Goal: Transaction & Acquisition: Purchase product/service

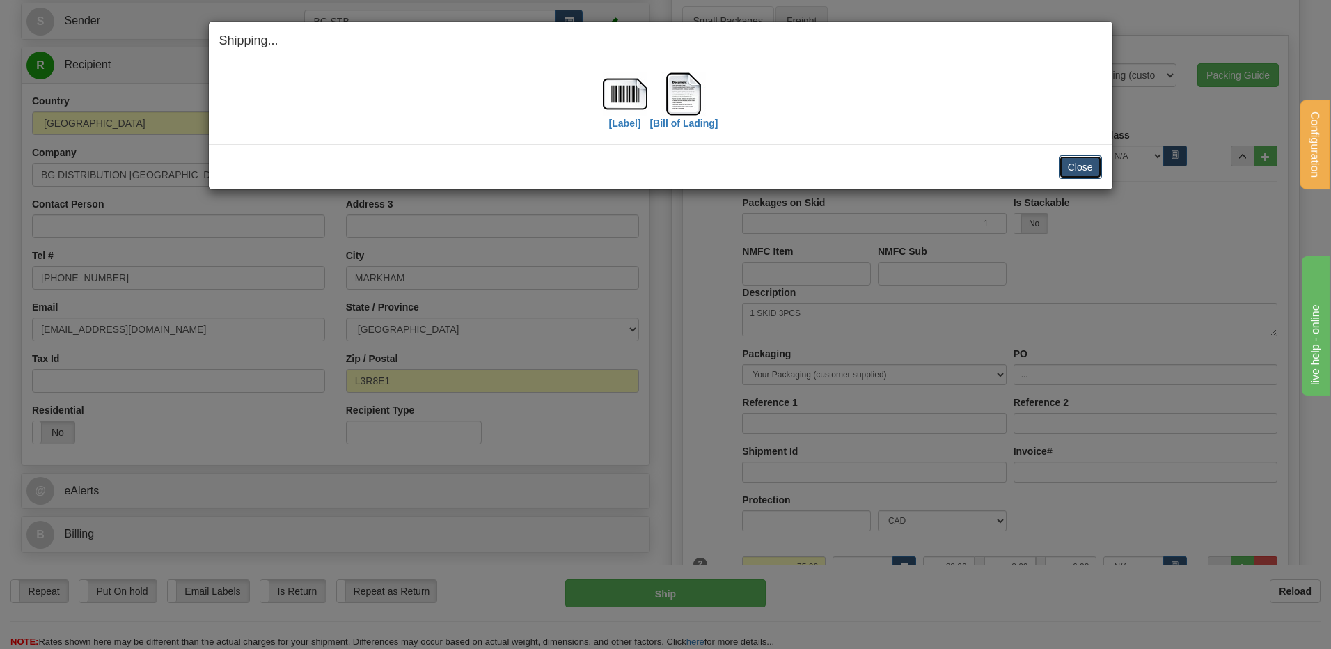
click at [1063, 159] on button "Close" at bounding box center [1080, 167] width 43 height 24
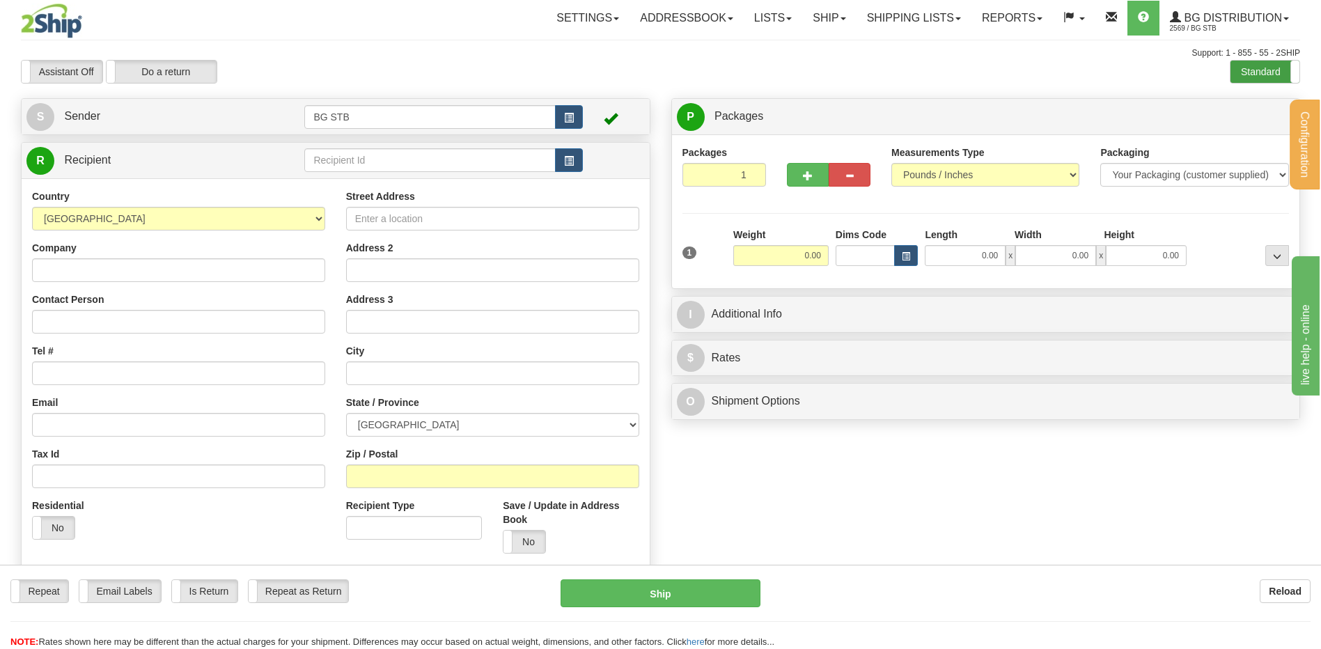
click at [1258, 73] on label "Standard" at bounding box center [1264, 72] width 69 height 22
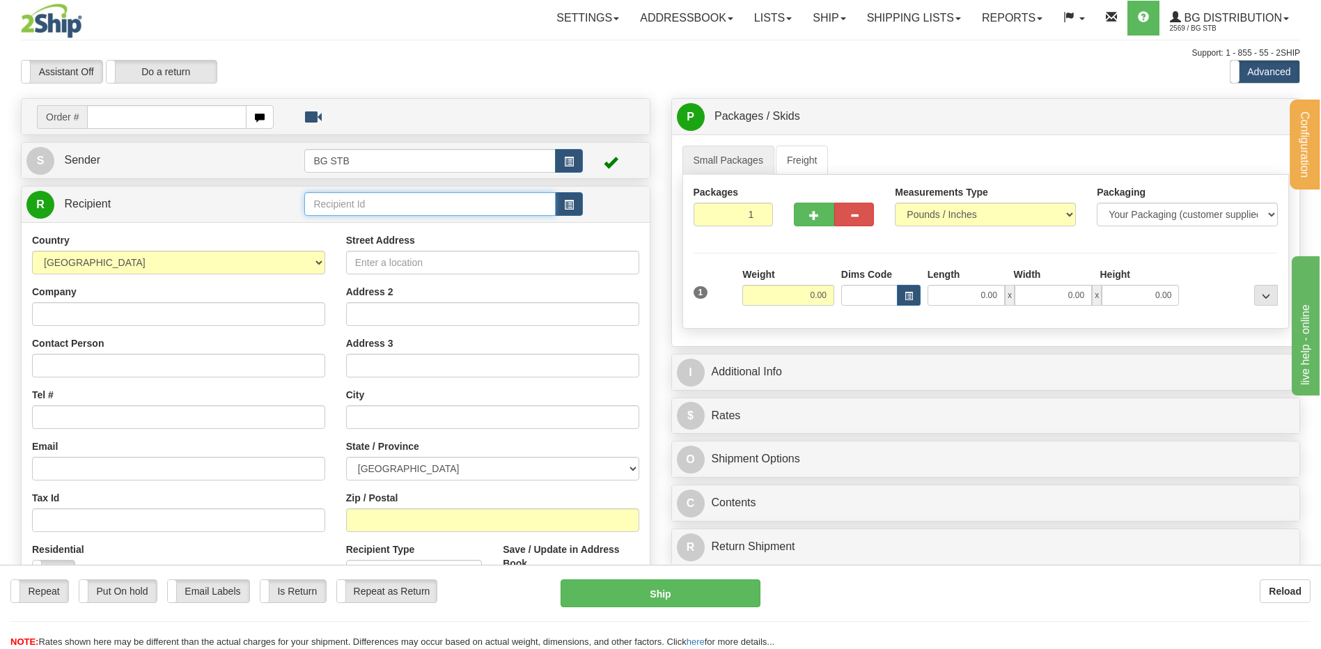
click at [351, 193] on input "text" at bounding box center [429, 204] width 251 height 24
type input "BG WIN"
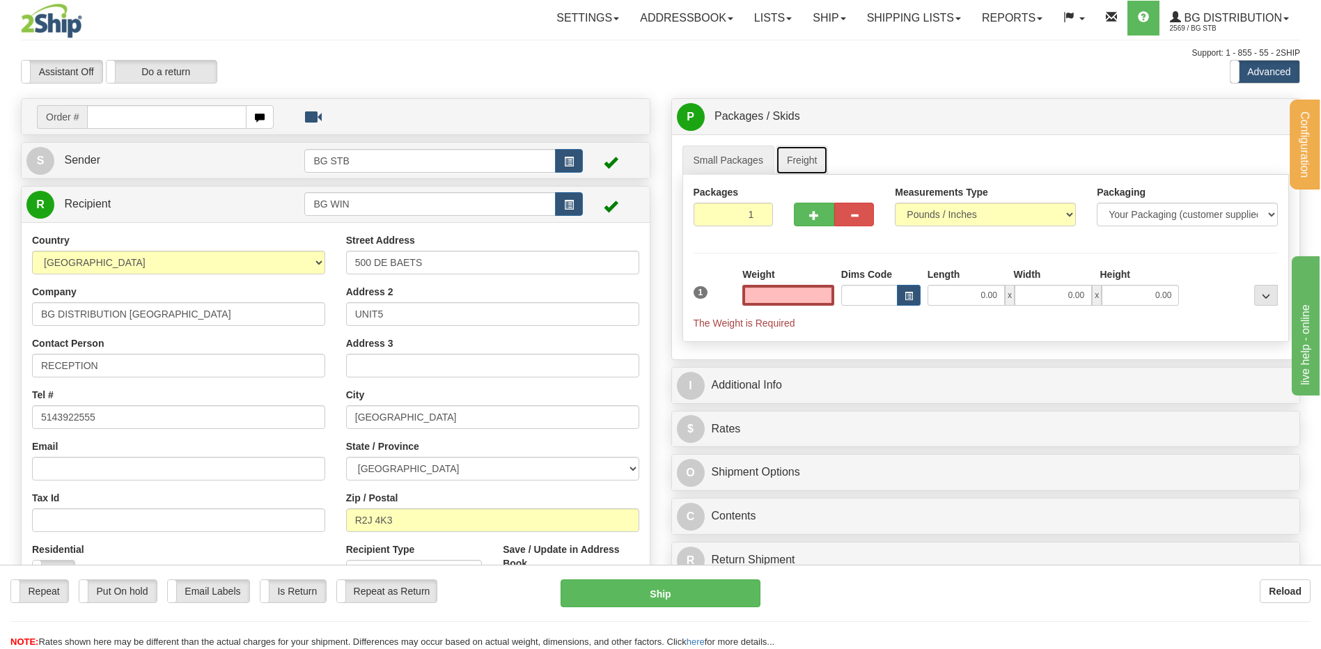
type input "0.00"
click at [808, 155] on link "Freight" at bounding box center [802, 160] width 53 height 29
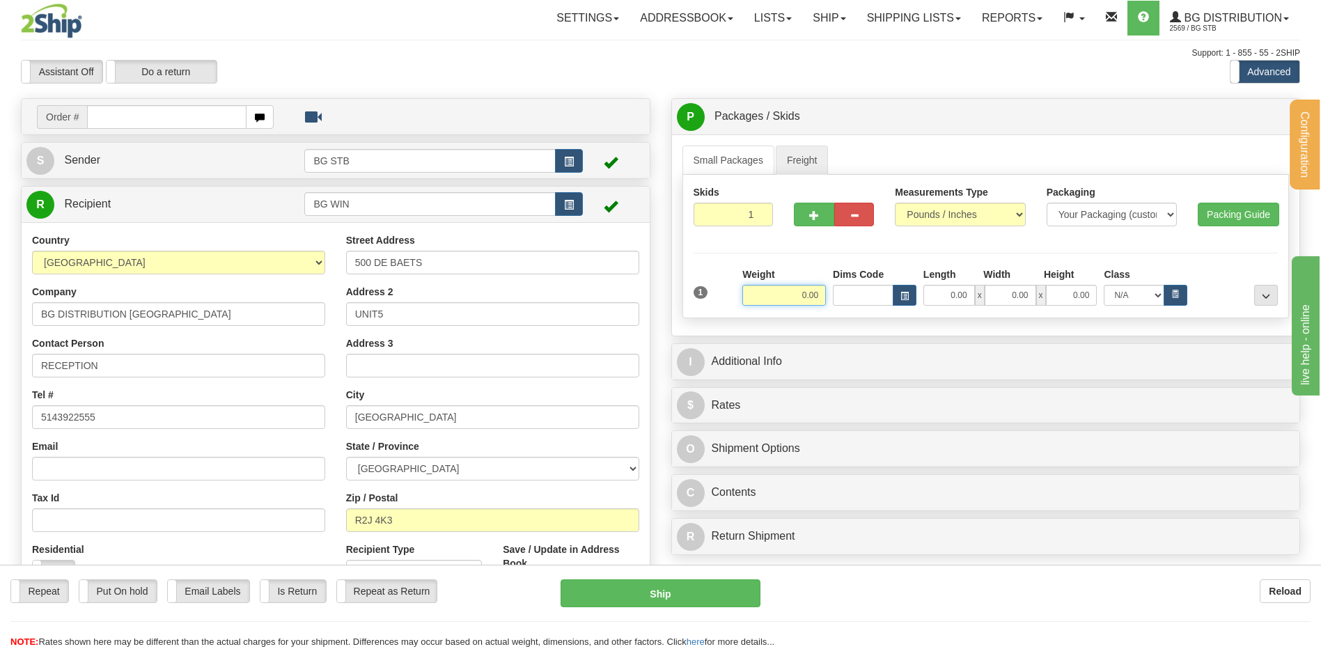
click at [803, 296] on input "0.00" at bounding box center [784, 295] width 84 height 21
type input "362.00"
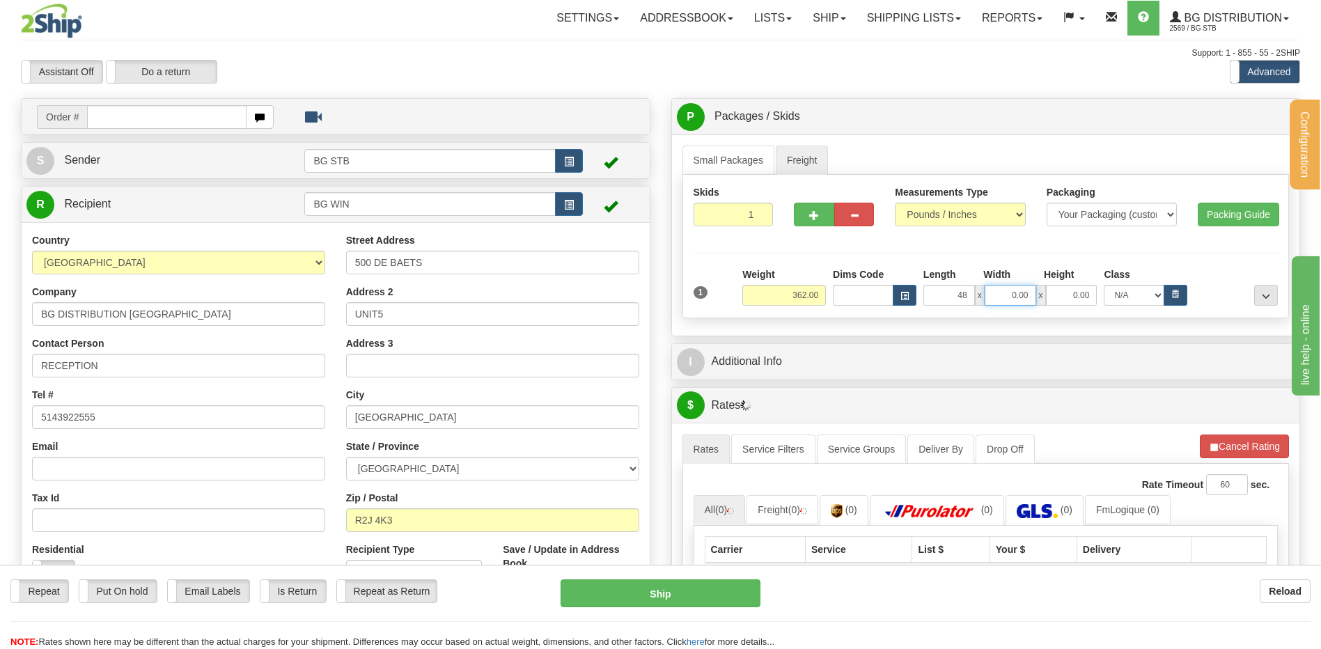
type input "48.00"
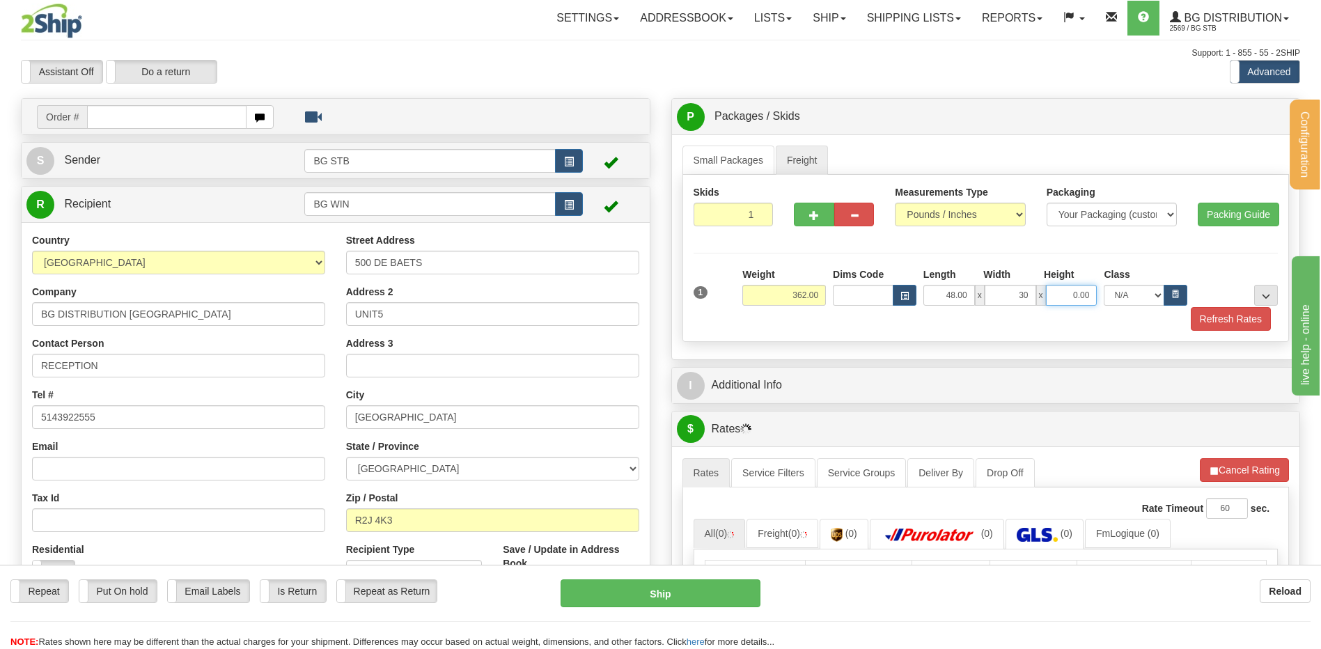
type input "30.00"
type input "36.00"
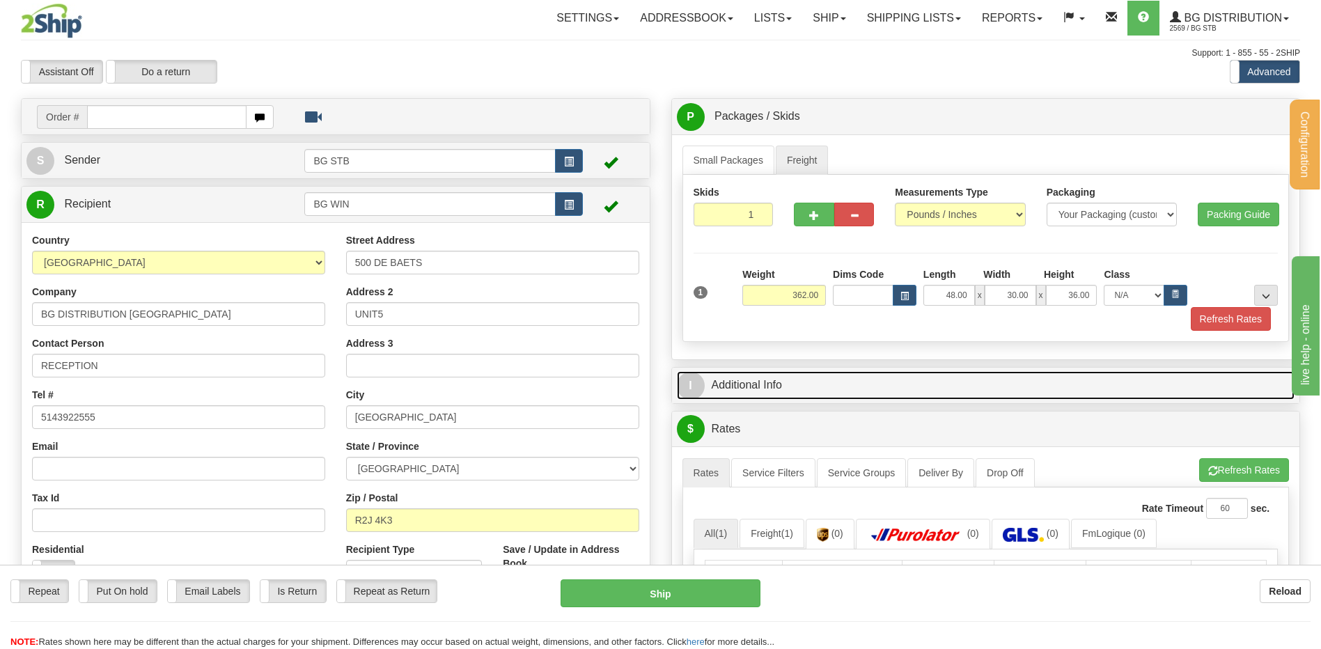
click at [703, 386] on span "I" at bounding box center [691, 386] width 28 height 28
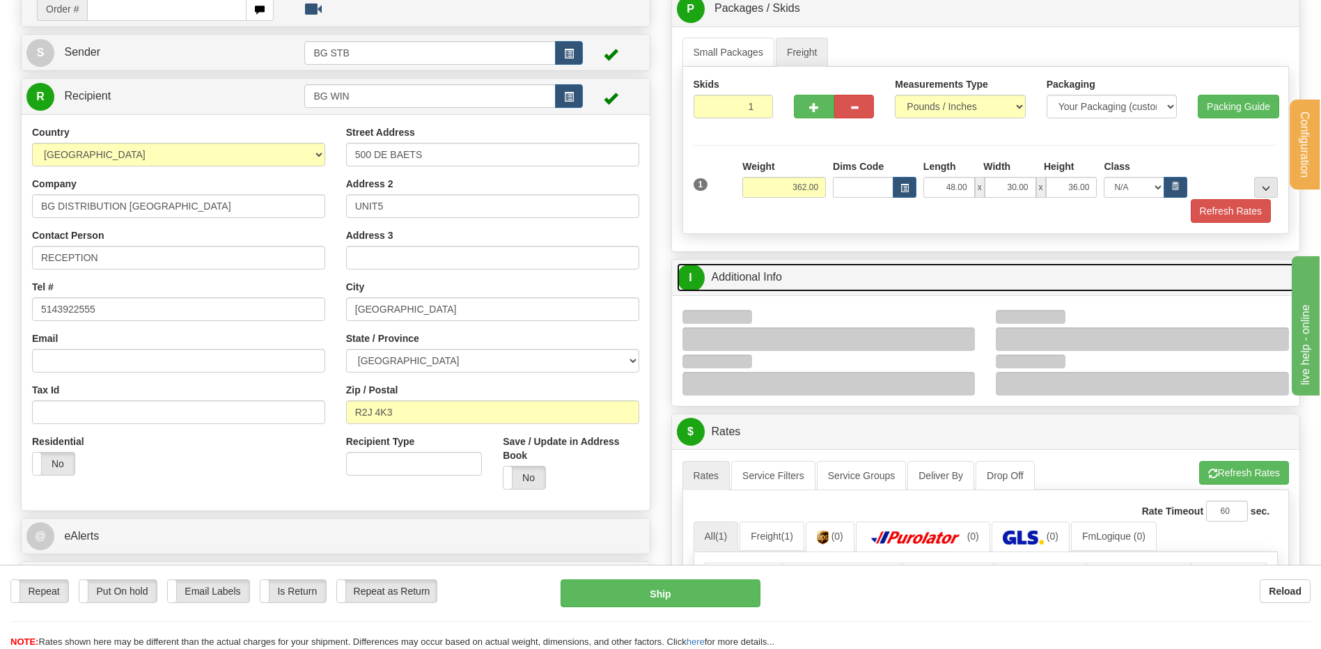
scroll to position [209, 0]
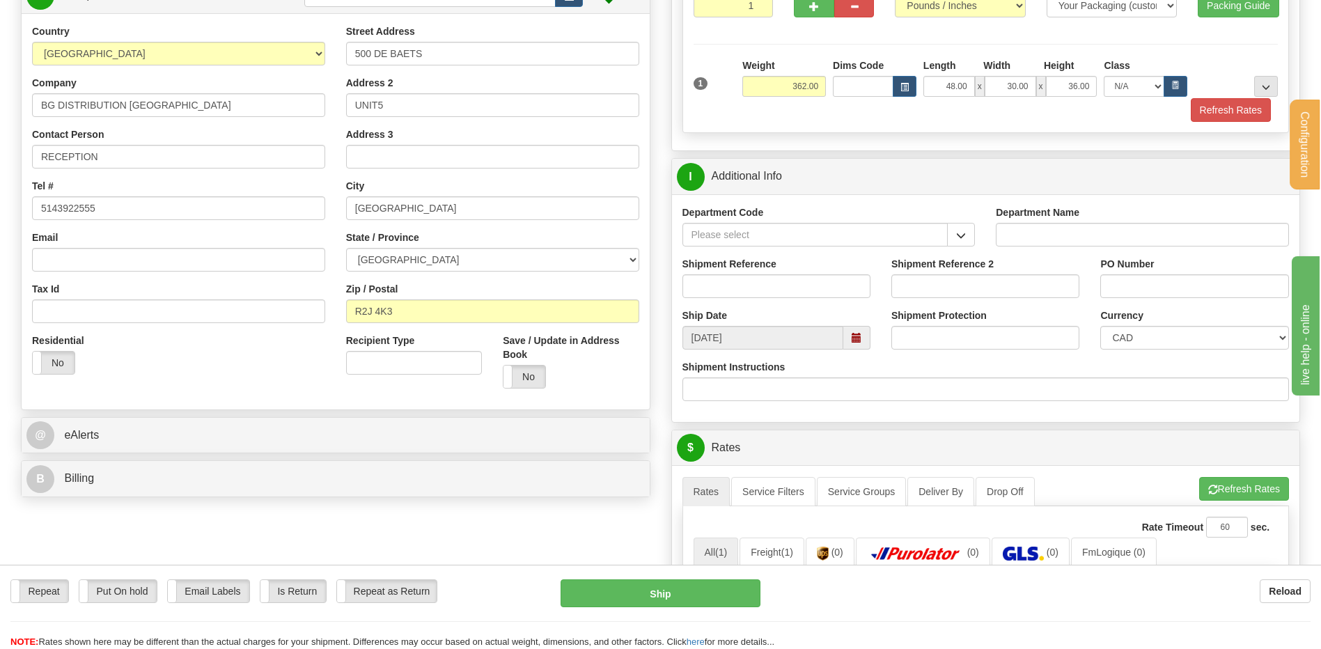
click at [969, 239] on button "button" at bounding box center [961, 235] width 28 height 24
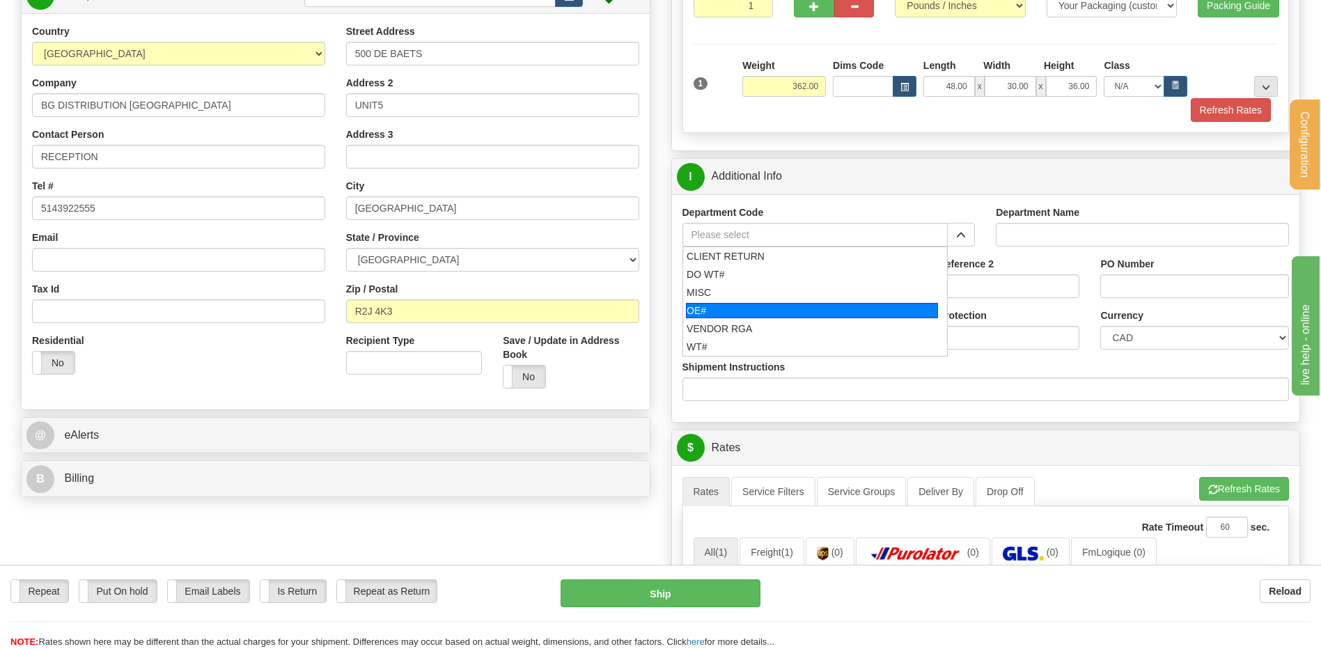
click at [790, 308] on div "OE#" at bounding box center [812, 310] width 252 height 15
type input "OE#"
type input "ORDERS"
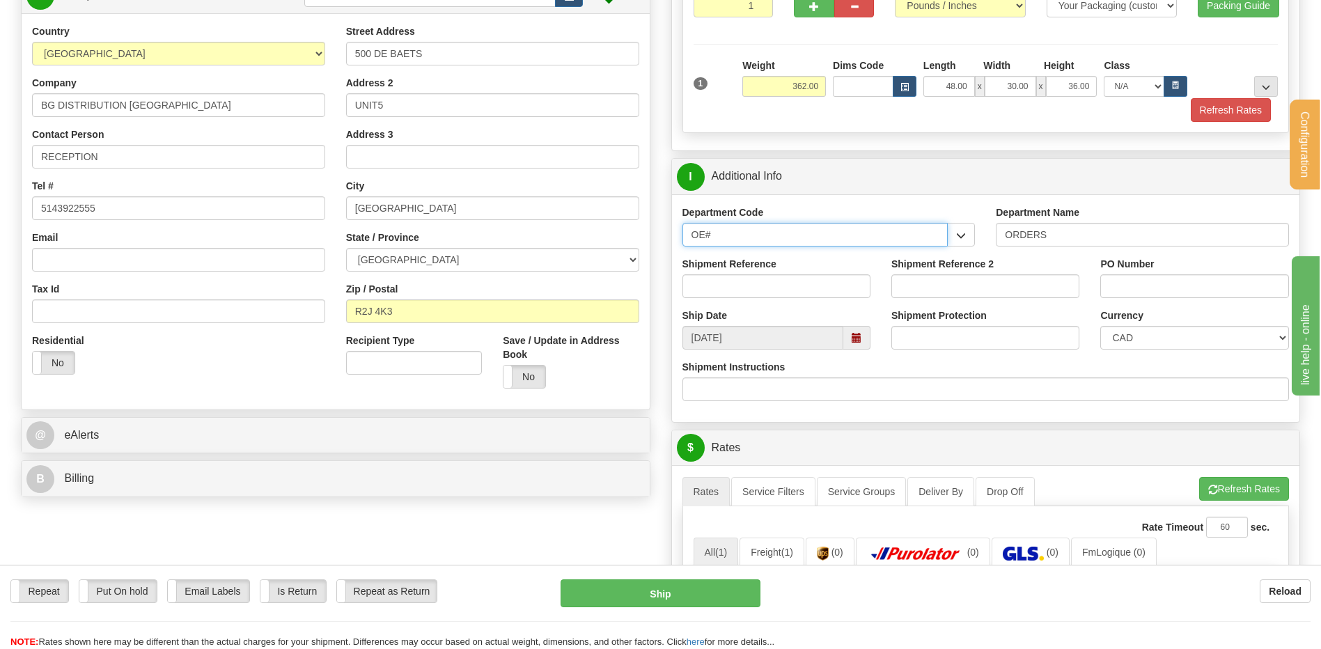
drag, startPoint x: 716, startPoint y: 238, endPoint x: 592, endPoint y: 248, distance: 124.3
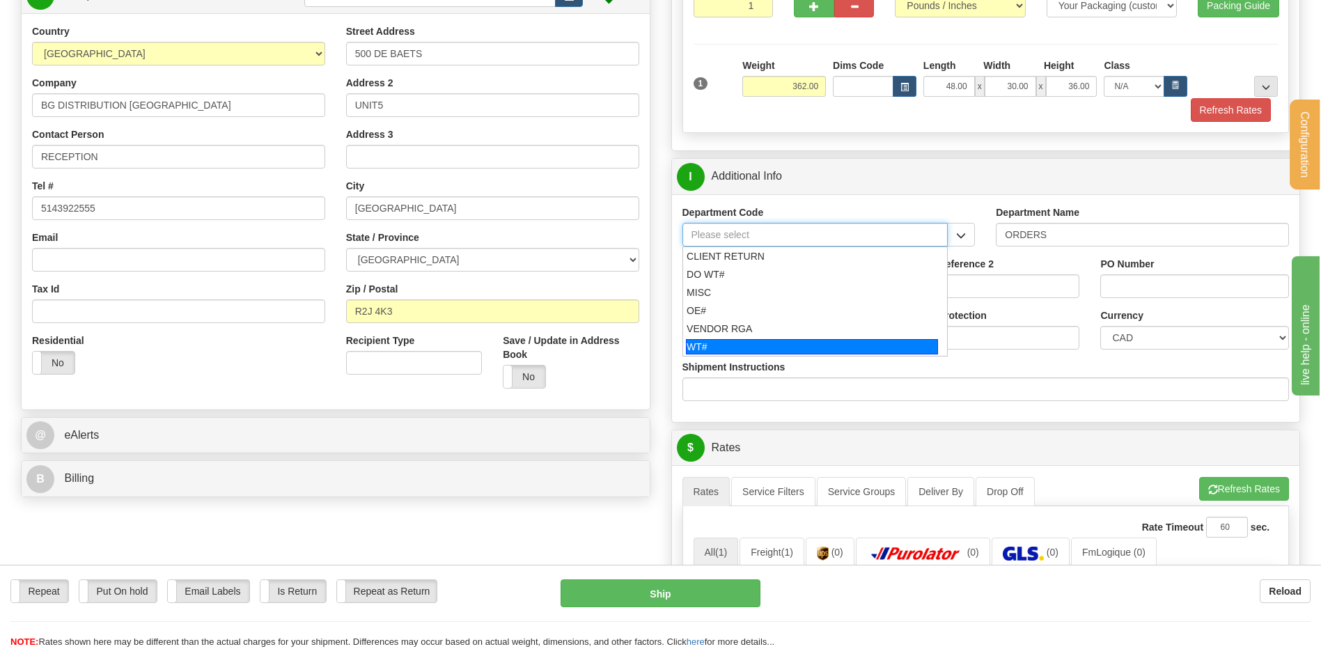
click at [776, 339] on div "WT#" at bounding box center [812, 346] width 252 height 15
type input "WT#"
type input "WAREHOUSE TRANSFERS"
type input "WT#"
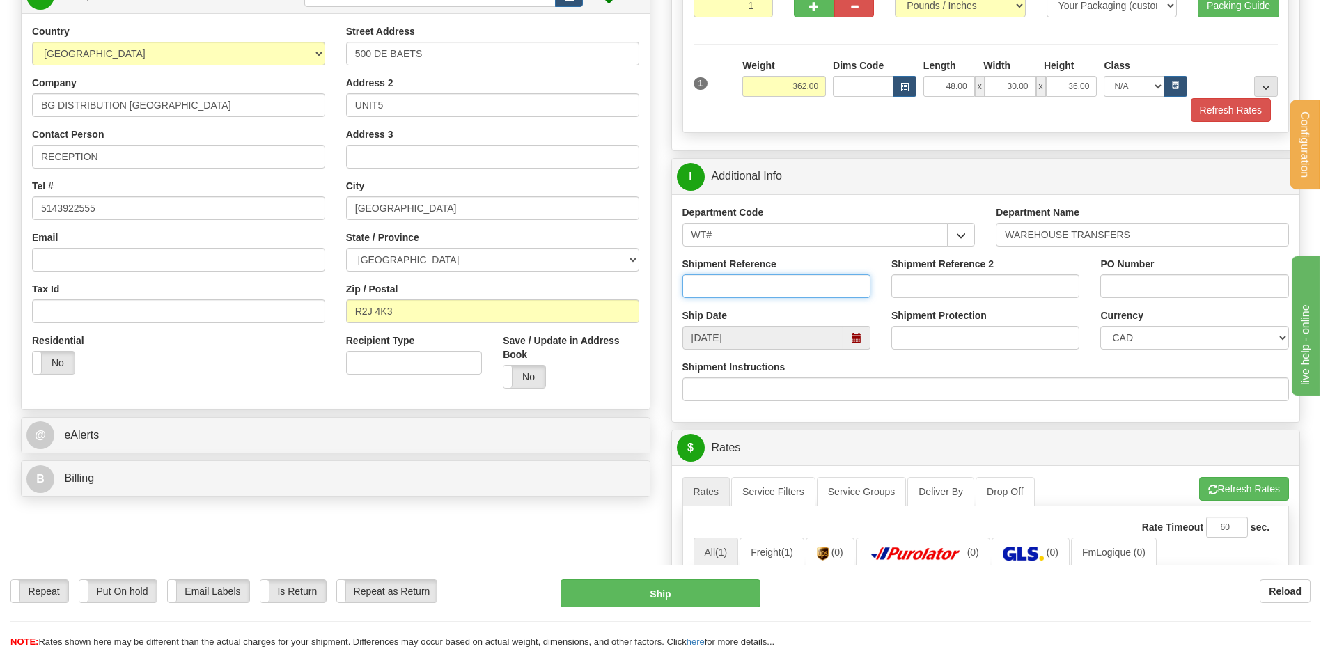
click at [732, 291] on input "Shipment Reference" at bounding box center [776, 286] width 188 height 24
type input "TRANSFERT 09"
type input "lcole@bgdistribution.ca"
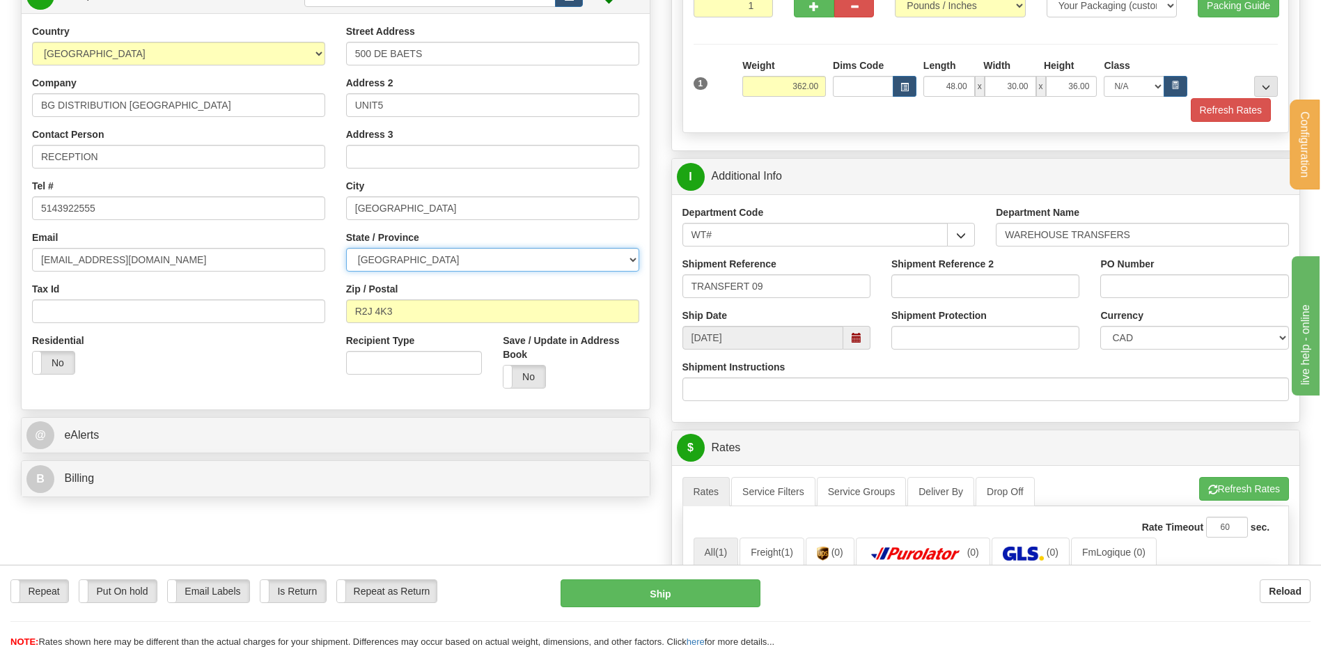
select select "ON"
drag, startPoint x: 1229, startPoint y: 281, endPoint x: 1173, endPoint y: 284, distance: 56.5
click at [1173, 284] on input "TRANSFERT TORONTO" at bounding box center [1194, 286] width 188 height 24
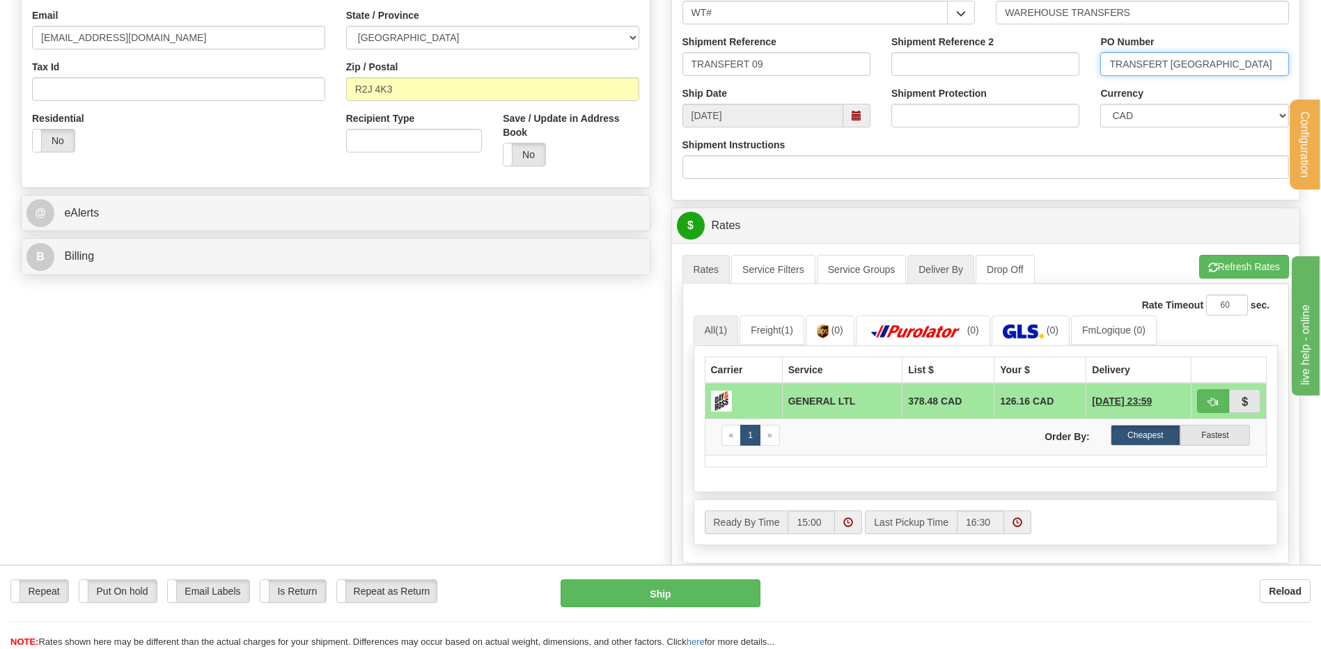
scroll to position [557, 0]
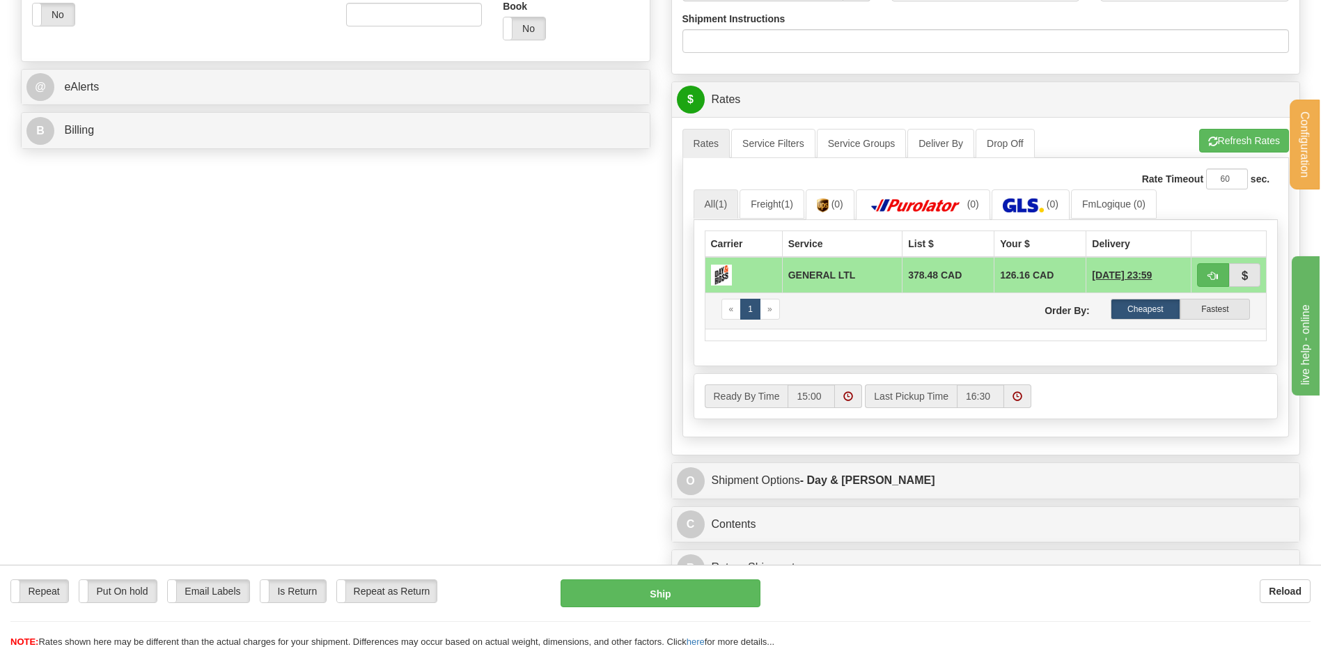
type input "TRANSFERT WINNIPEG"
click at [1215, 274] on span "button" at bounding box center [1213, 276] width 10 height 9
type input "GL"
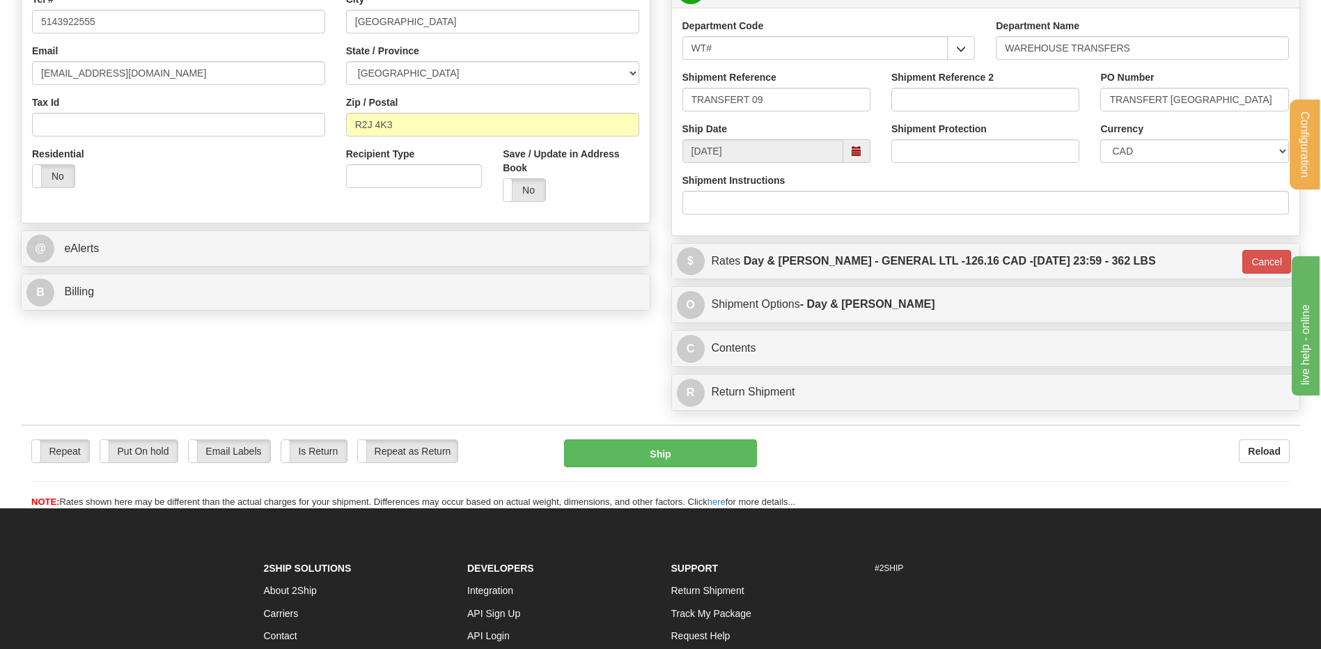
scroll to position [263, 0]
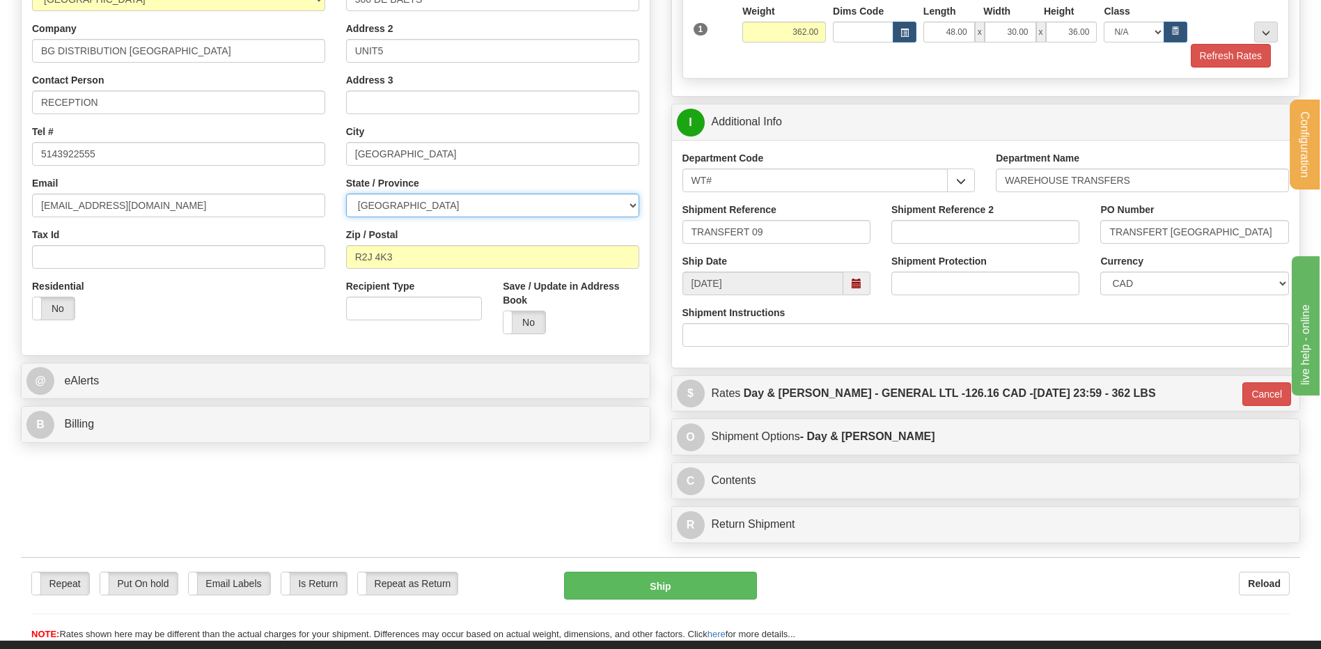
click at [450, 200] on select "ALBERTA BRITISH COLUMBIA MANITOBA NEW BRUNSWICK NEWFOUNDLAND NOVA SCOTIA NUNAVU…" at bounding box center [492, 206] width 293 height 24
select select "MB"
click at [346, 194] on select "ALBERTA BRITISH COLUMBIA MANITOBA NEW BRUNSWICK NEWFOUNDLAND NOVA SCOTIA NUNAVU…" at bounding box center [492, 206] width 293 height 24
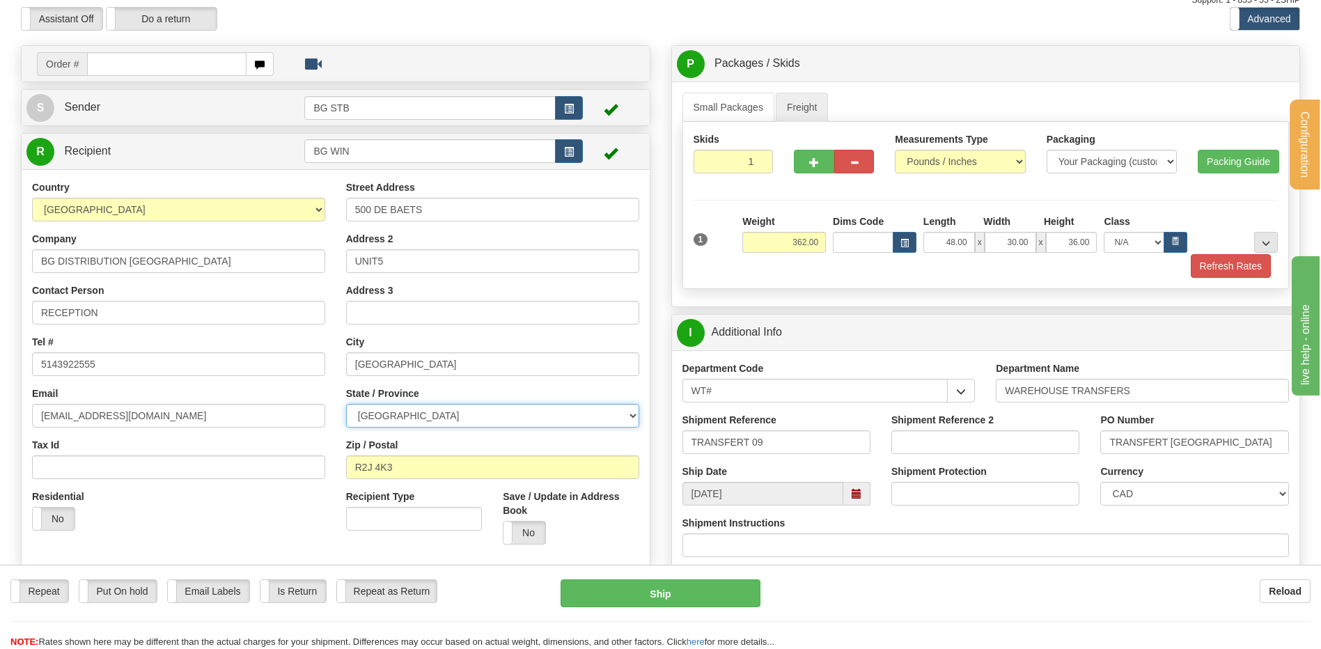
scroll to position [139, 0]
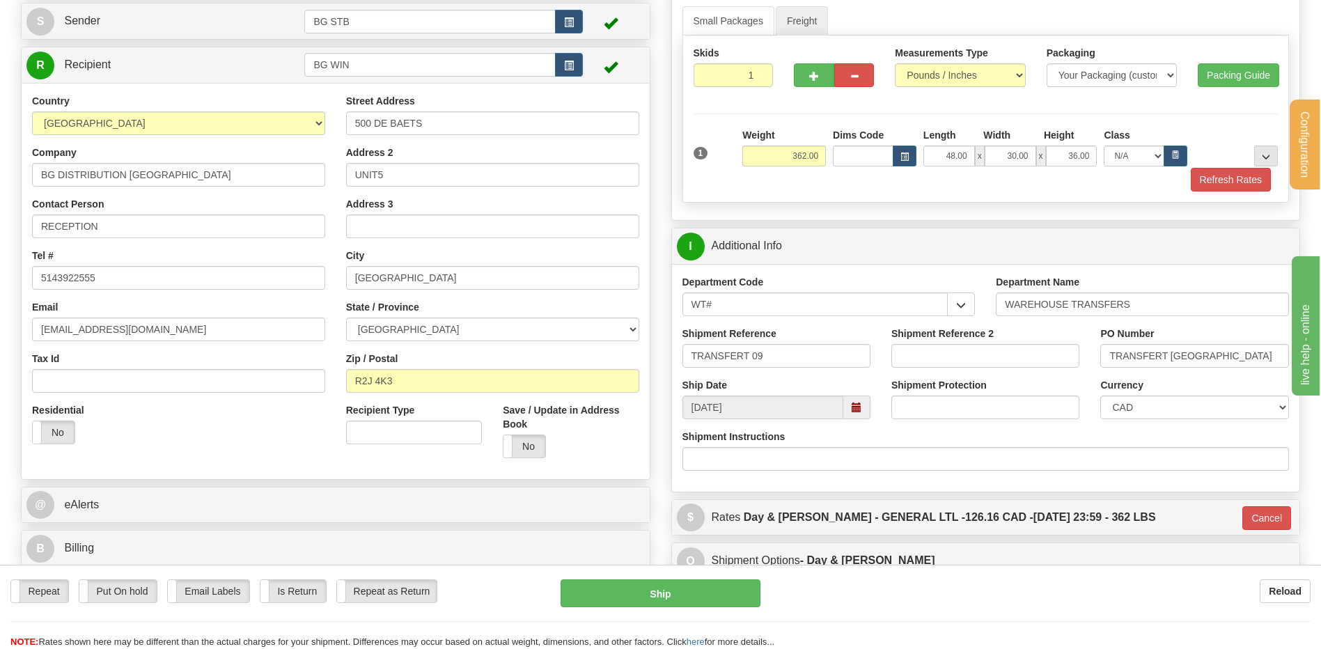
click at [1246, 155] on div at bounding box center [1236, 147] width 91 height 38
click at [1249, 155] on div at bounding box center [1236, 147] width 91 height 38
click at [1262, 150] on button "..." at bounding box center [1266, 156] width 24 height 21
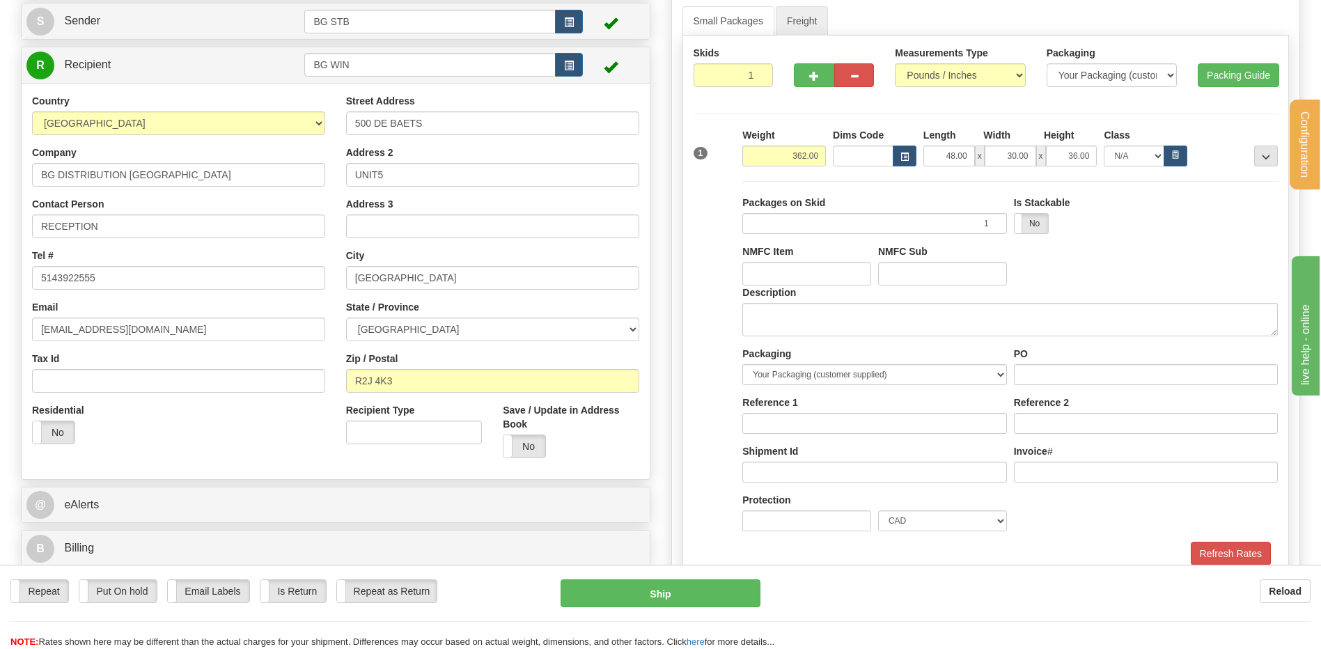
drag, startPoint x: 760, startPoint y: 295, endPoint x: 767, endPoint y: 306, distance: 13.1
click at [764, 301] on div "Description" at bounding box center [1009, 310] width 535 height 51
click at [768, 306] on textarea "Description" at bounding box center [1009, 319] width 535 height 33
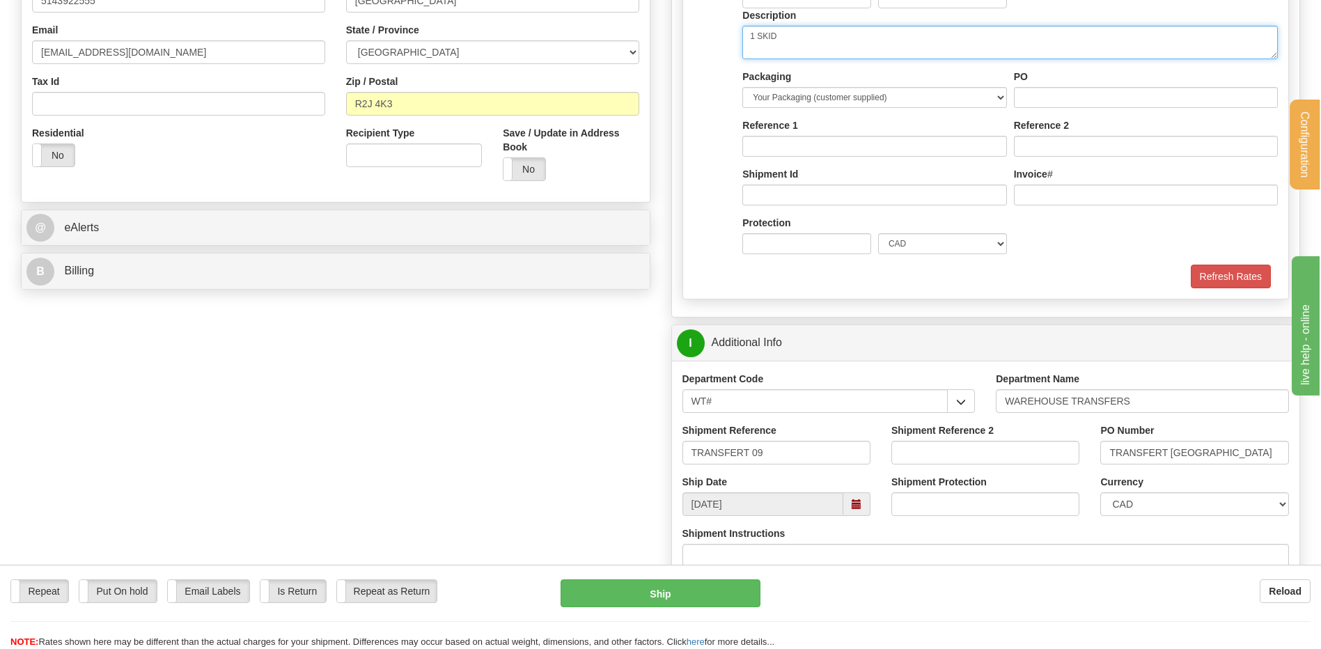
scroll to position [348, 0]
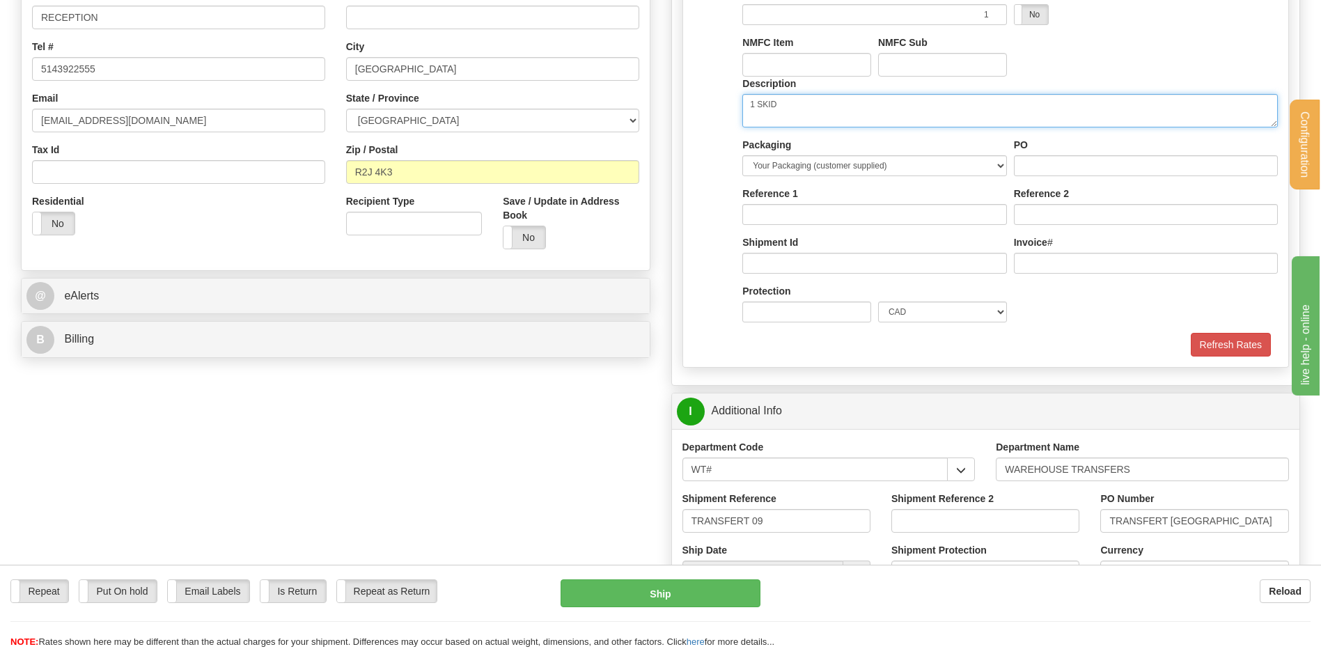
type textarea "1 SKID"
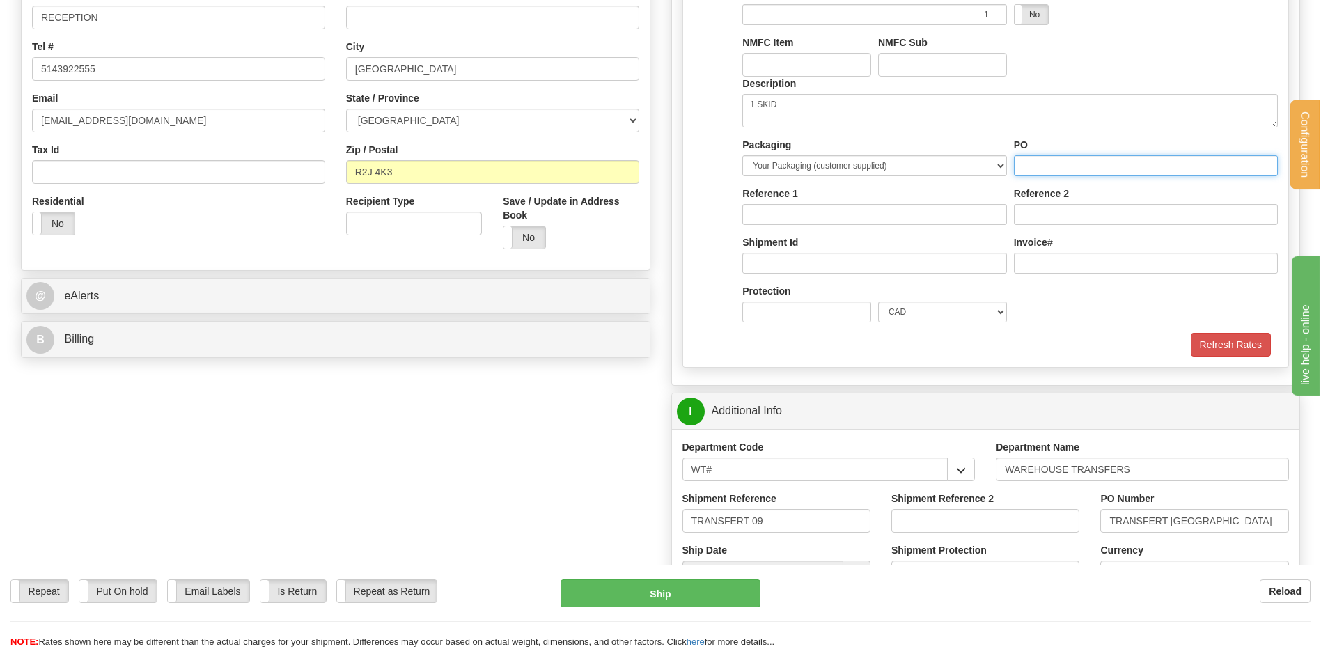
click at [1045, 173] on input "PO" at bounding box center [1146, 165] width 264 height 21
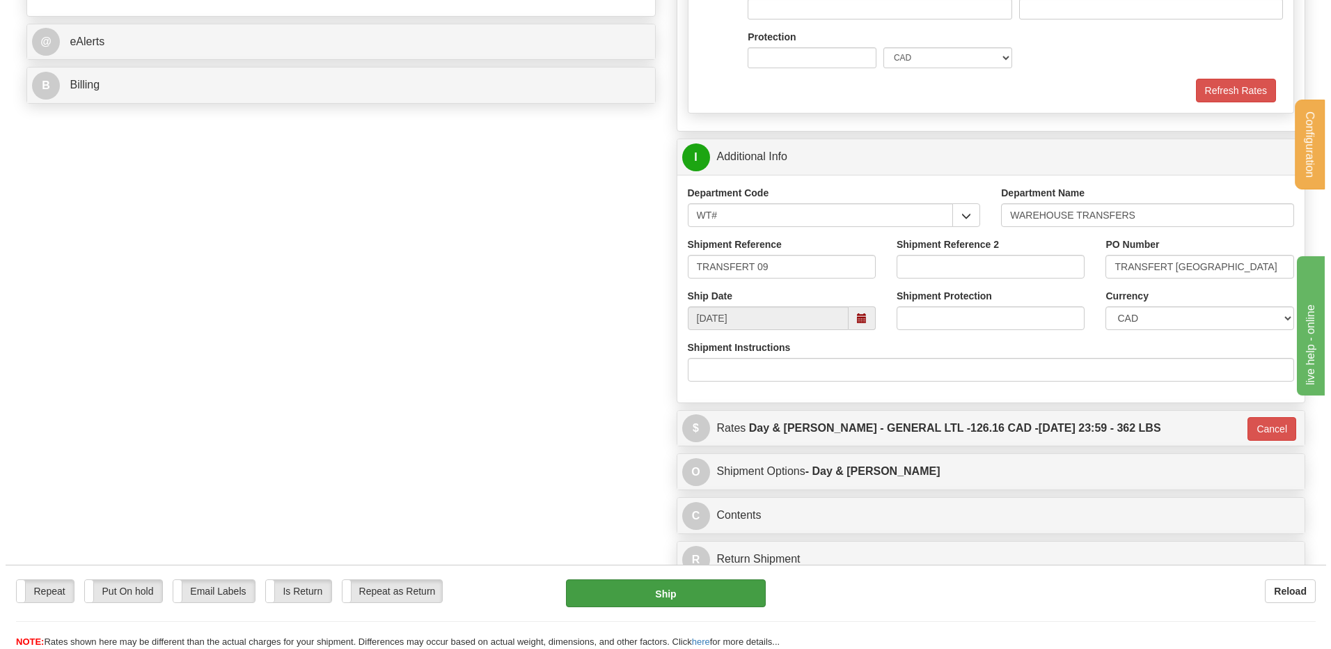
scroll to position [627, 0]
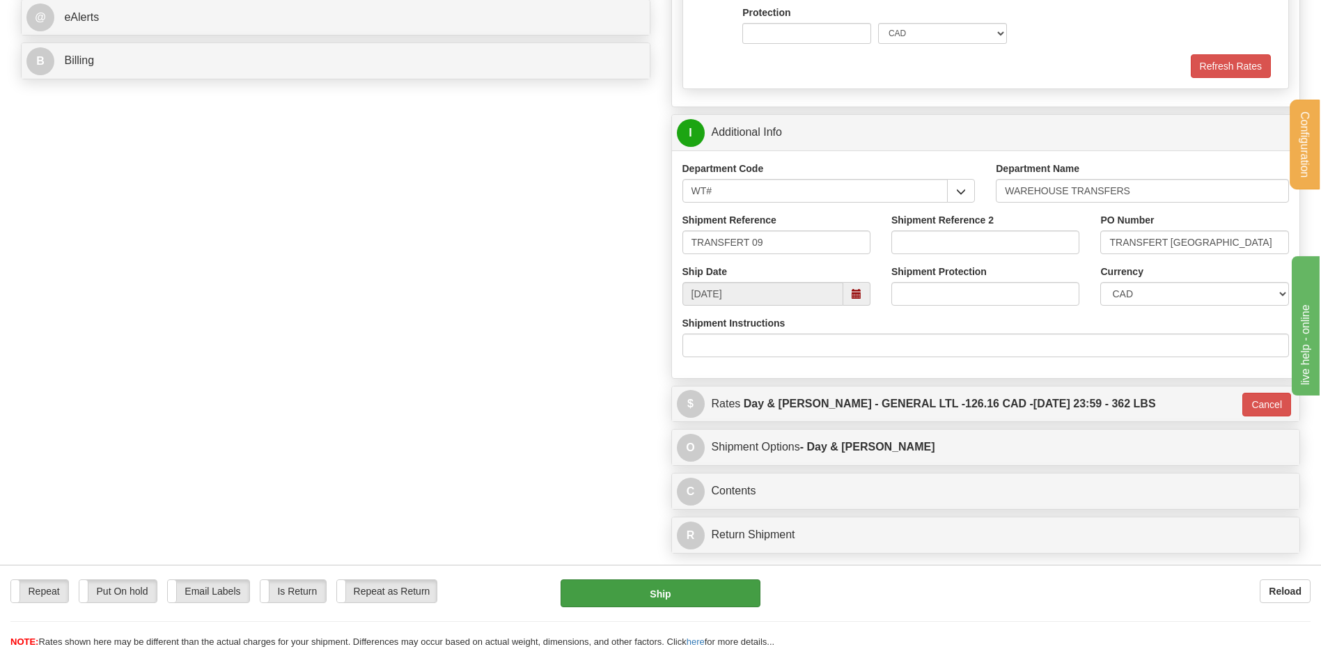
type input "..."
click at [664, 581] on button "Ship" at bounding box center [660, 593] width 199 height 28
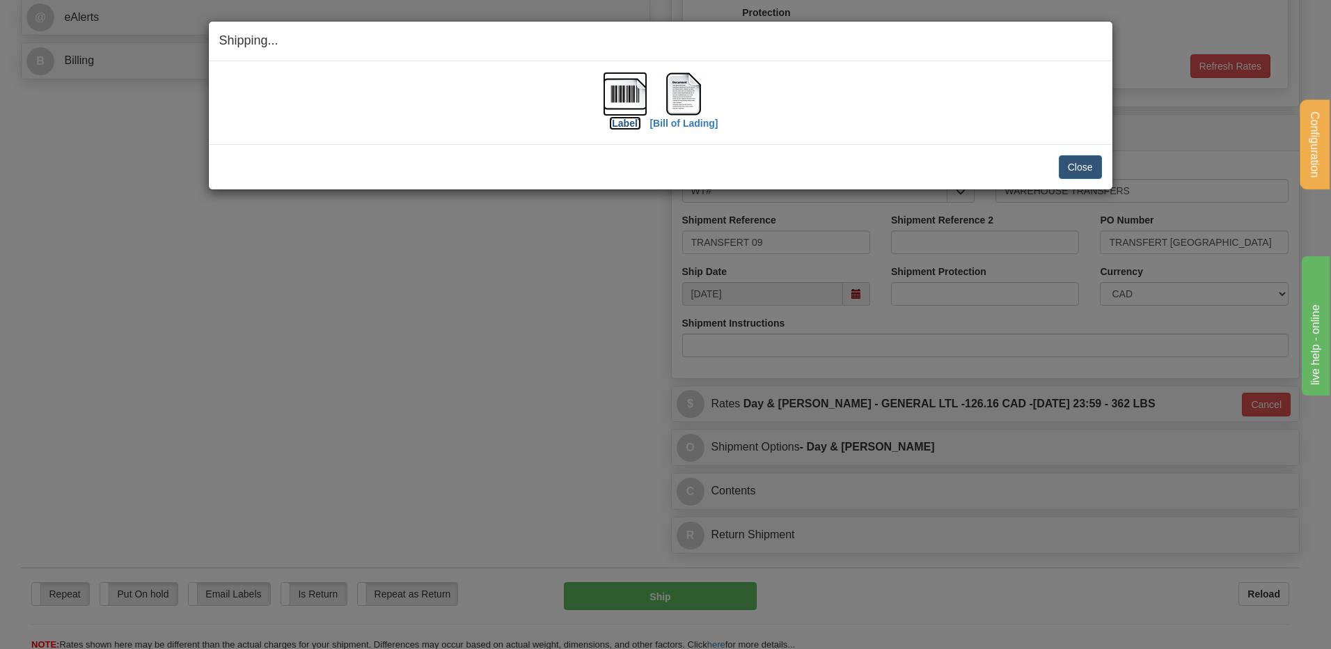
click at [632, 100] on img at bounding box center [625, 94] width 45 height 45
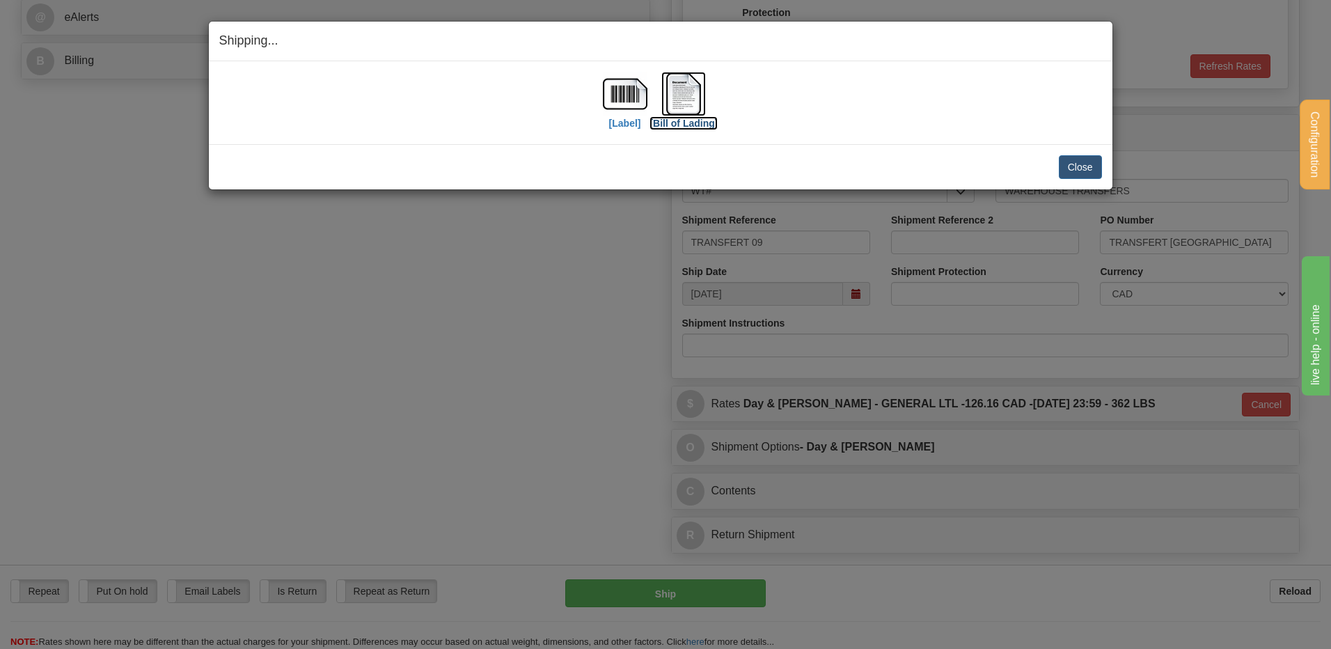
click at [695, 91] on img at bounding box center [683, 94] width 45 height 45
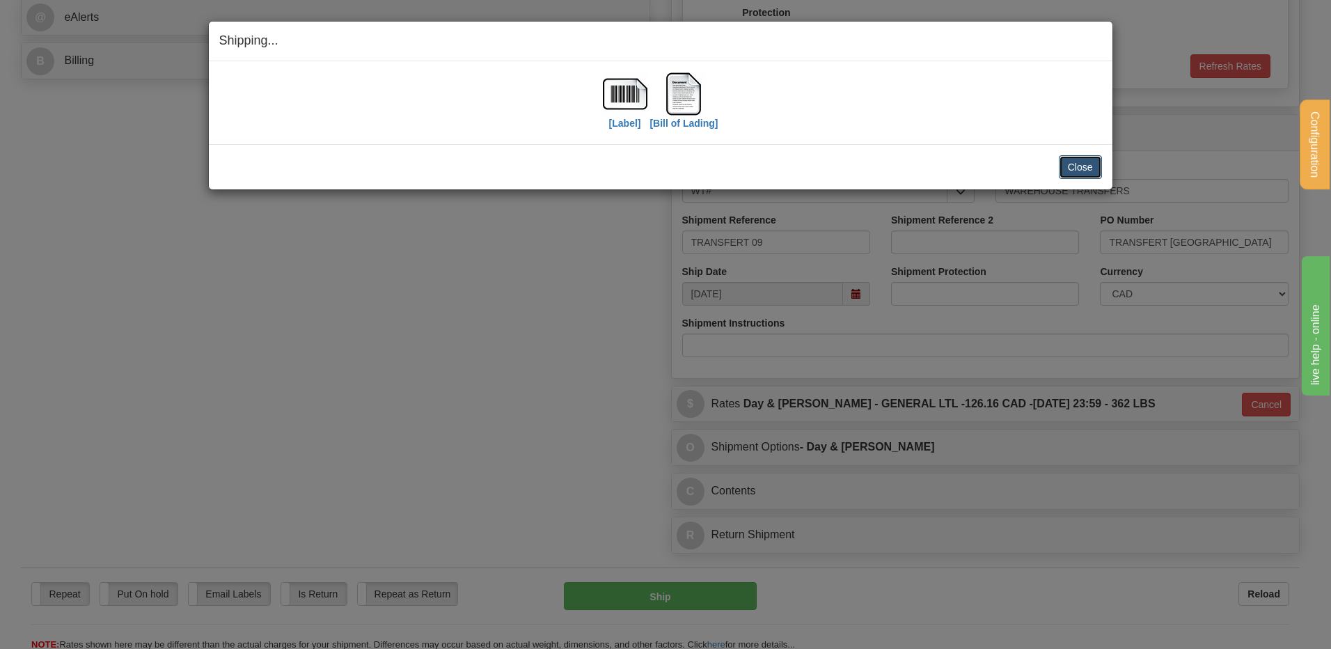
click at [1086, 160] on button "Close" at bounding box center [1080, 167] width 43 height 24
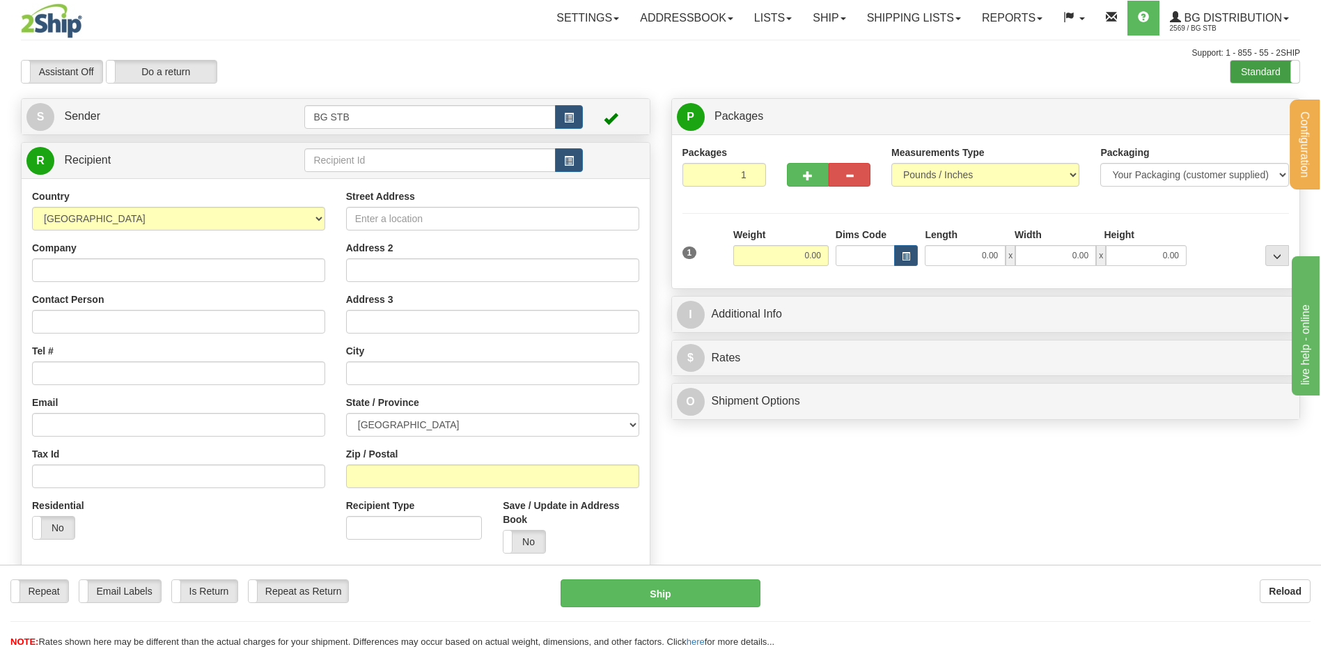
click at [1232, 76] on label "Standard" at bounding box center [1264, 72] width 69 height 22
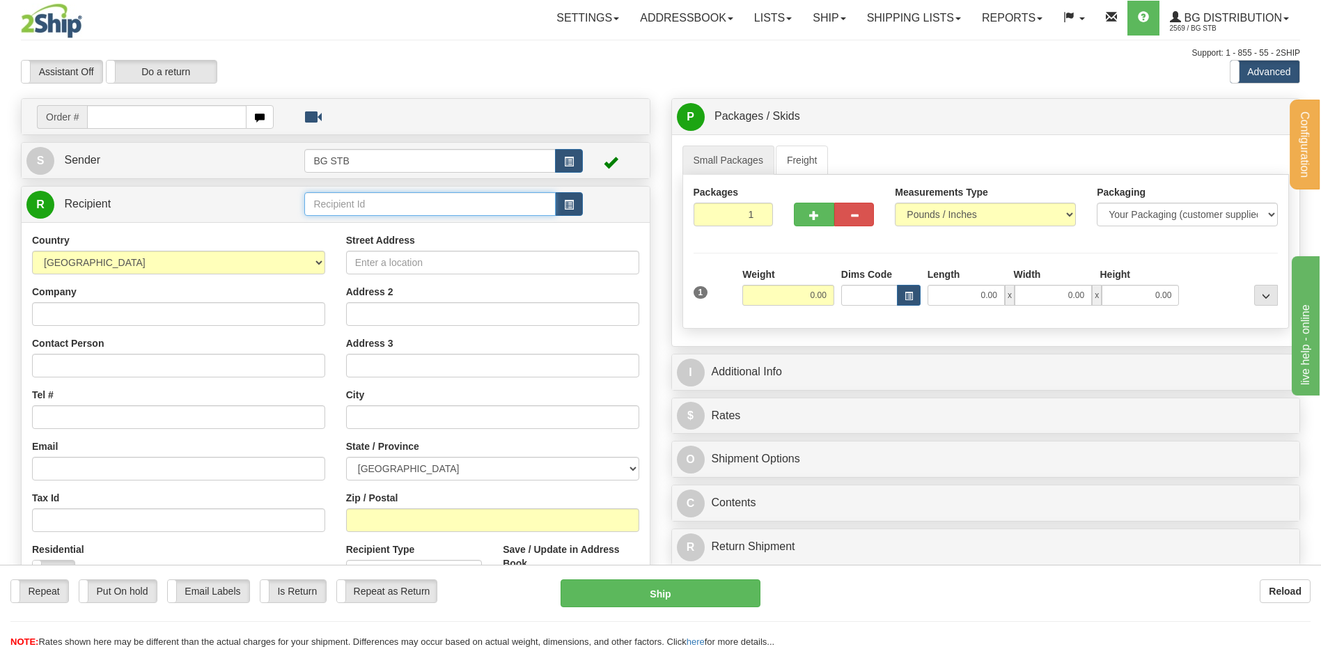
click at [331, 201] on input "text" at bounding box center [429, 204] width 251 height 24
type input "BG OTT"
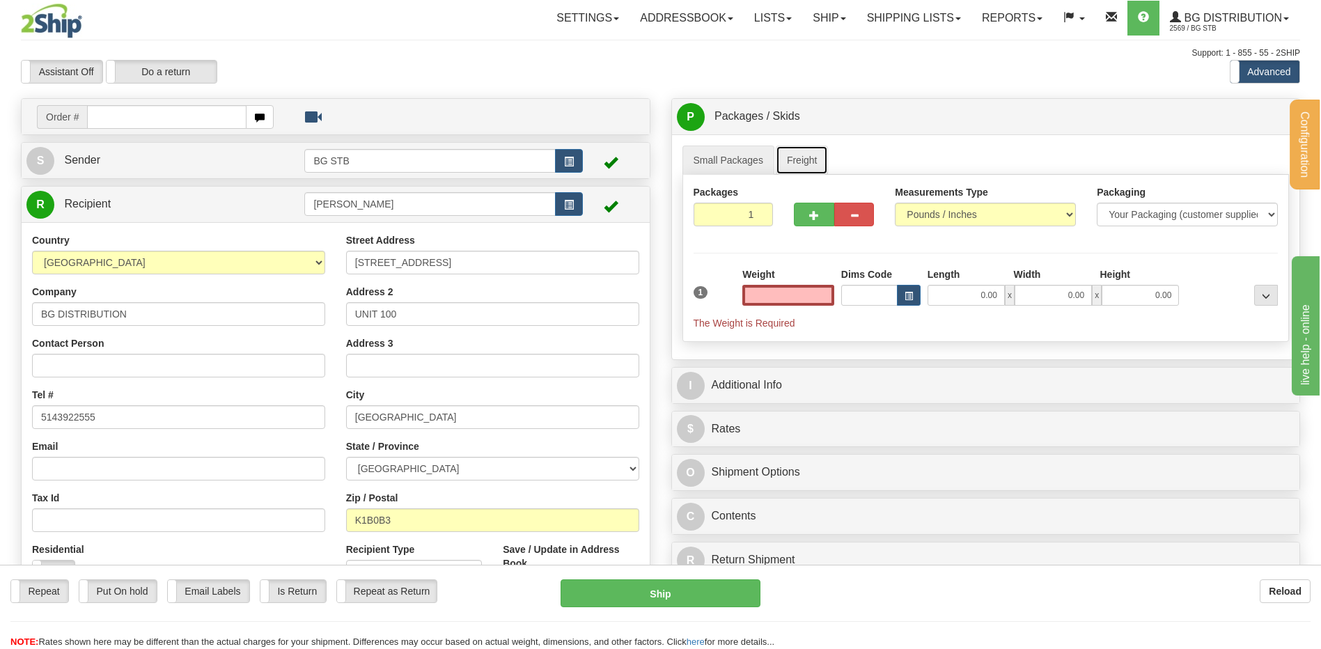
type input "0.00"
click at [804, 151] on link "Freight" at bounding box center [802, 160] width 53 height 29
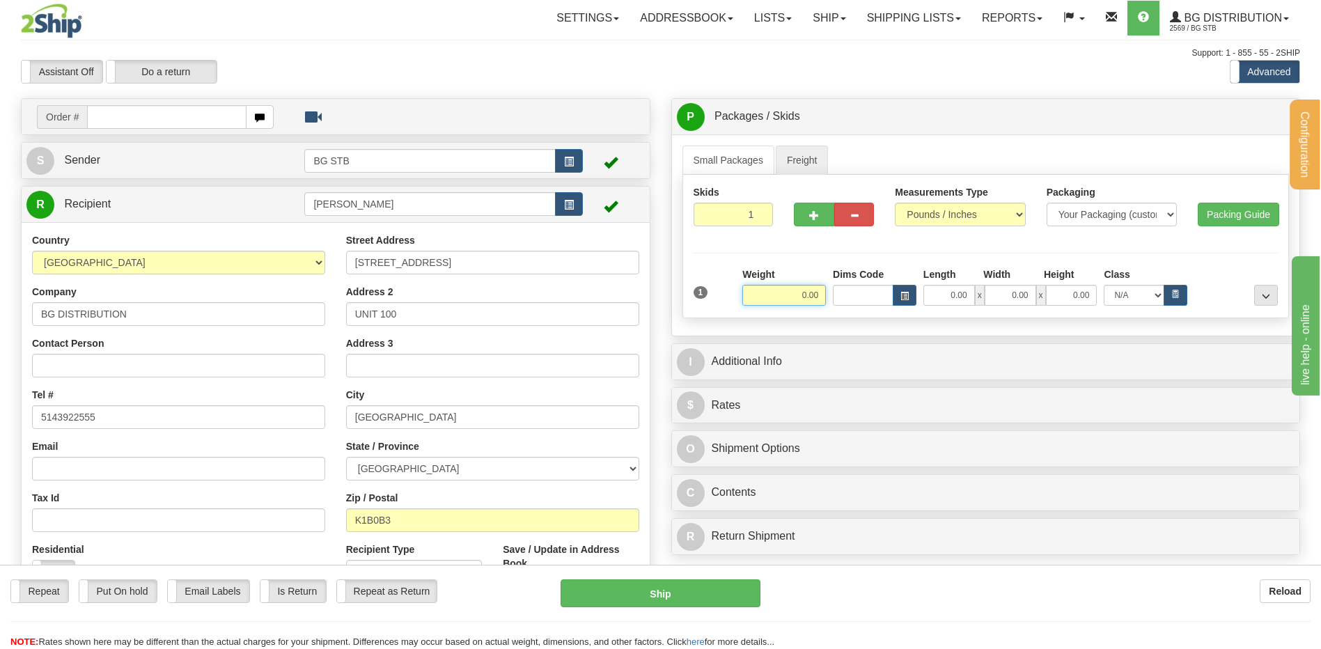
click at [797, 297] on input "0.00" at bounding box center [784, 295] width 84 height 21
type input "890.00"
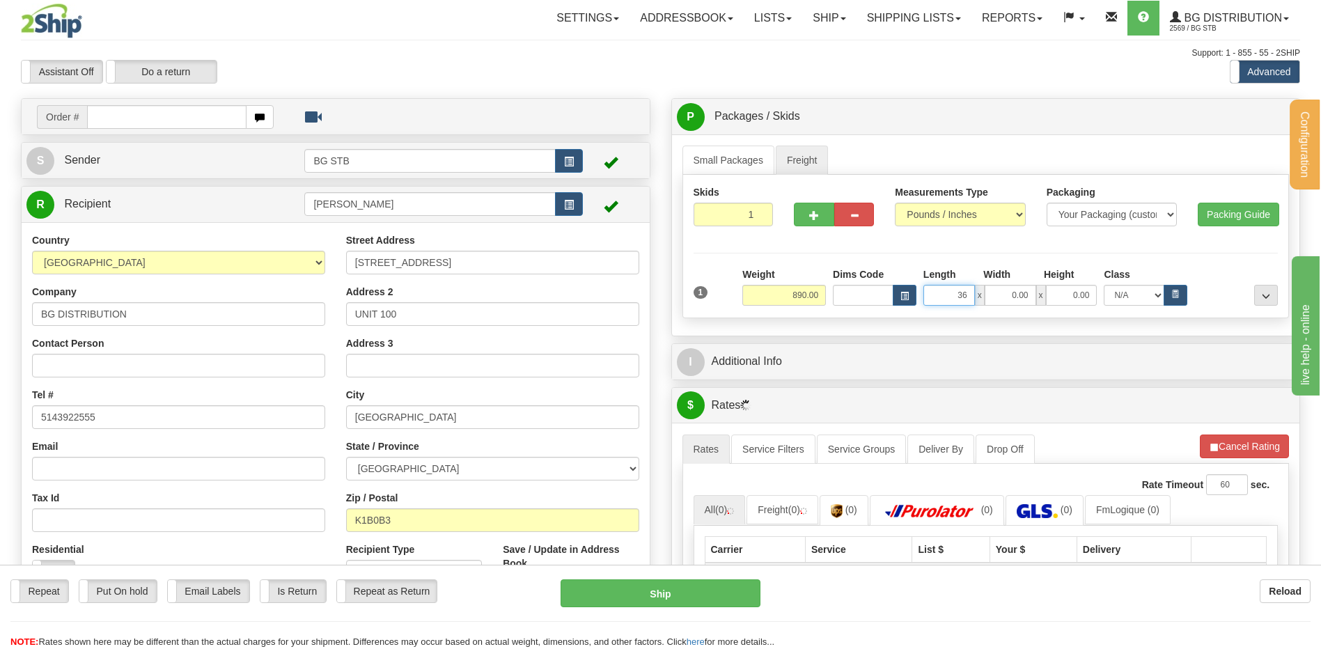
type input "36.00"
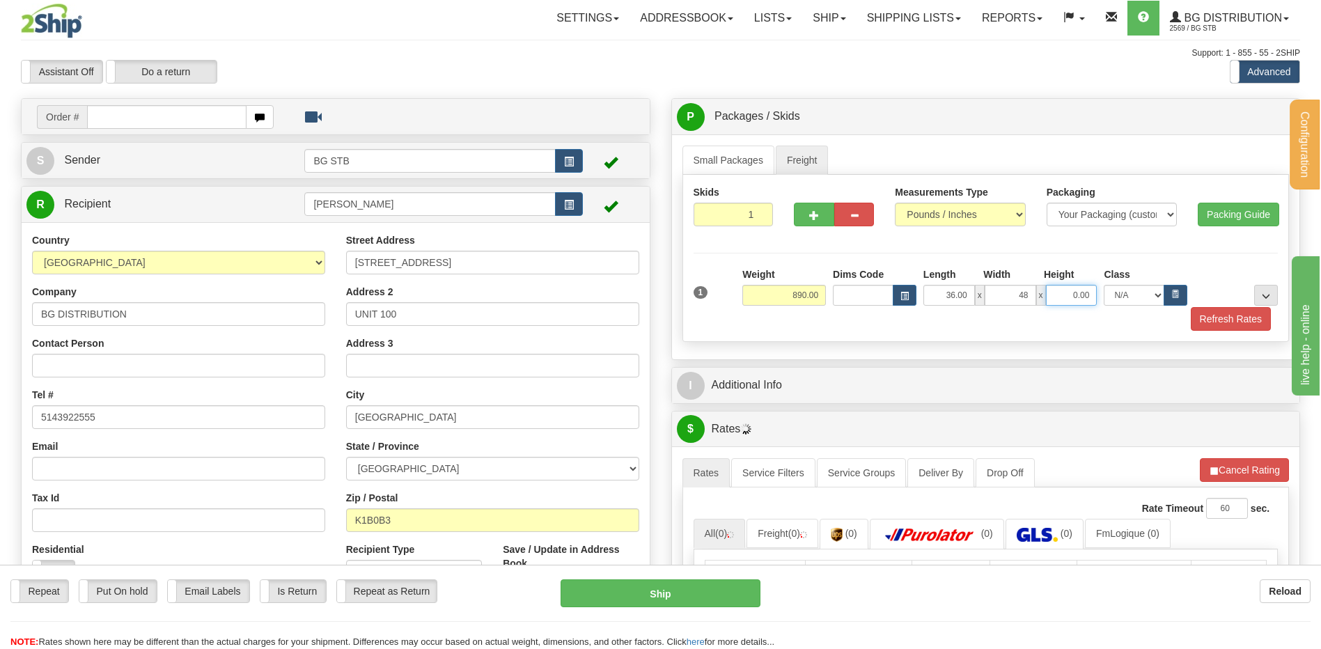
type input "48.00"
type input "38.00"
click at [1263, 290] on button "..." at bounding box center [1266, 295] width 24 height 21
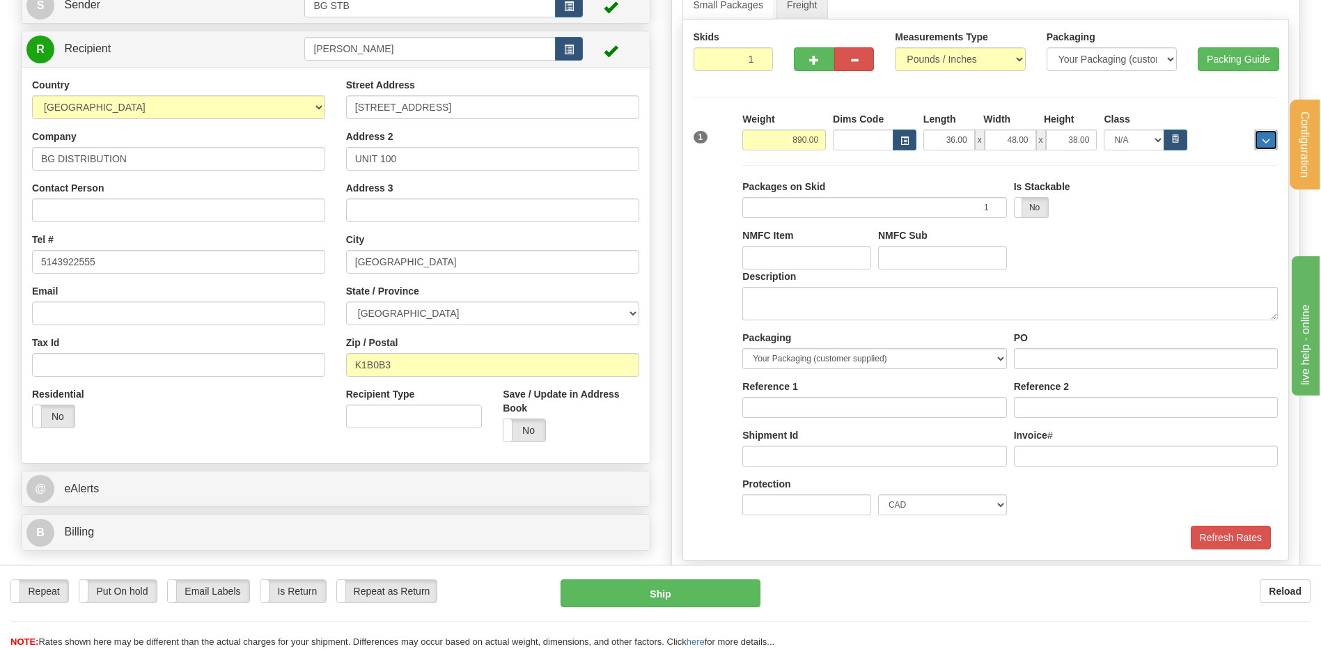
scroll to position [209, 0]
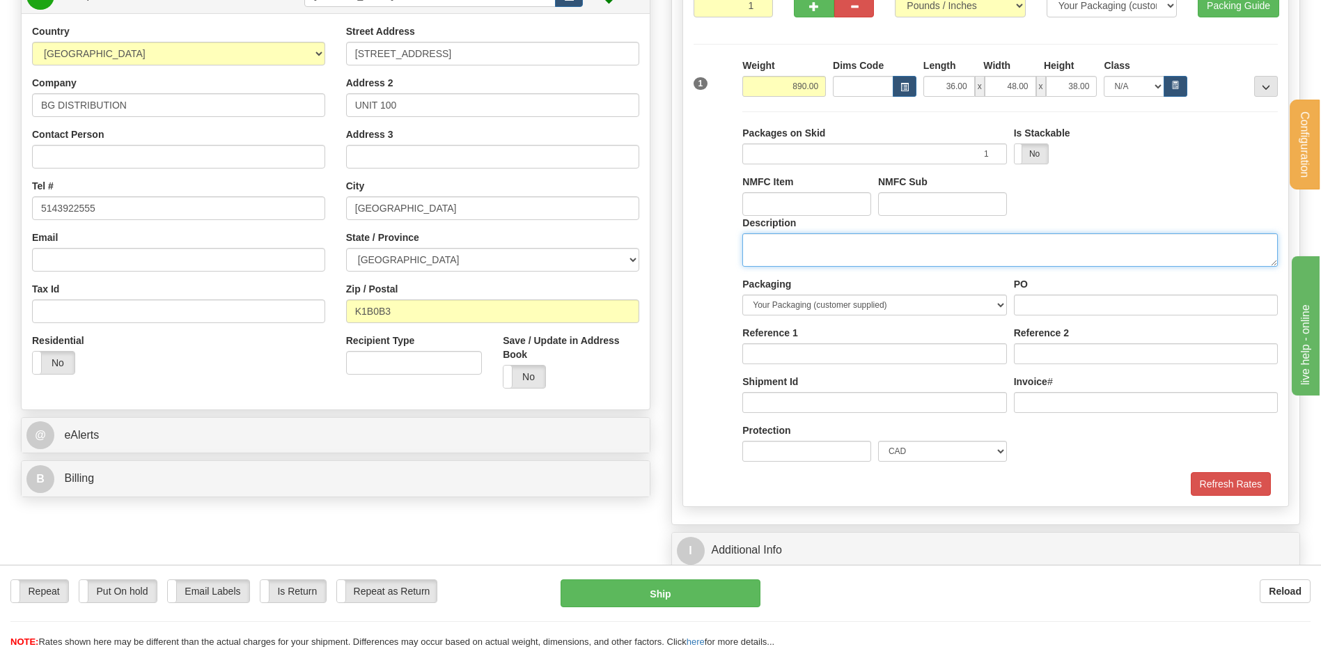
click at [783, 251] on textarea "Description" at bounding box center [1009, 249] width 535 height 33
type textarea "1 SKID"
click at [1081, 313] on input "PO" at bounding box center [1146, 305] width 264 height 21
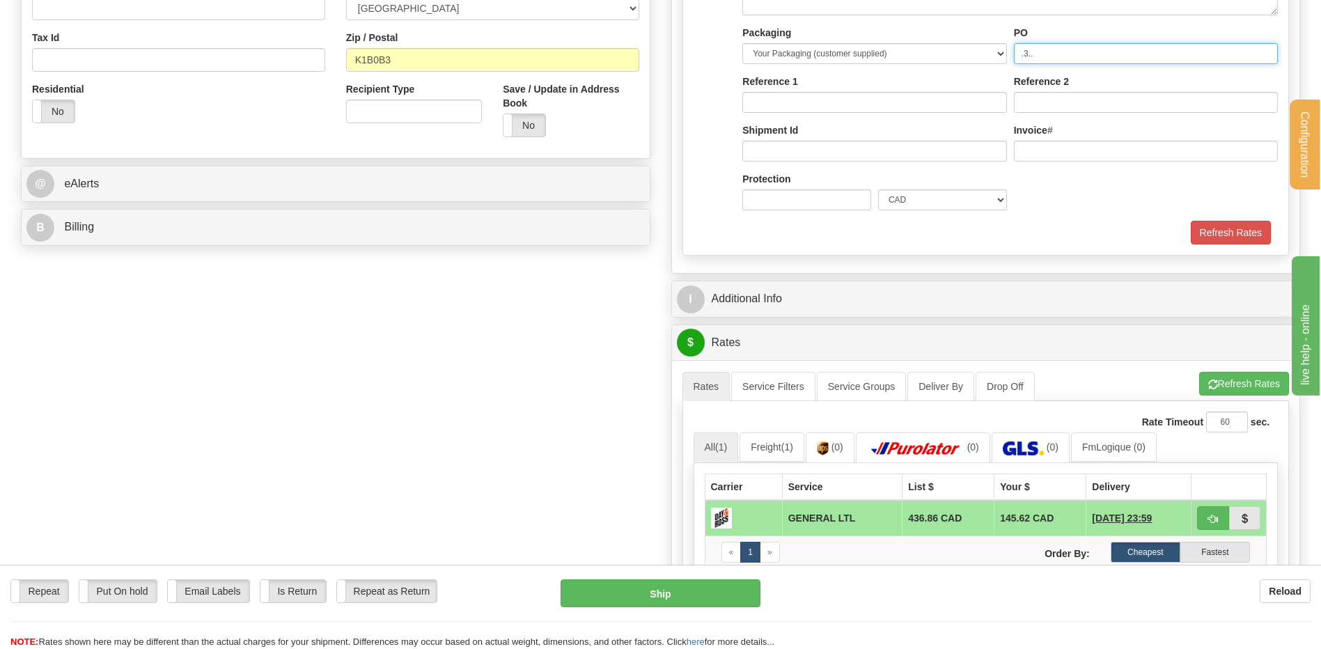
scroll to position [487, 0]
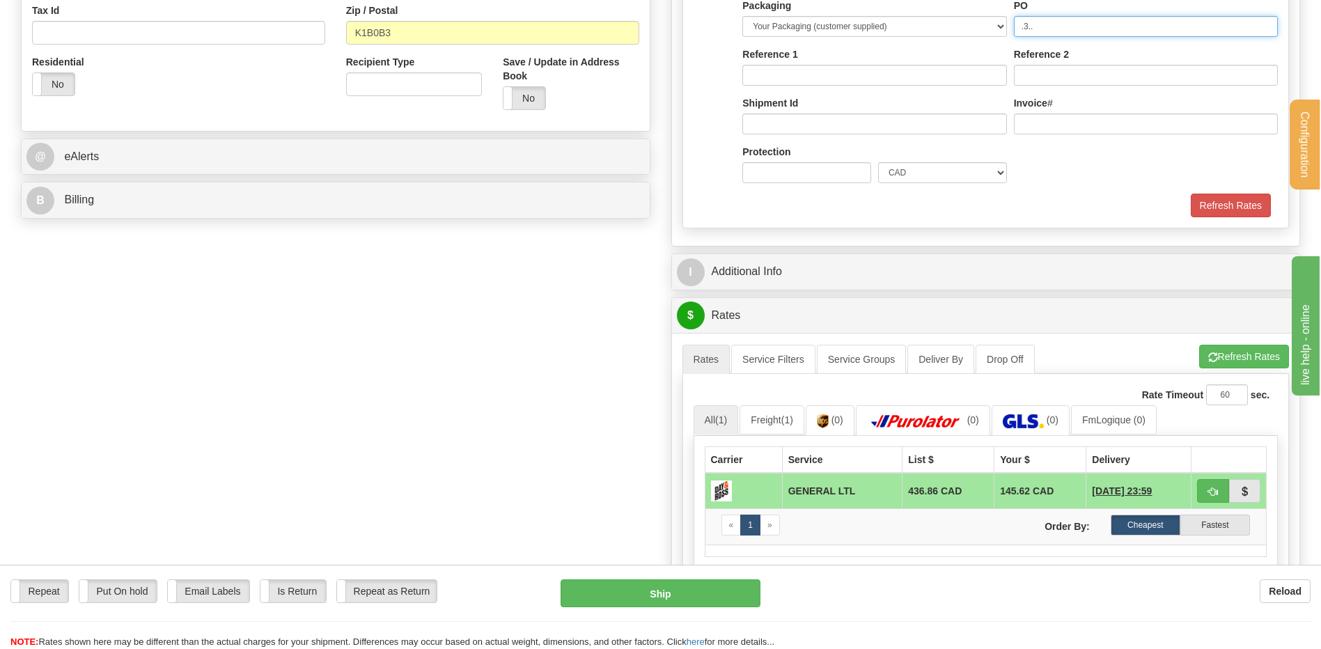
drag, startPoint x: 1045, startPoint y: 27, endPoint x: 1011, endPoint y: 26, distance: 34.1
click at [1011, 26] on div "PO .3.." at bounding box center [1145, 23] width 271 height 49
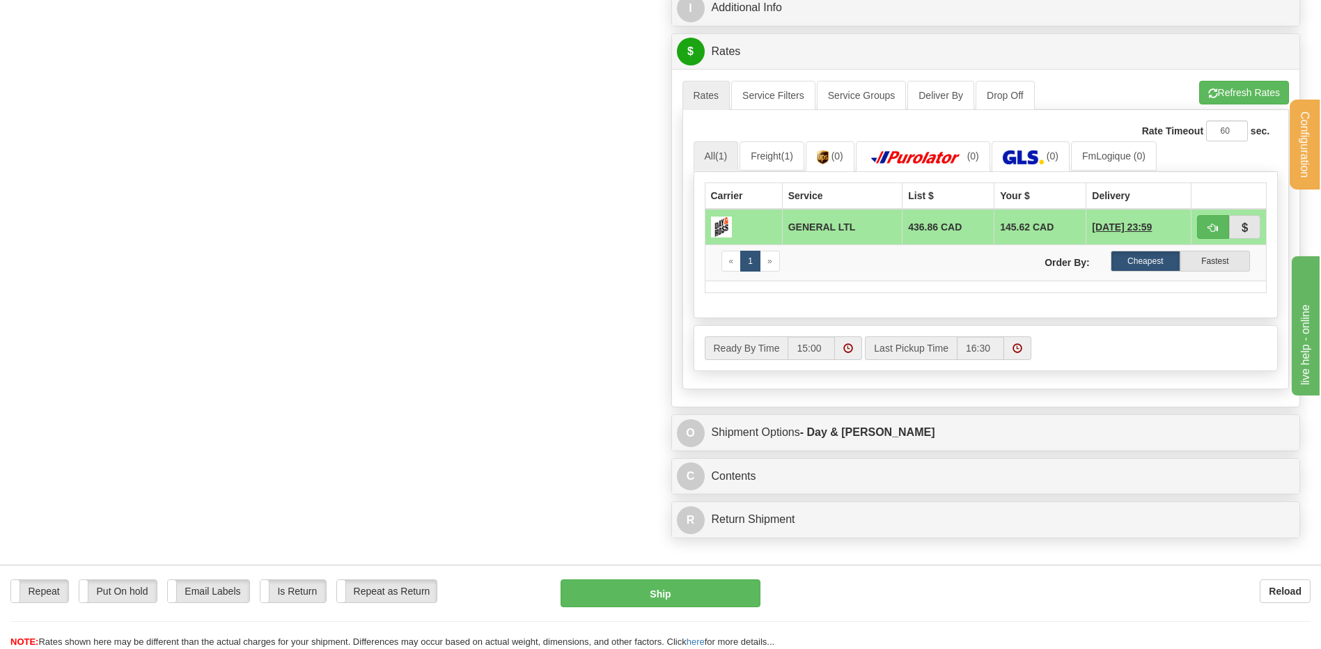
scroll to position [627, 0]
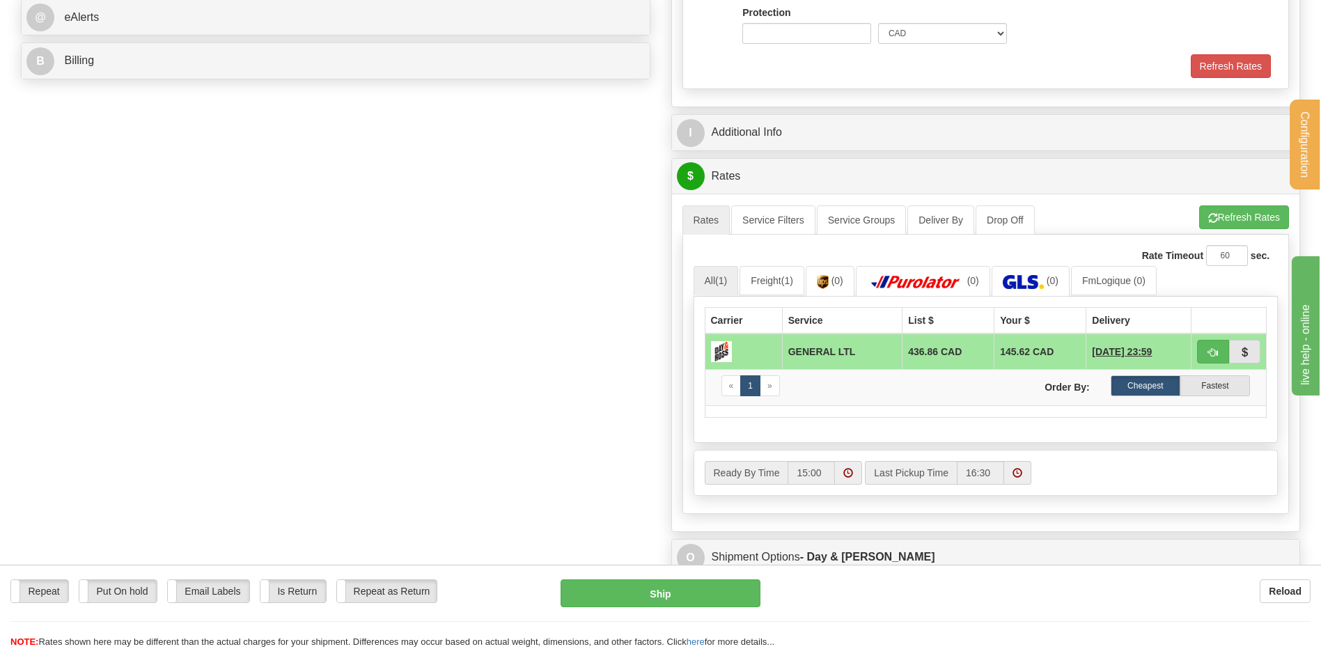
type input "..."
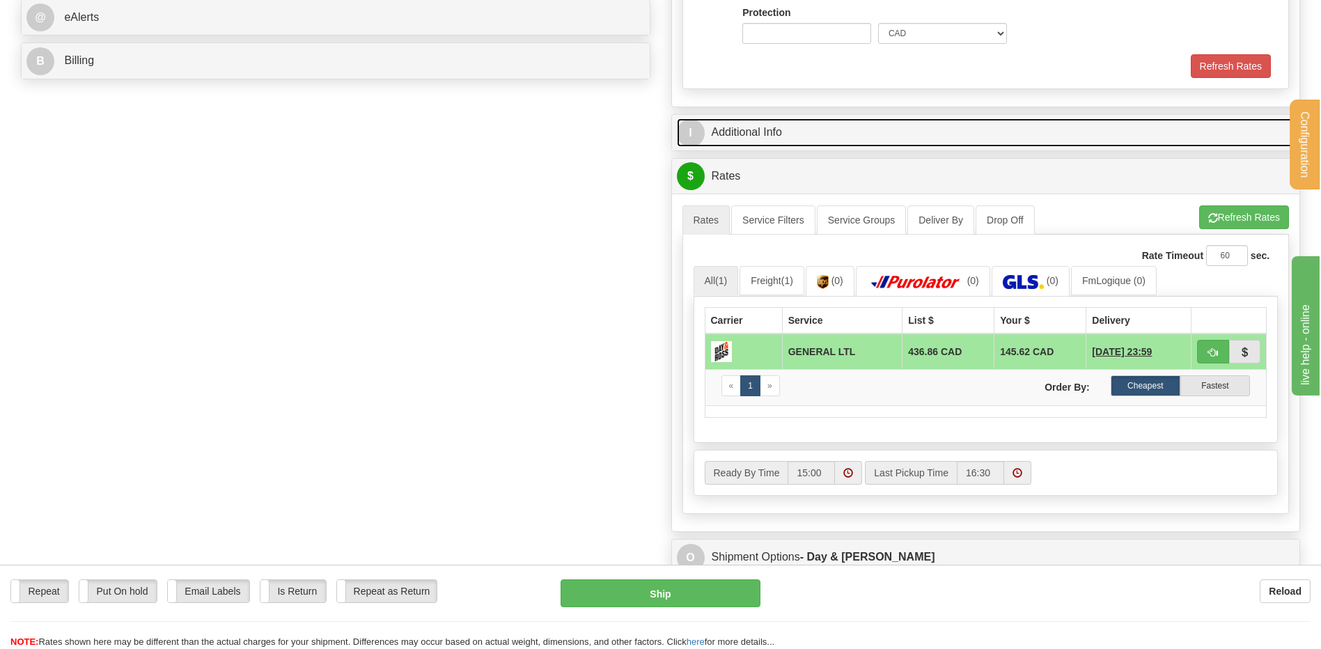
click at [813, 125] on link "I Additional Info" at bounding box center [986, 132] width 618 height 29
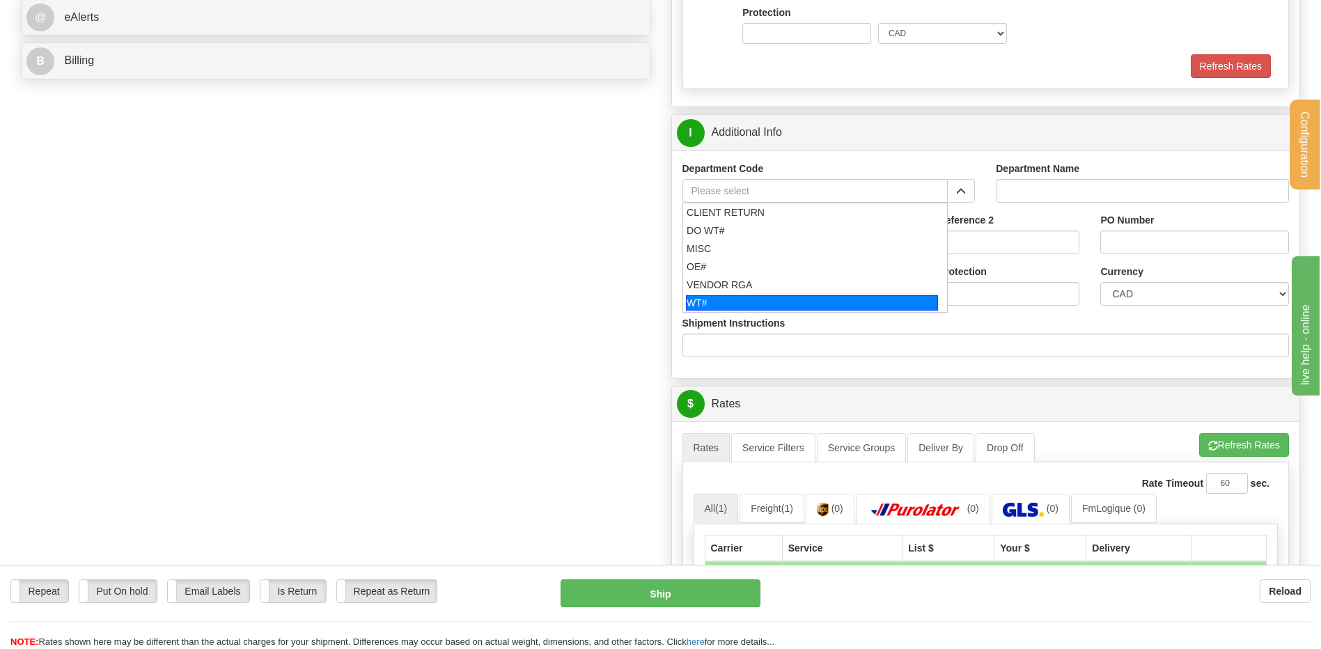
drag, startPoint x: 751, startPoint y: 300, endPoint x: 749, endPoint y: 293, distance: 7.3
click at [749, 299] on div "WT#" at bounding box center [812, 302] width 252 height 15
type input "WT#"
type input "WAREHOUSE TRANSFERS"
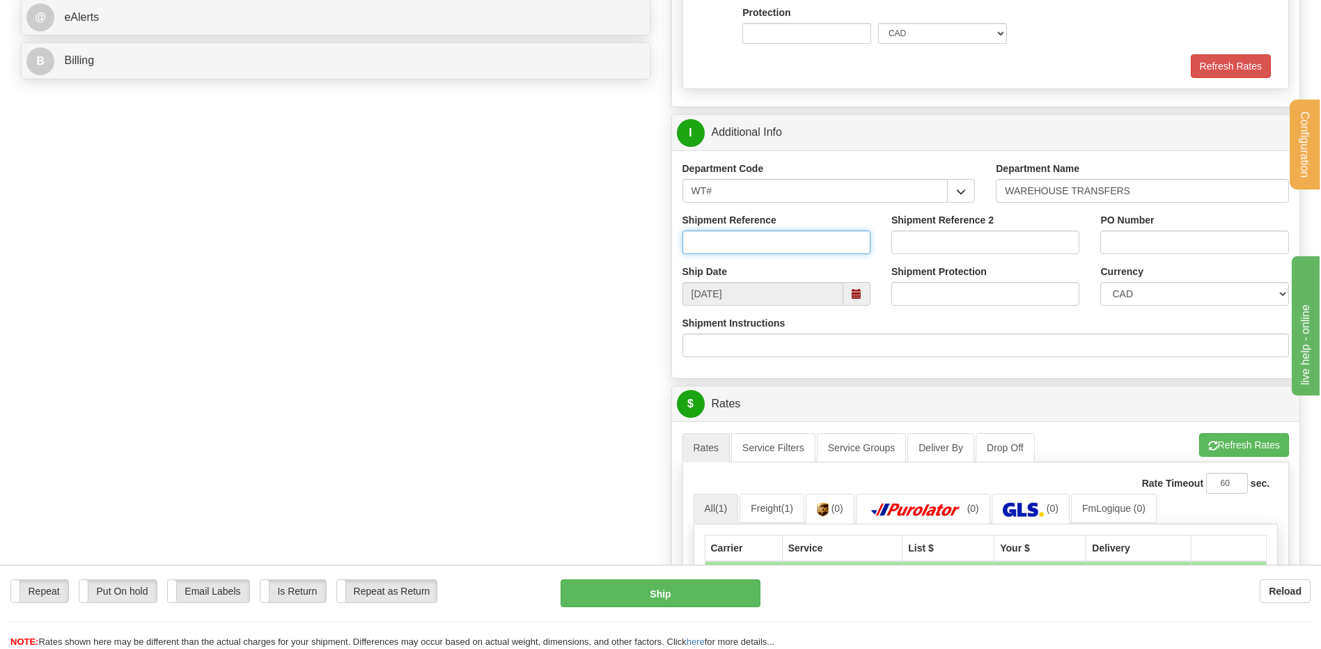
click at [735, 233] on input "Shipment Reference" at bounding box center [776, 242] width 188 height 24
type input "TRANSFERT 09"
type input "RECEPTION"
type input "lcole@bgdistribution.ca"
select select "MB"
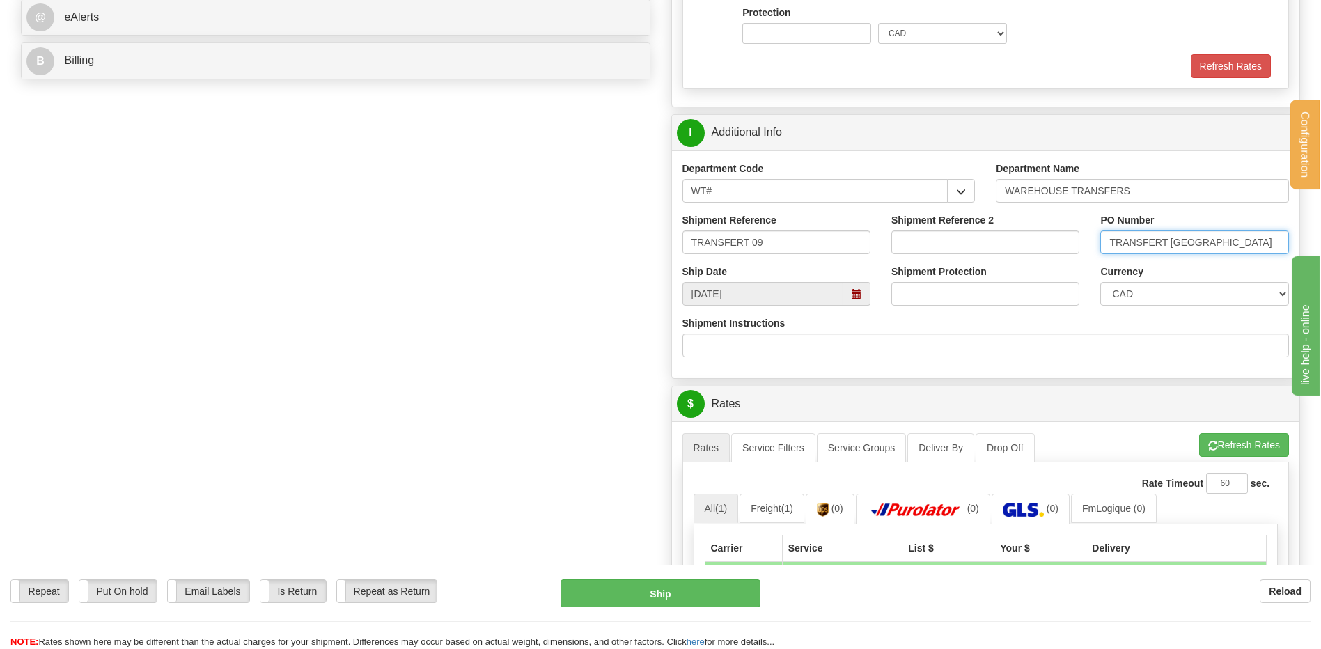
click at [1217, 244] on input "TRANSFERT WINNIPEG" at bounding box center [1194, 242] width 188 height 24
click at [1240, 240] on input "TRANSFERT WINGNIPE" at bounding box center [1194, 242] width 188 height 24
drag, startPoint x: 1235, startPoint y: 240, endPoint x: 1173, endPoint y: 240, distance: 62.7
click at [1173, 240] on input "TRANSFERT WINGNIPE" at bounding box center [1194, 242] width 188 height 24
type input "TRANSFERT OTTAWA"
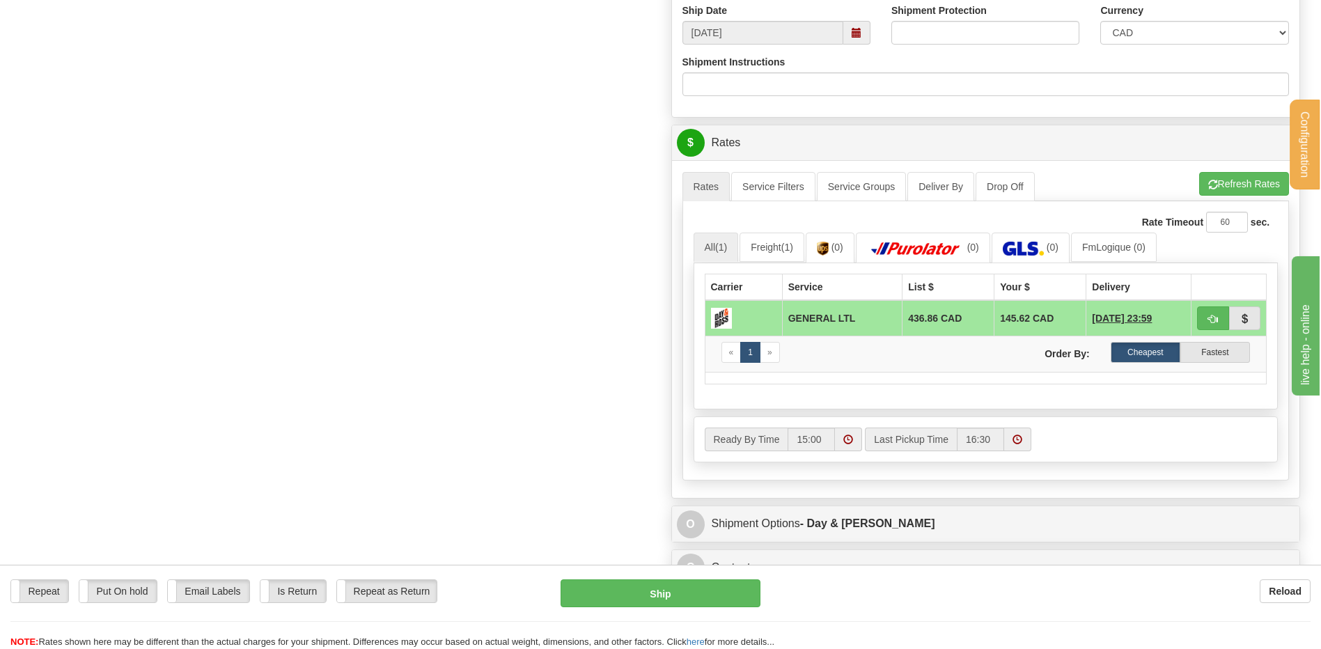
scroll to position [905, 0]
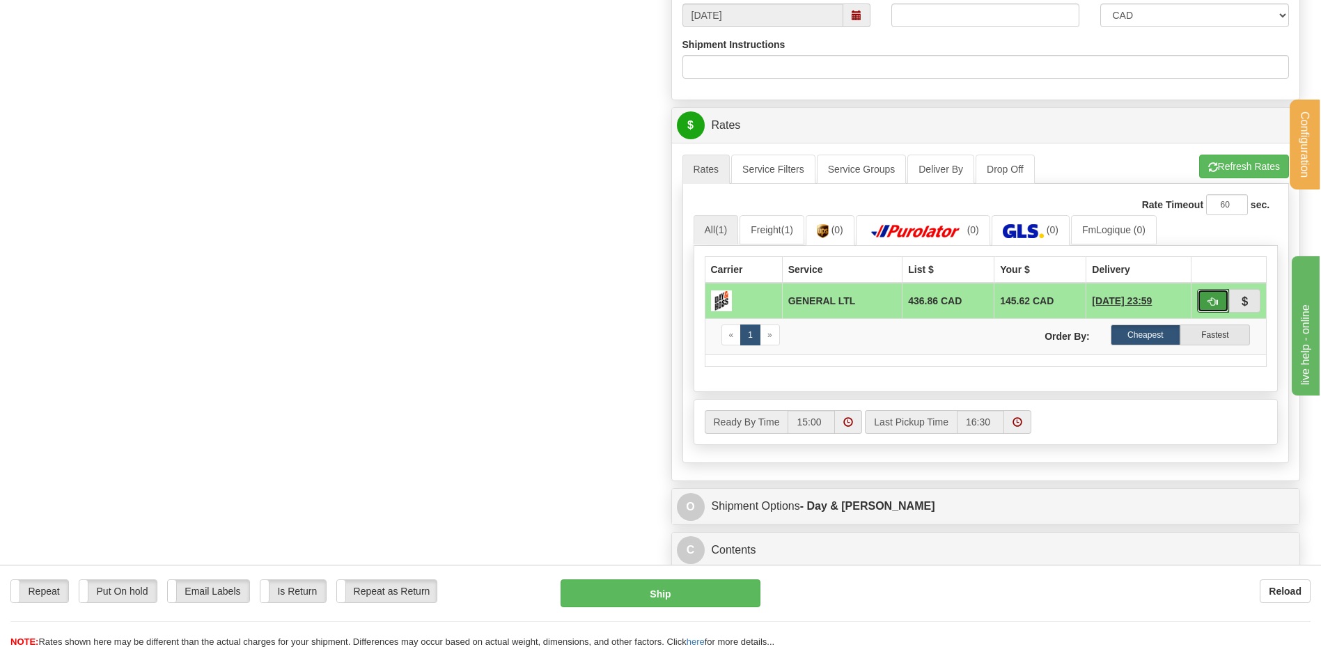
click at [1220, 304] on button "button" at bounding box center [1213, 301] width 32 height 24
type input "GL"
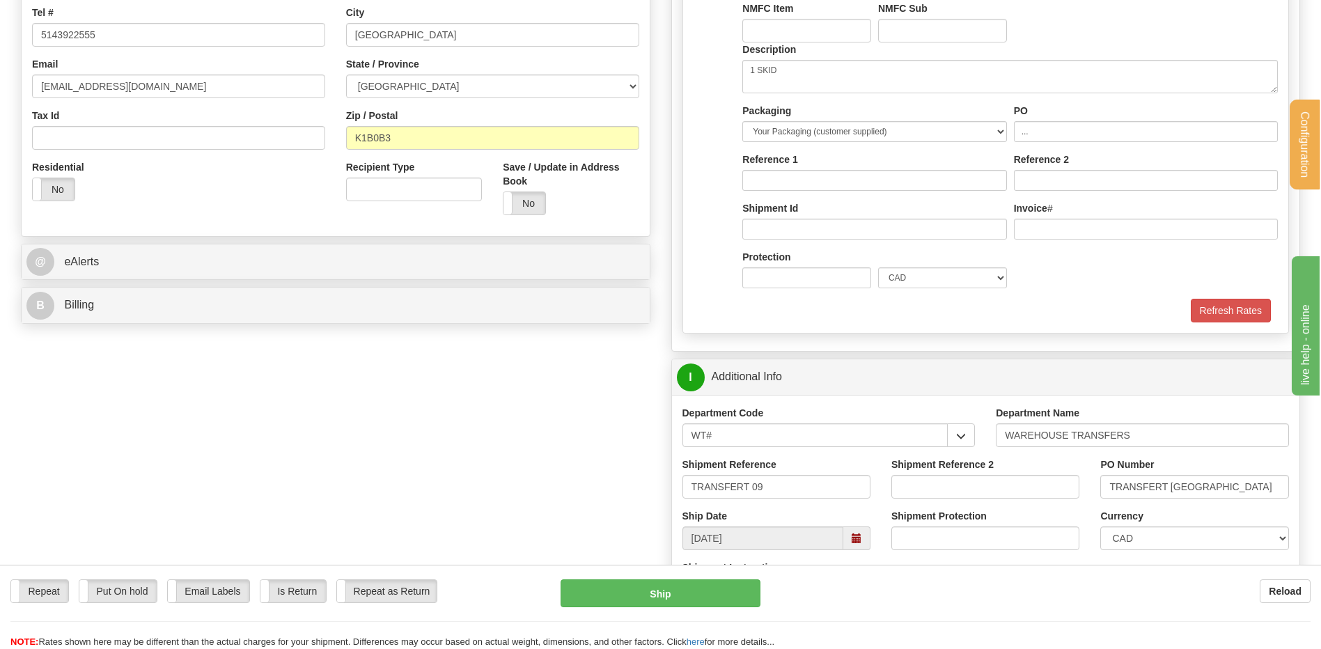
scroll to position [279, 0]
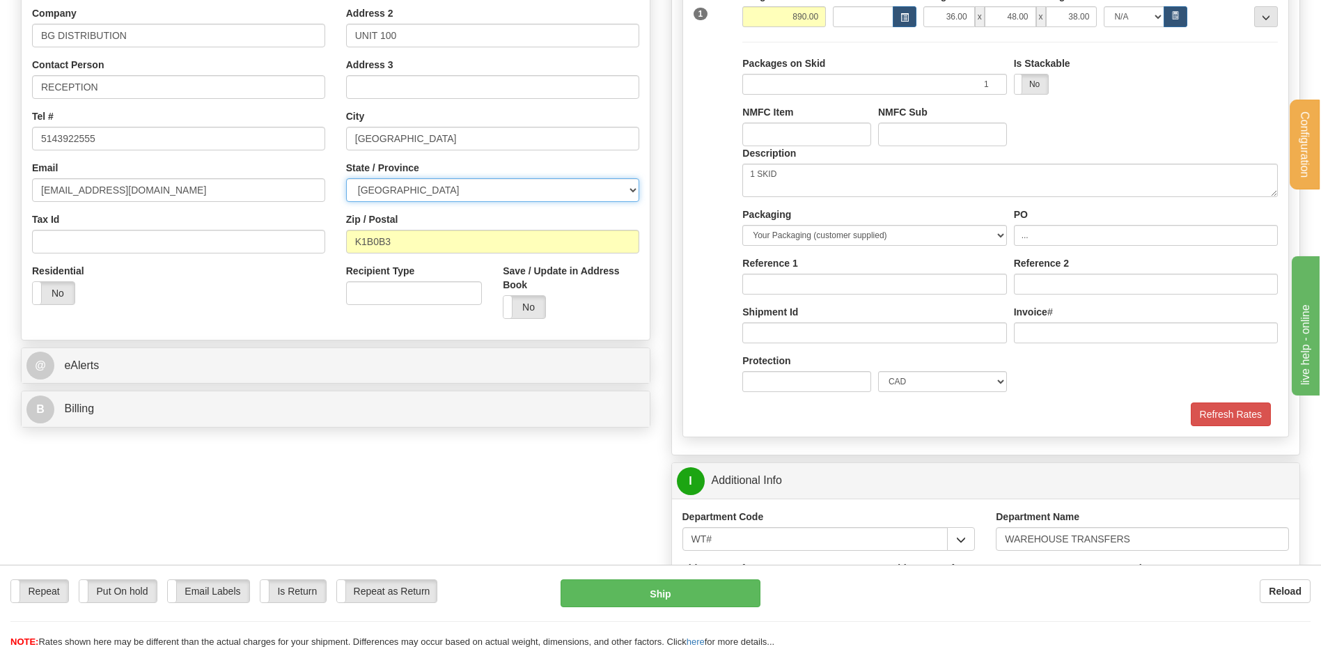
click at [423, 190] on select "ALBERTA BRITISH COLUMBIA MANITOBA NEW BRUNSWICK NEWFOUNDLAND NOVA SCOTIA NUNAVU…" at bounding box center [492, 190] width 293 height 24
select select "ON"
click at [346, 178] on select "ALBERTA BRITISH COLUMBIA MANITOBA NEW BRUNSWICK NEWFOUNDLAND NOVA SCOTIA NUNAVU…" at bounding box center [492, 190] width 293 height 24
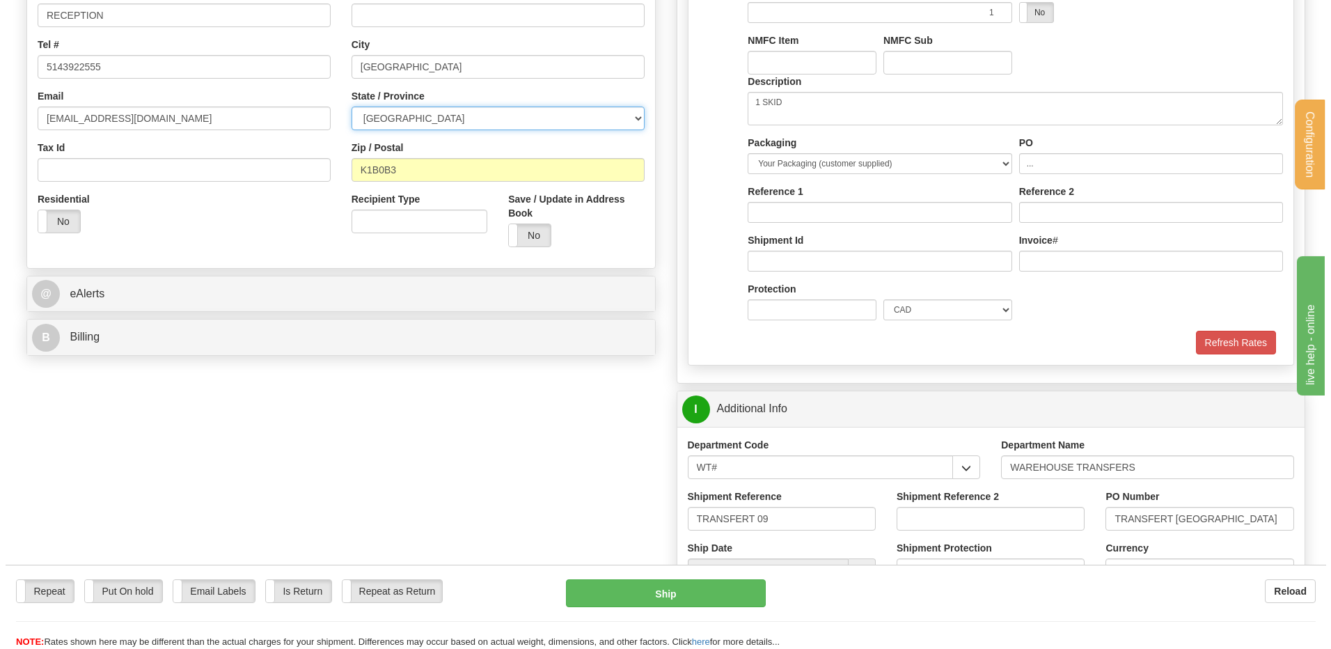
scroll to position [487, 0]
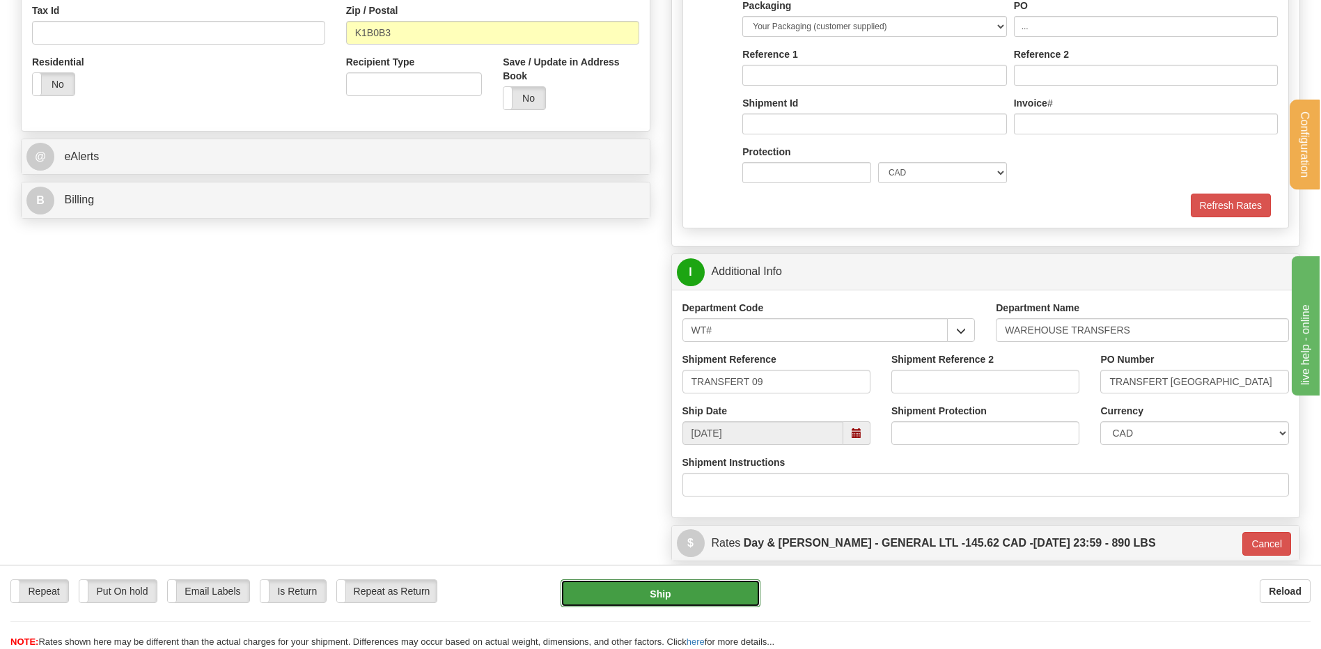
click at [630, 590] on button "Ship" at bounding box center [660, 593] width 199 height 28
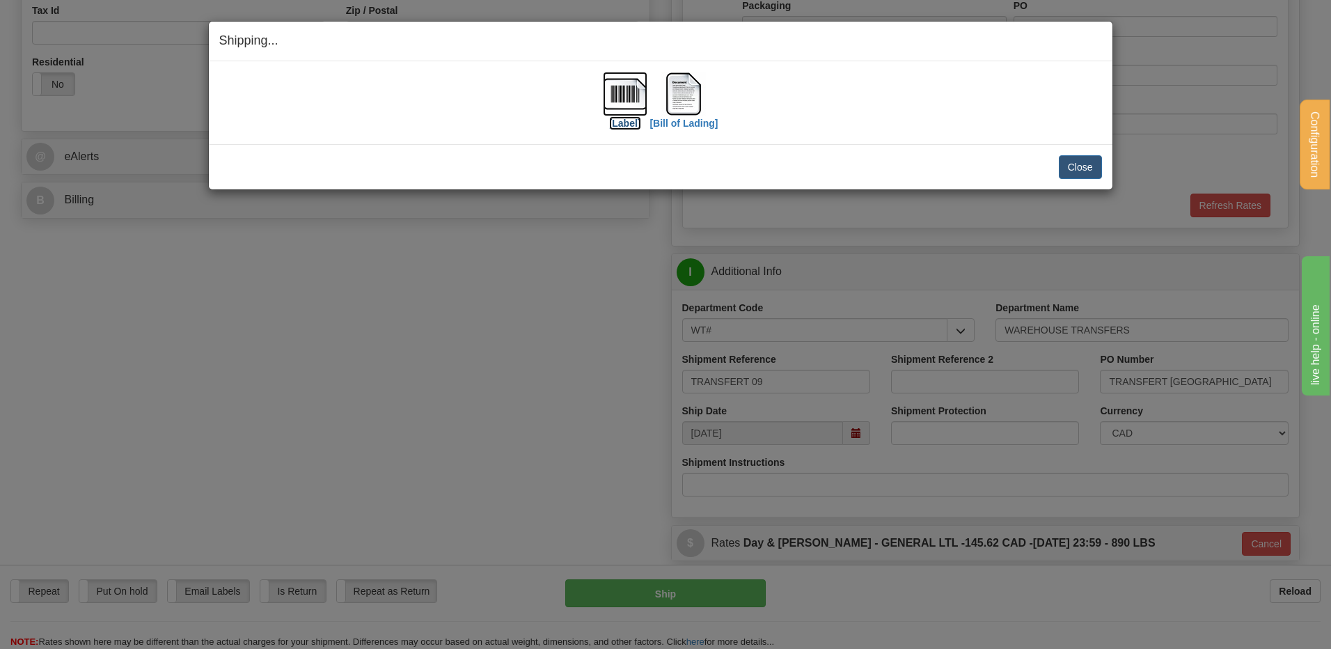
click at [628, 100] on img at bounding box center [625, 94] width 45 height 45
click at [705, 89] on img at bounding box center [683, 94] width 45 height 45
drag, startPoint x: 1067, startPoint y: 163, endPoint x: 1065, endPoint y: 152, distance: 10.5
click at [1066, 163] on button "Close" at bounding box center [1080, 167] width 43 height 24
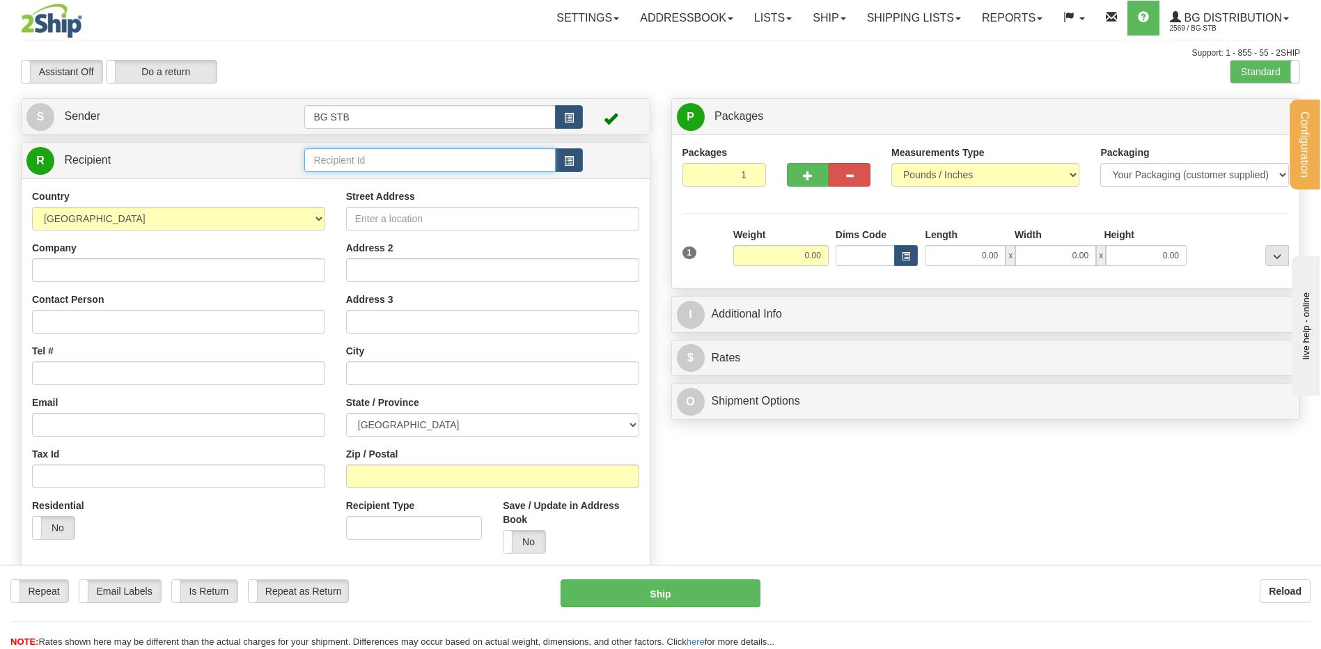
click at [467, 156] on input "text" at bounding box center [429, 160] width 251 height 24
type input "V"
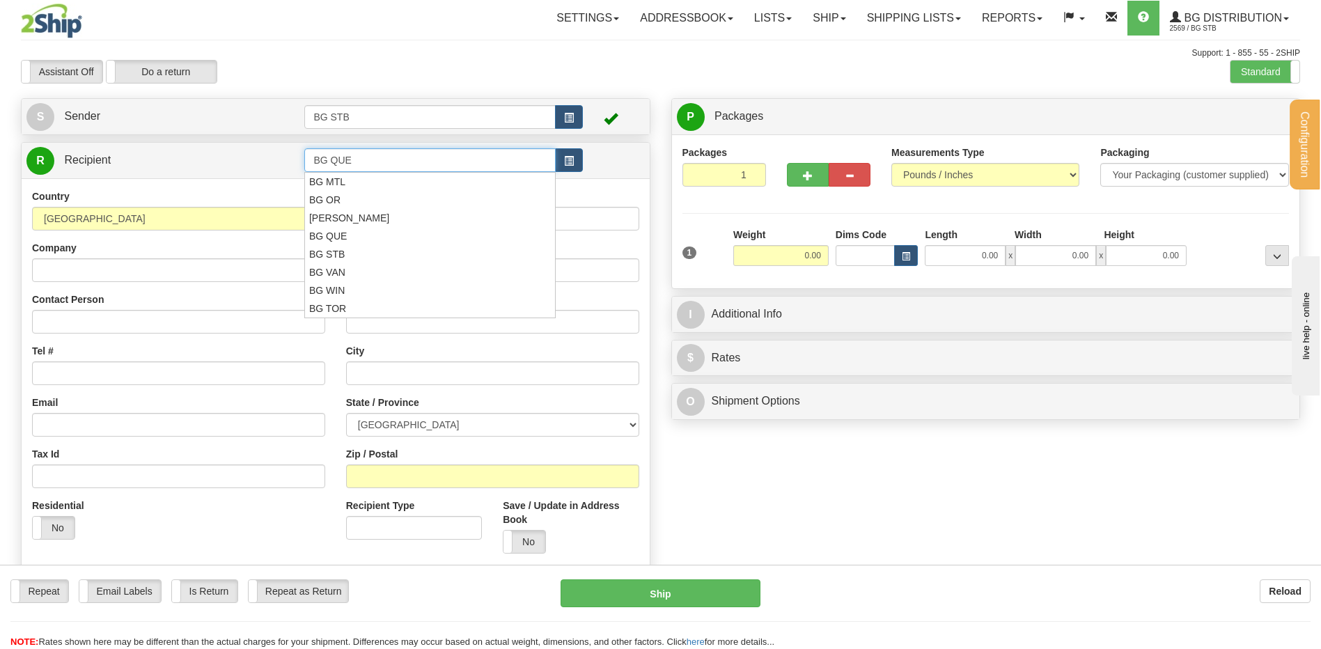
type input "BG QUE"
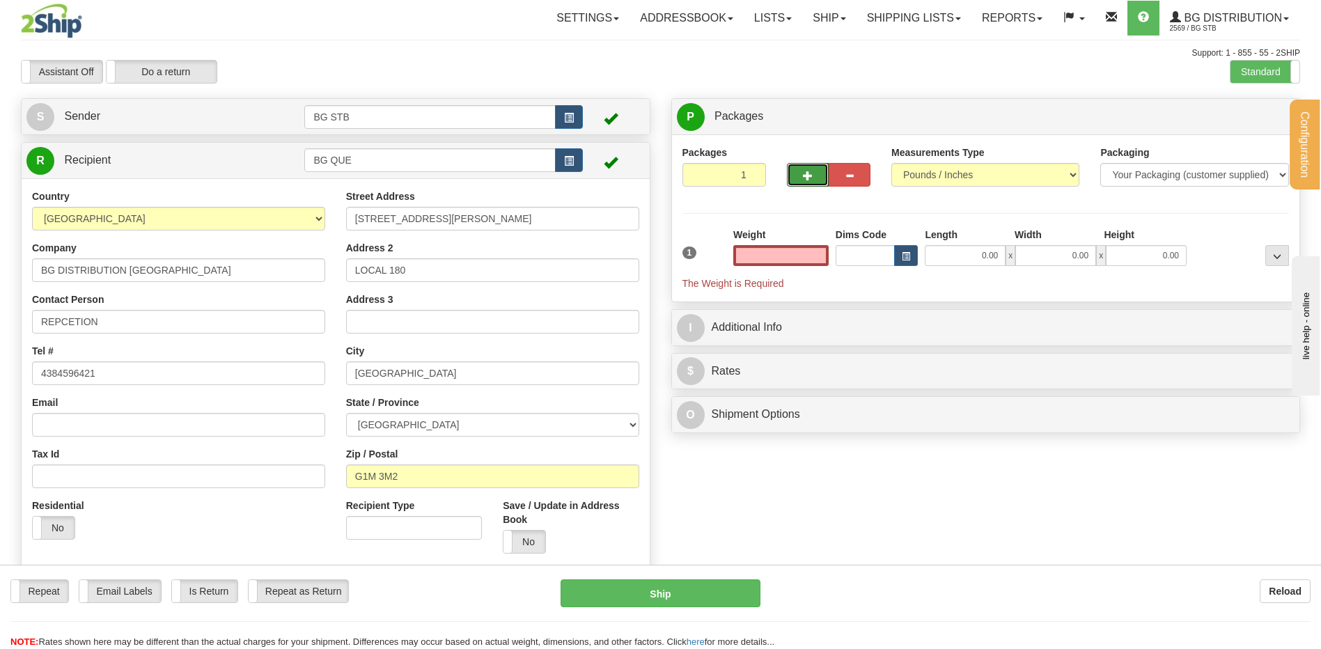
type input "0.00"
click at [804, 177] on span "button" at bounding box center [808, 175] width 10 height 9
click at [797, 175] on button "button" at bounding box center [808, 175] width 42 height 24
type input "3"
click at [1264, 124] on label "Package Level Pack.." at bounding box center [1259, 117] width 70 height 21
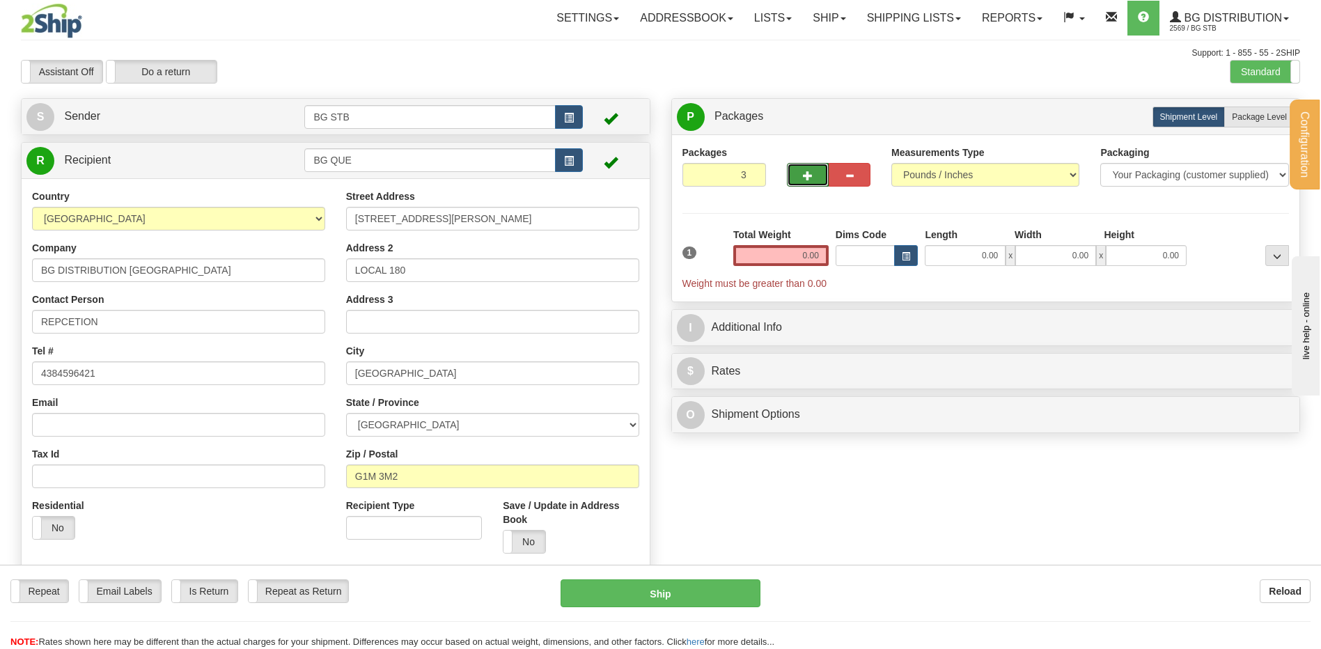
radio input "true"
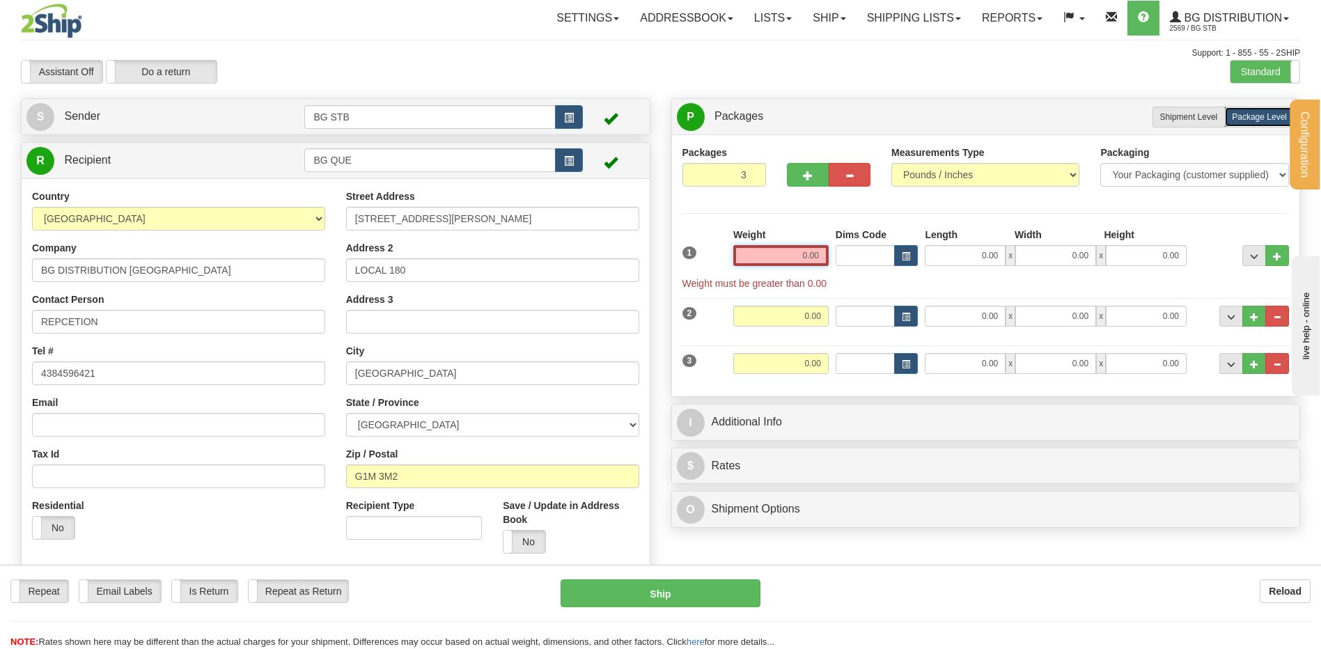
click at [783, 253] on input "0.00" at bounding box center [780, 255] width 95 height 21
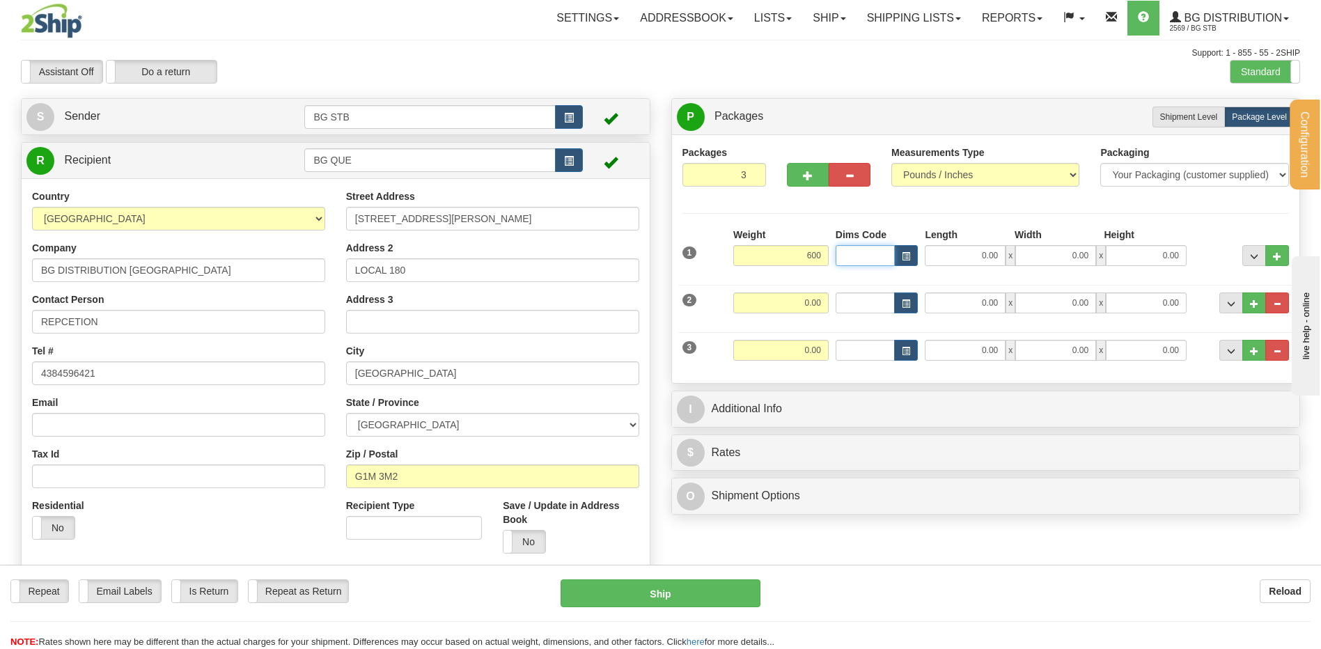
type input "600.00"
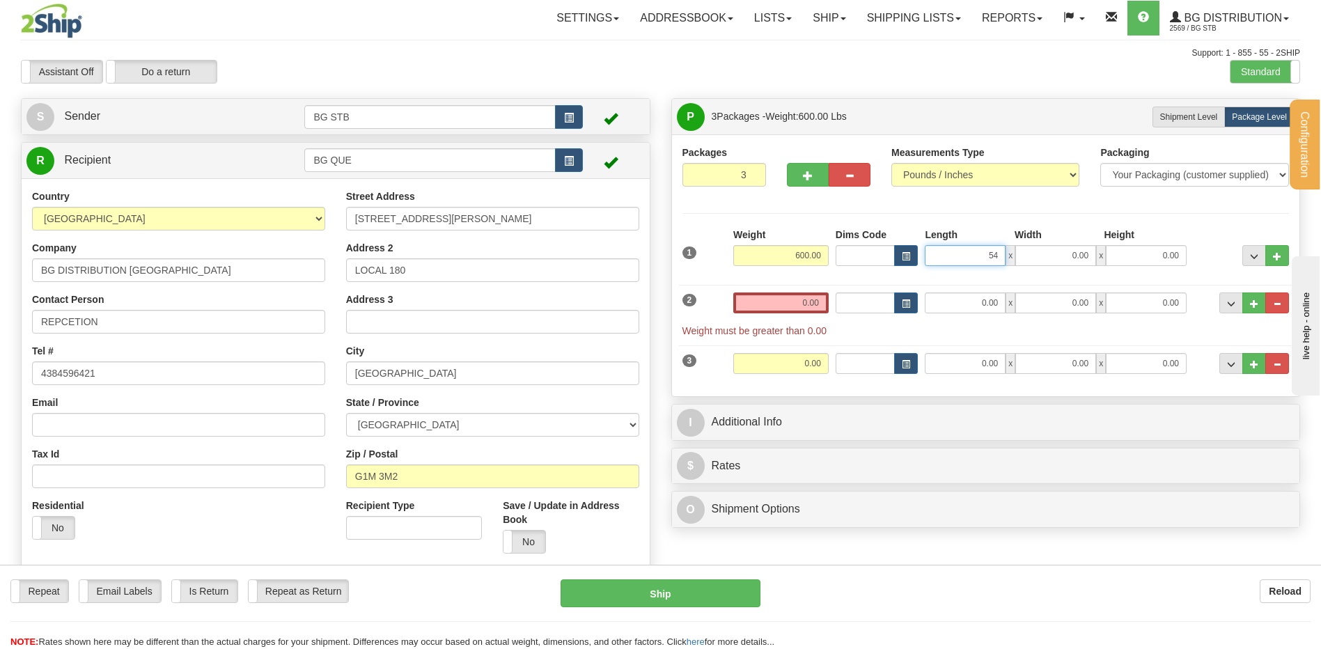
type input "54.00"
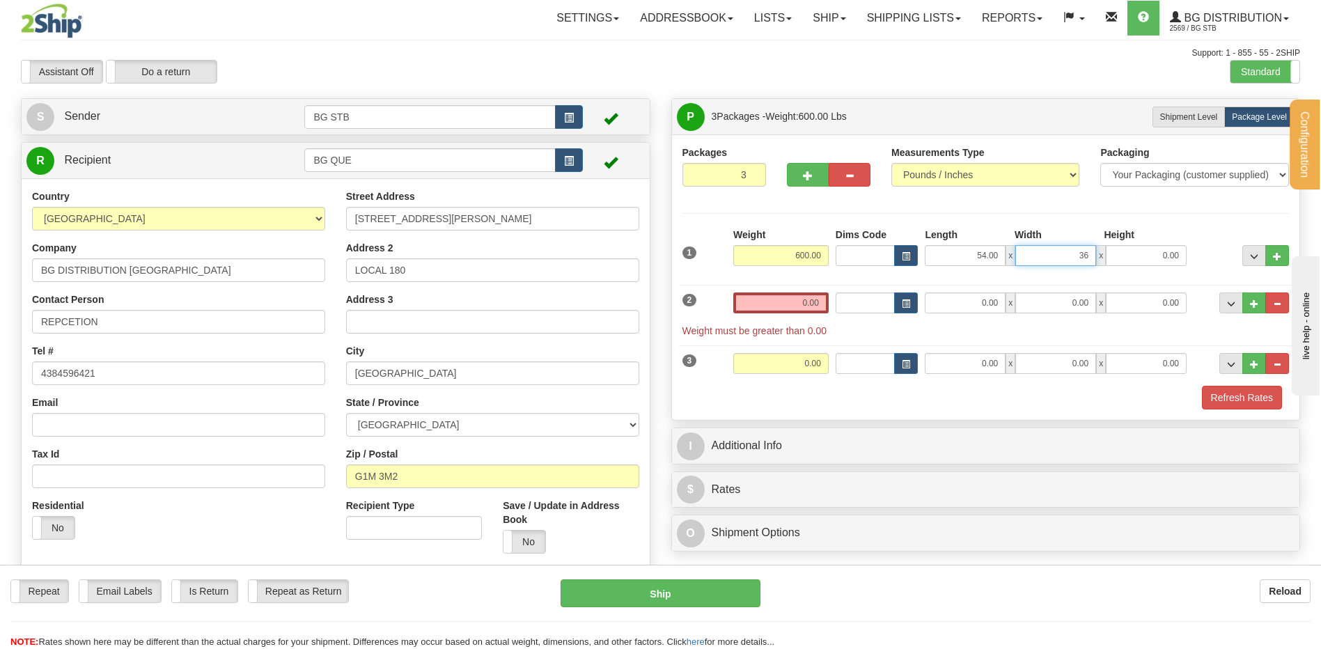
type input "36.00"
type input "45.00"
click at [799, 298] on input "0.00" at bounding box center [780, 302] width 95 height 21
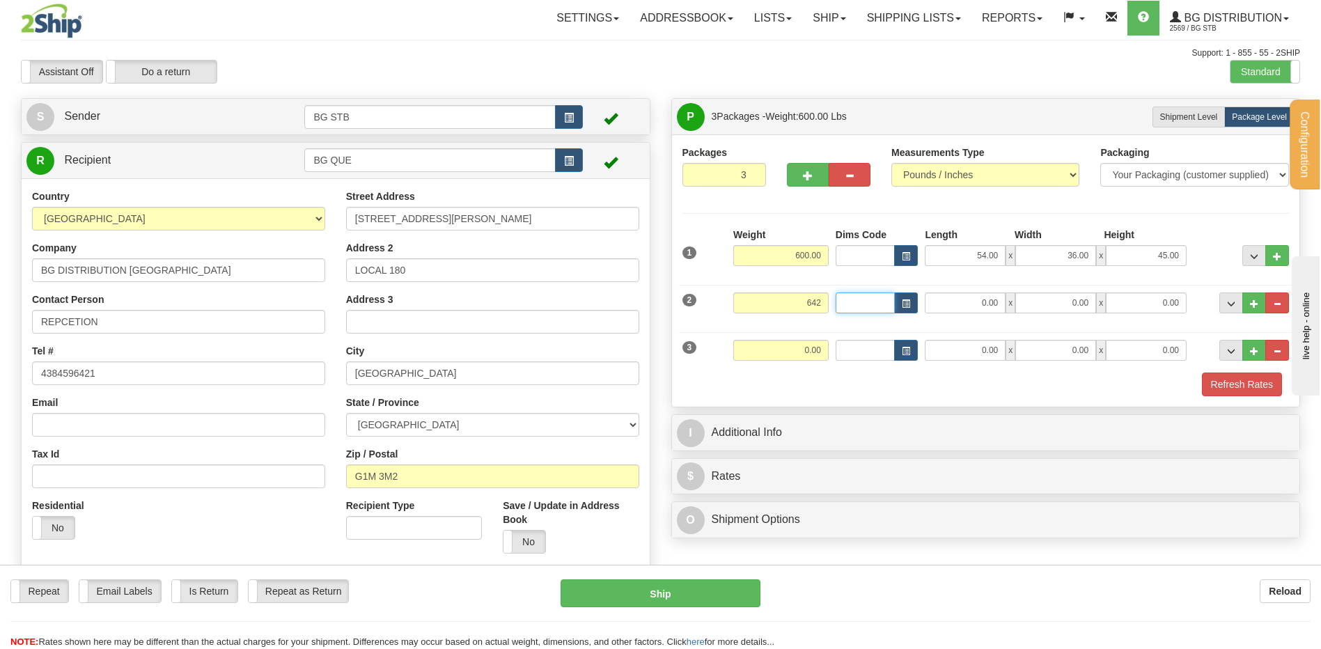
type input "642.00"
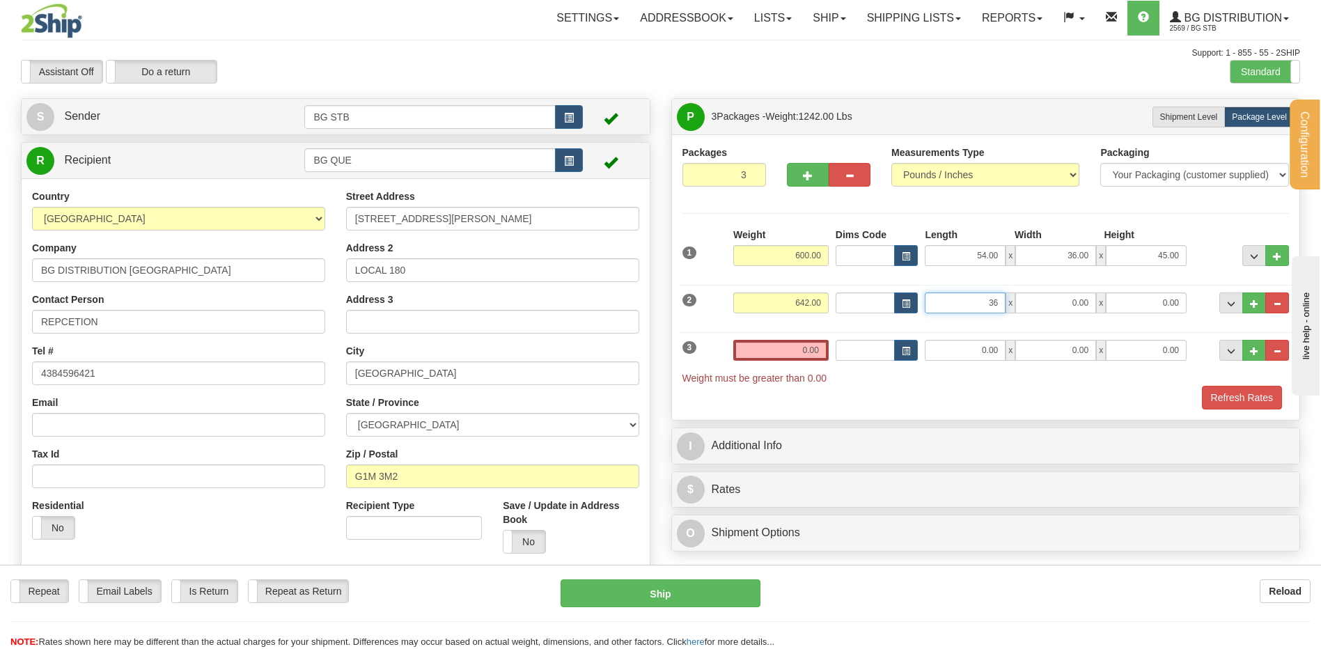
type input "36.00"
type input "48.00"
type input "42.00"
click at [764, 350] on input "0.00" at bounding box center [780, 350] width 95 height 21
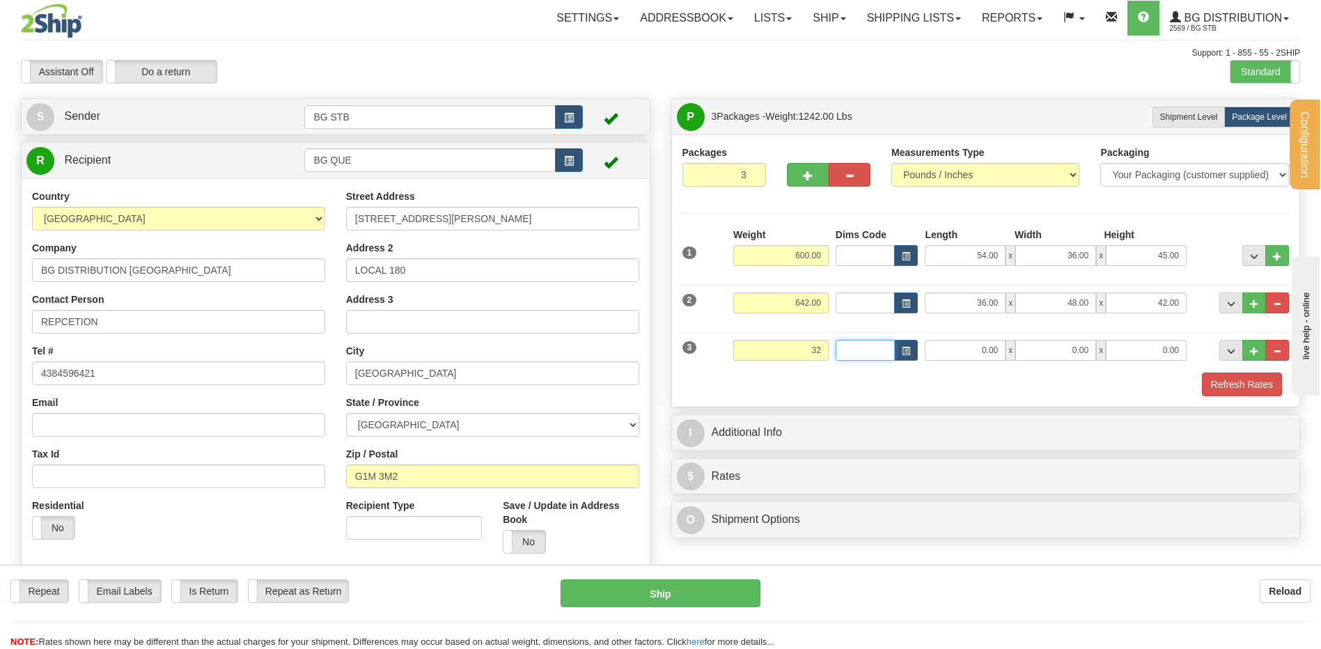
type input "32.00"
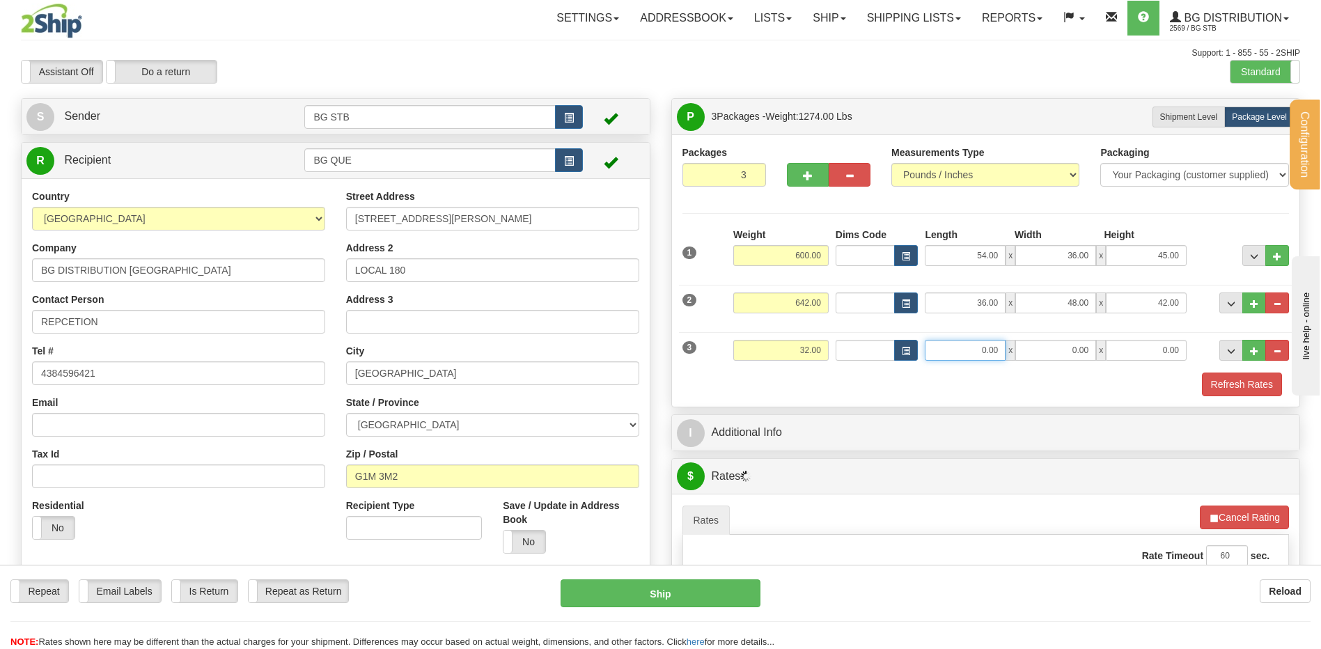
click at [953, 351] on input "0.00" at bounding box center [965, 350] width 81 height 21
type input "101.00"
type input "7.00"
type input "6.00"
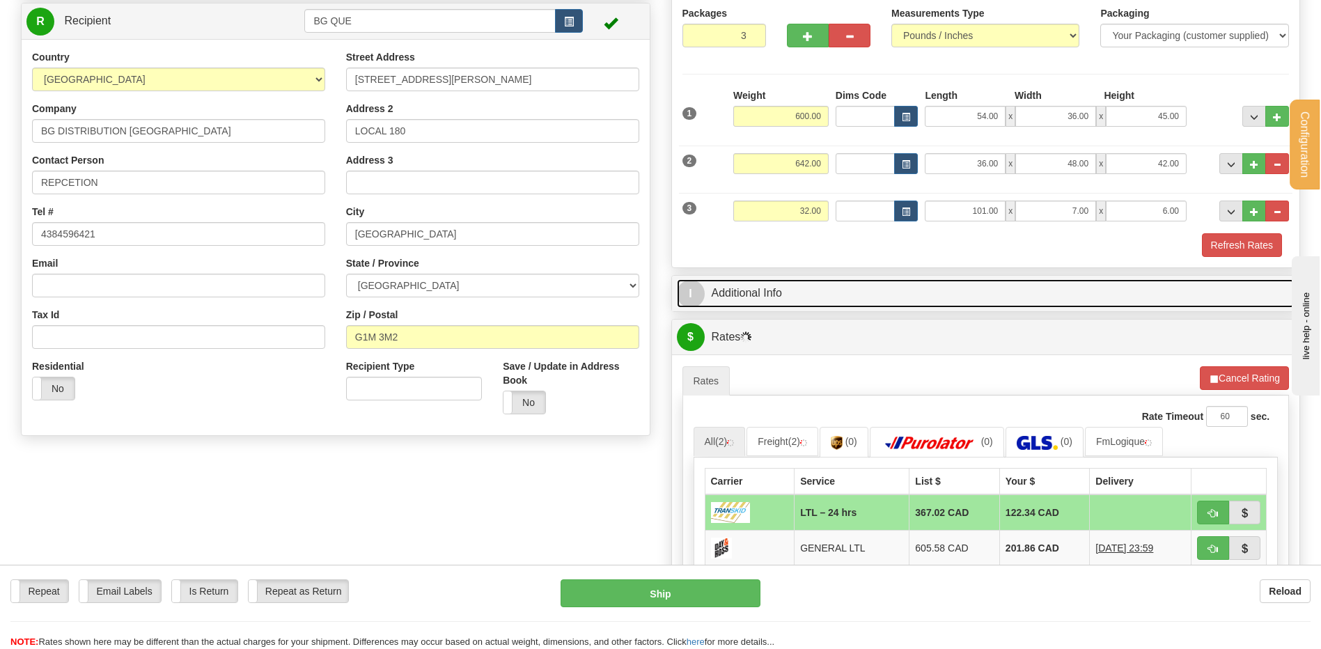
click at [814, 281] on link "I Additional Info" at bounding box center [986, 293] width 618 height 29
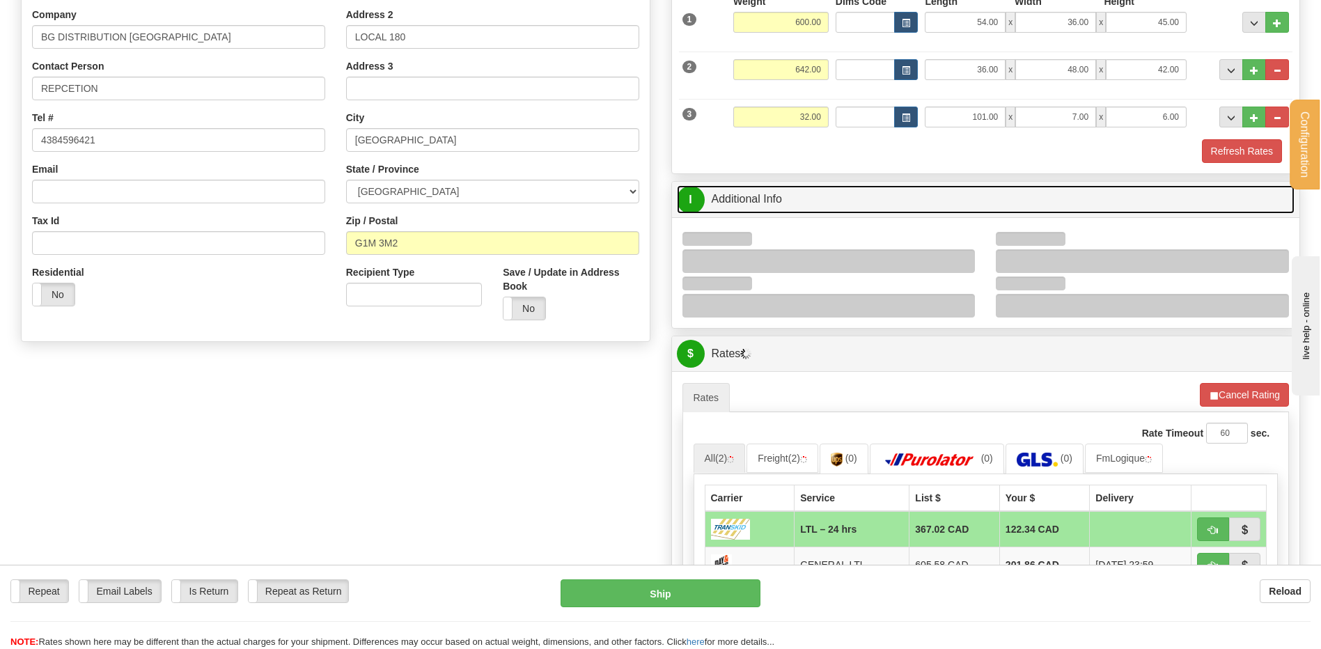
scroll to position [209, 0]
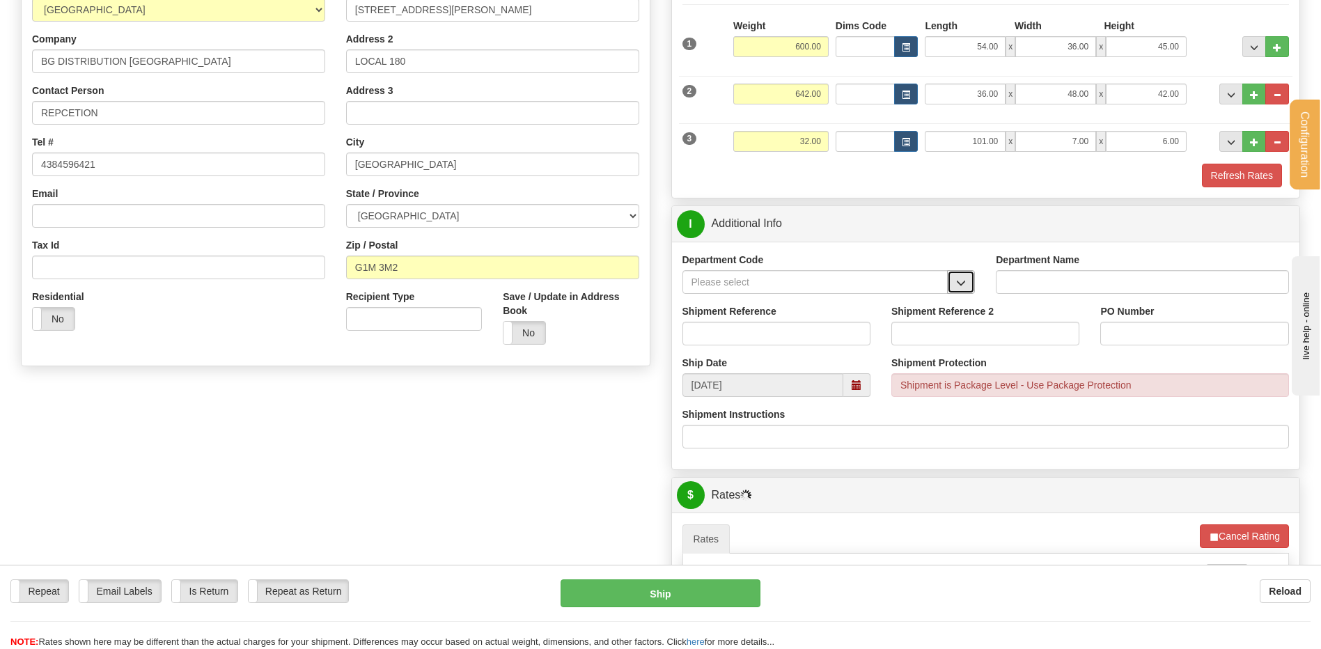
click at [963, 277] on button "button" at bounding box center [961, 282] width 28 height 24
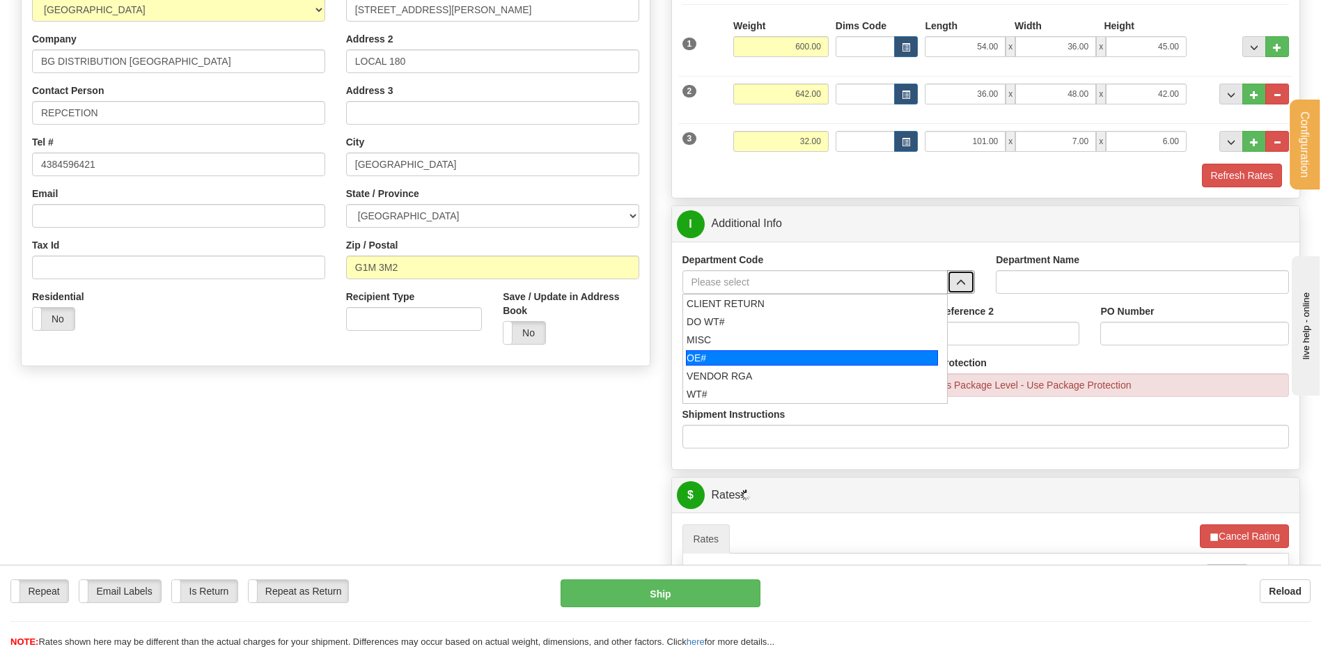
click at [732, 355] on div "OE#" at bounding box center [812, 357] width 252 height 15
type input "OE#"
type input "ORDERS"
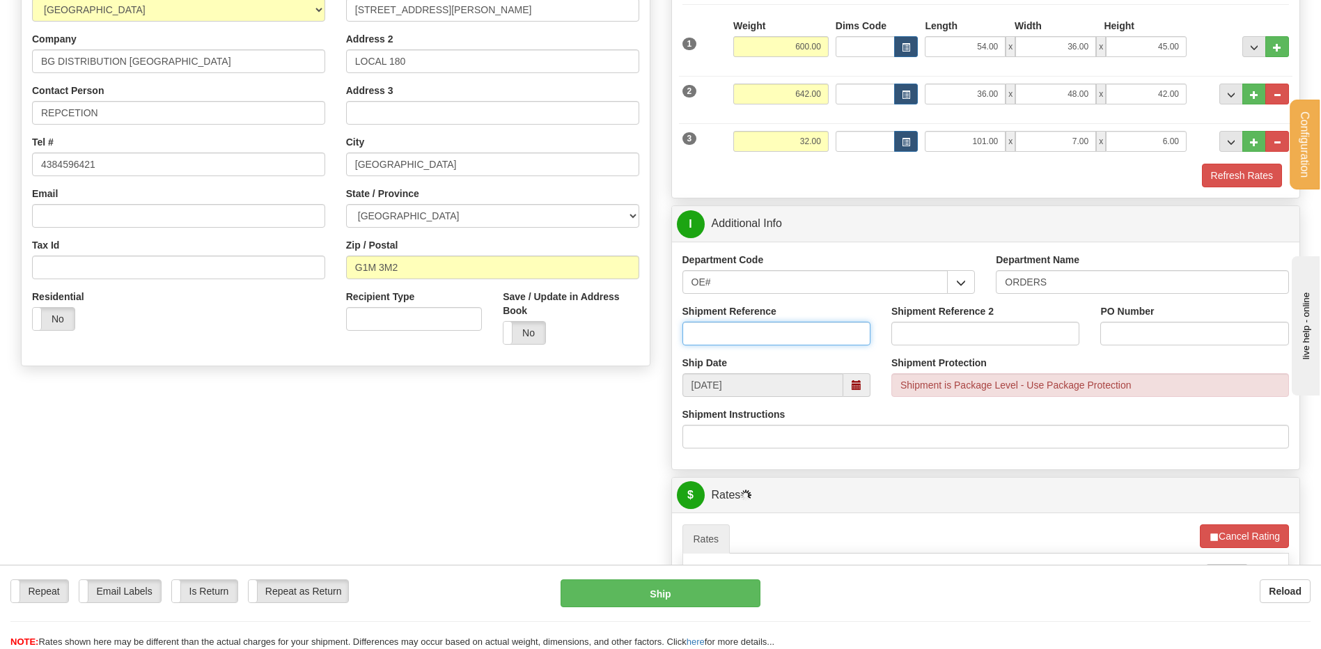
click at [732, 328] on input "Shipment Reference" at bounding box center [776, 334] width 188 height 24
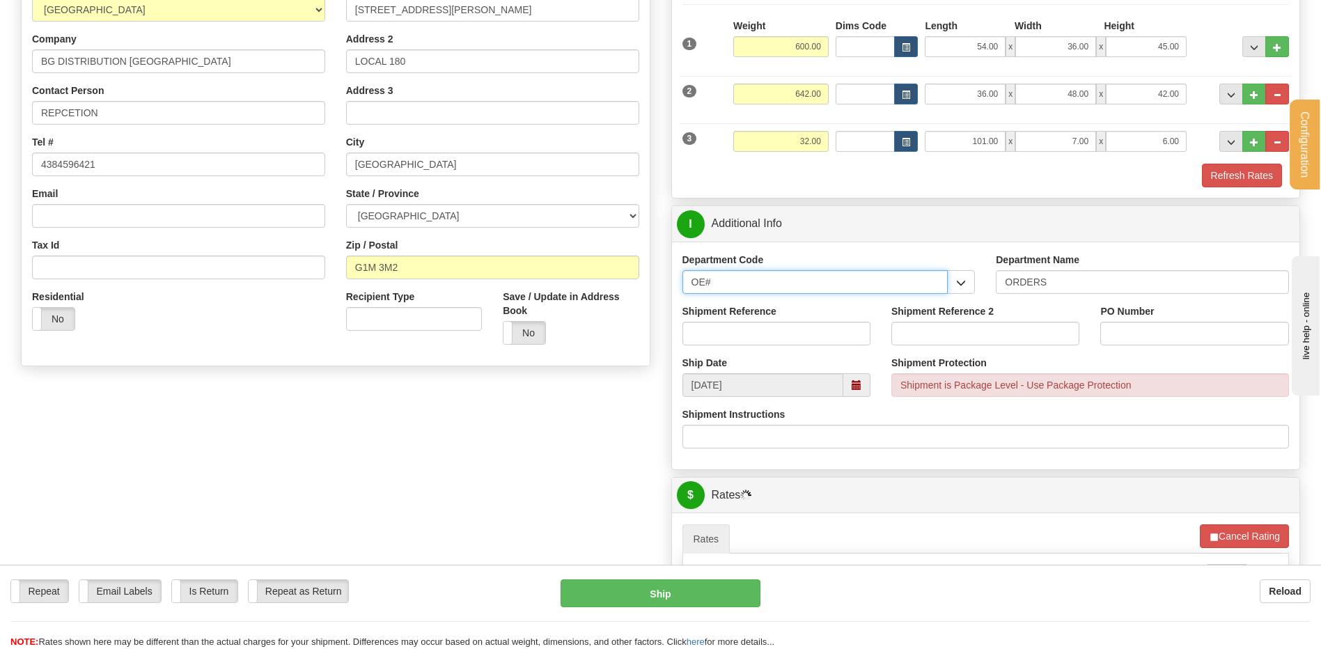
drag, startPoint x: 735, startPoint y: 283, endPoint x: 648, endPoint y: 278, distance: 87.2
click at [662, 283] on div "P Packages 3 Packages - Weight: 1274.00 Lbs Shipment Level Shipm. Package Level…" at bounding box center [986, 412] width 650 height 1047
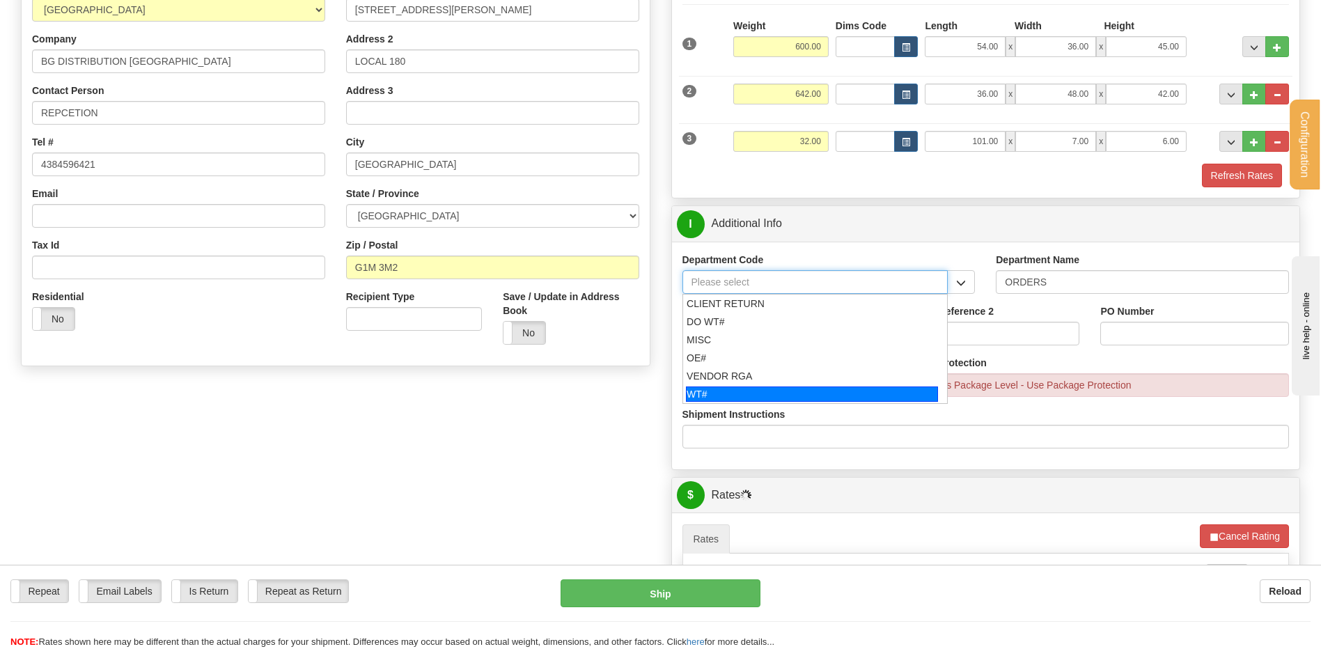
click at [758, 391] on div "WT#" at bounding box center [812, 393] width 252 height 15
type input "WT#"
type input "WAREHOUSE TRANSFERS"
type input "WT#"
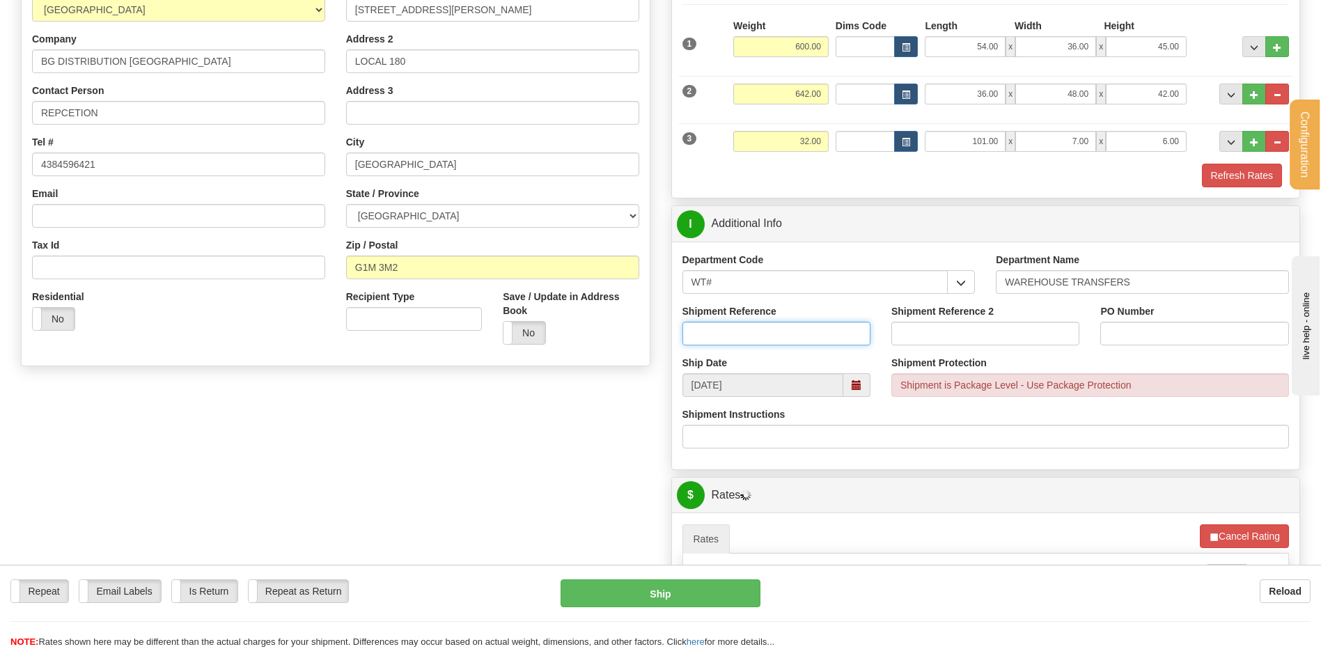
click at [750, 340] on input "Shipment Reference" at bounding box center [776, 334] width 188 height 24
type input "TRANSFERT 09"
click at [1138, 338] on input "PO Number" at bounding box center [1194, 334] width 188 height 24
type input "TRANSFERT QUEBEC"
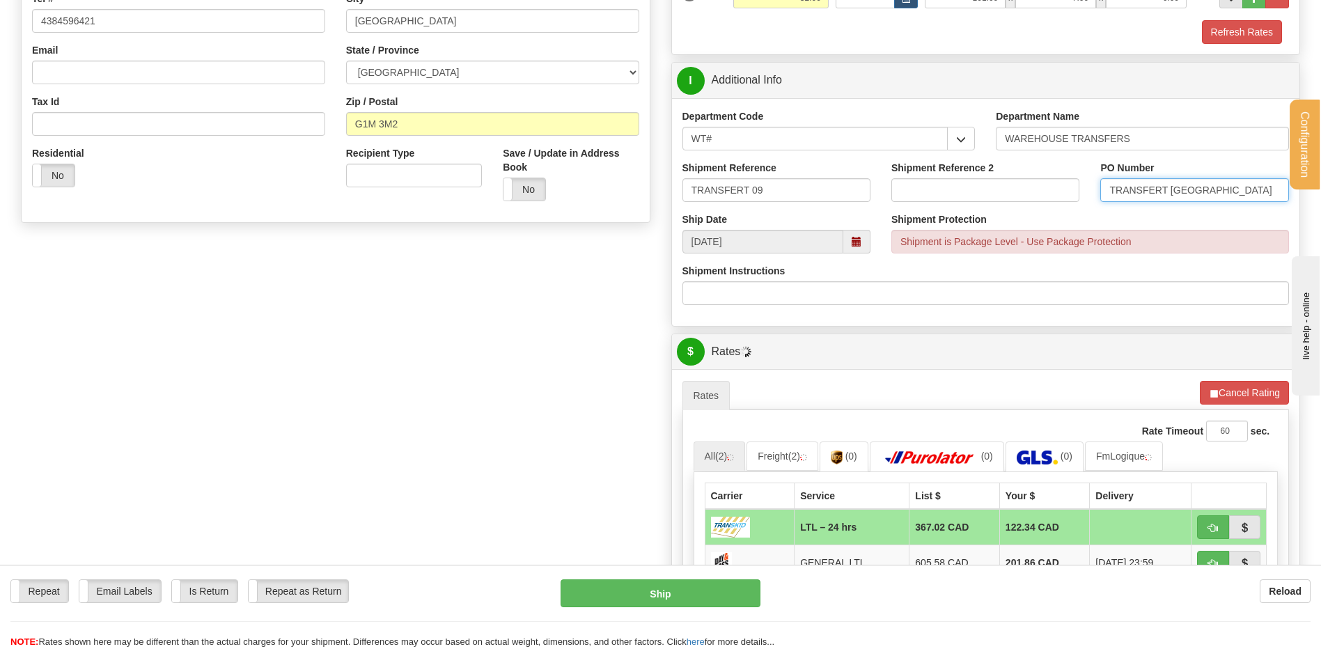
scroll to position [487, 0]
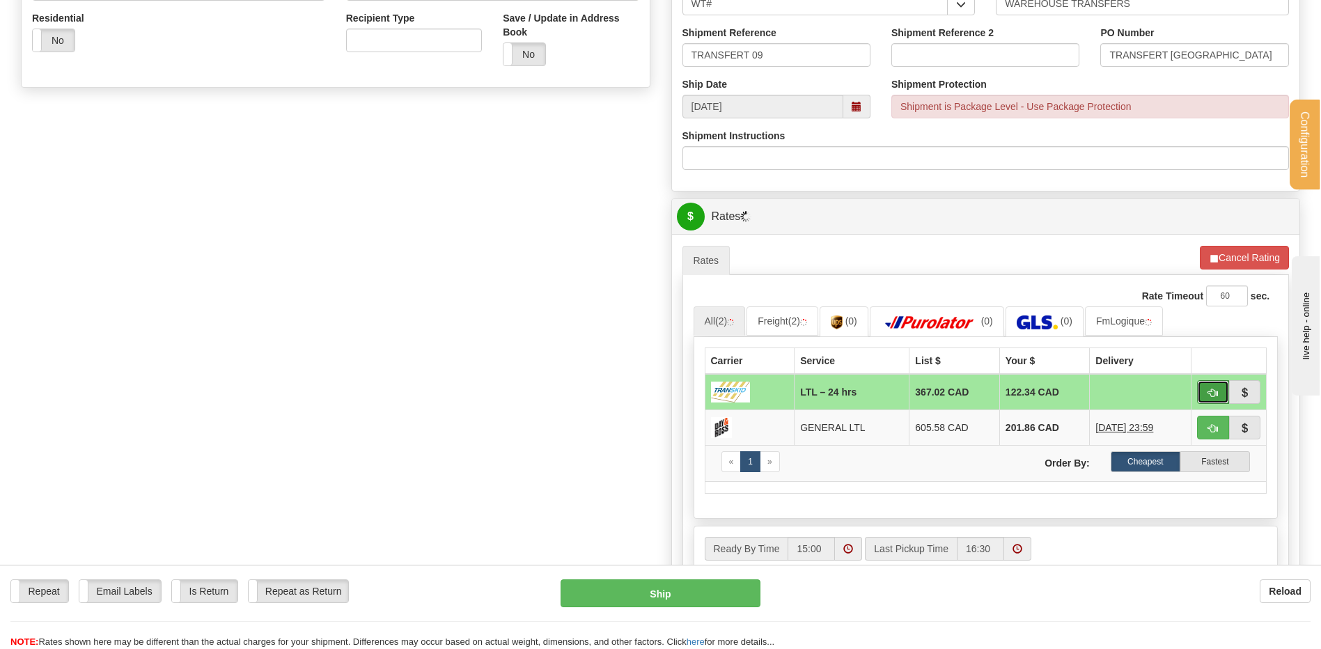
click at [1211, 393] on span "button" at bounding box center [1213, 393] width 10 height 9
click at [1241, 265] on button "Cancel Rating" at bounding box center [1244, 258] width 89 height 24
click at [1236, 253] on button "Refresh Rates" at bounding box center [1244, 258] width 90 height 24
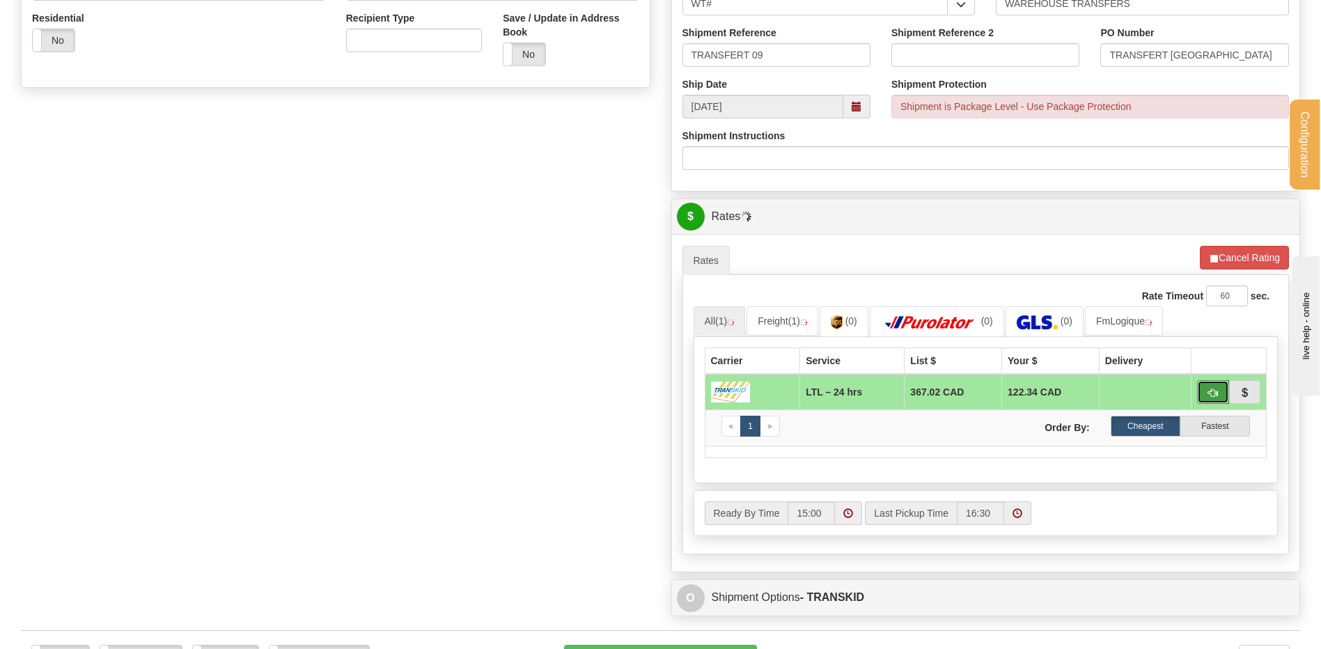
click at [1208, 396] on span "button" at bounding box center [1213, 393] width 10 height 9
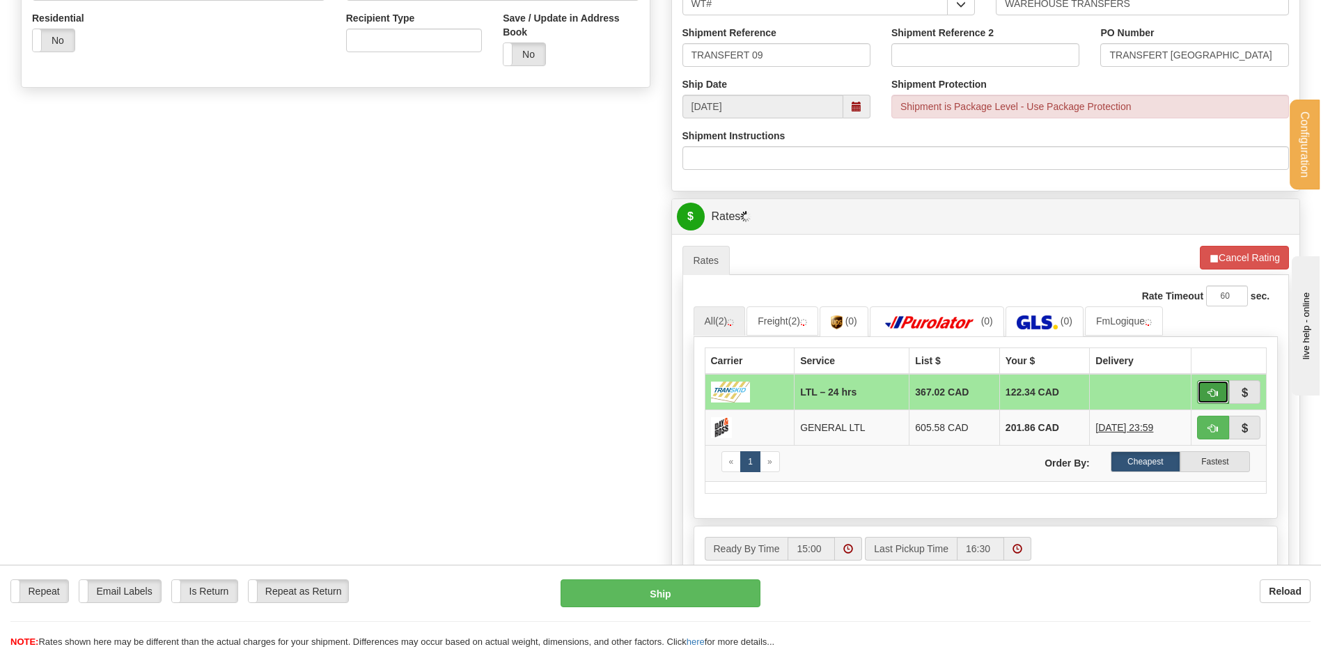
click at [1224, 390] on button "button" at bounding box center [1213, 392] width 32 height 24
click at [1212, 392] on span "button" at bounding box center [1213, 393] width 10 height 9
click at [1210, 389] on span "button" at bounding box center [1213, 393] width 10 height 9
click at [1216, 391] on span "button" at bounding box center [1213, 393] width 10 height 9
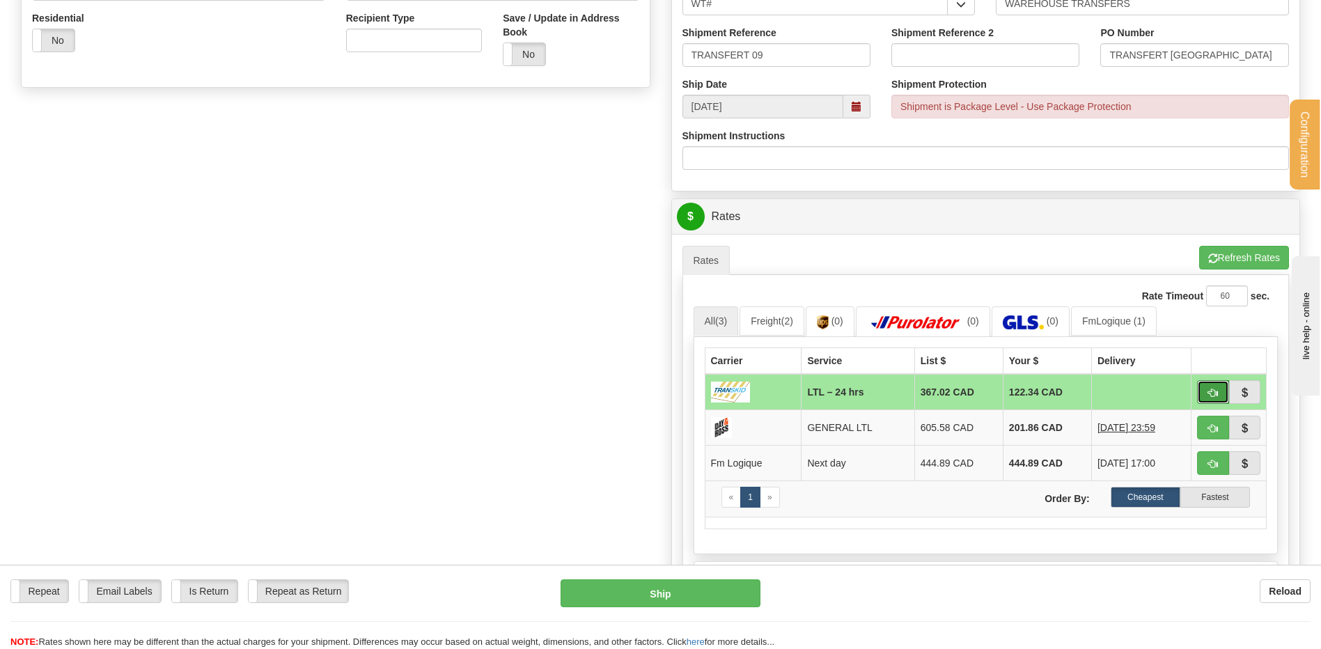
click at [1221, 393] on button "button" at bounding box center [1213, 392] width 32 height 24
type input "24 hrs"
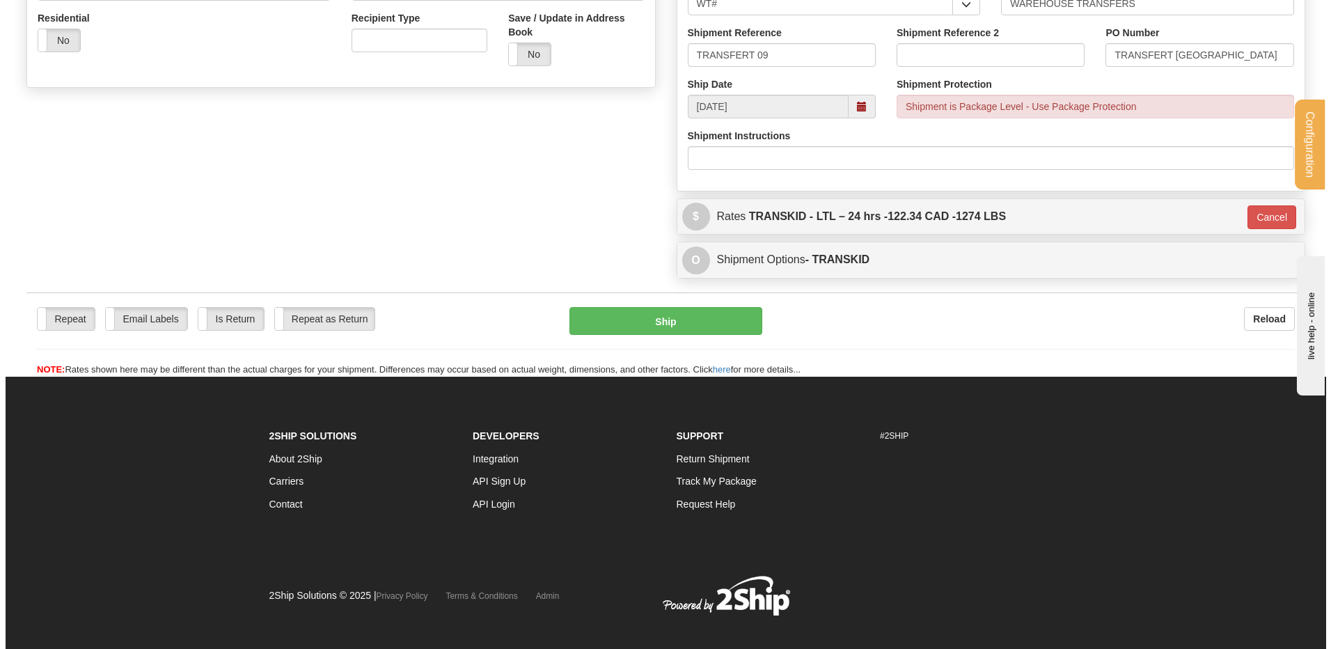
scroll to position [486, 0]
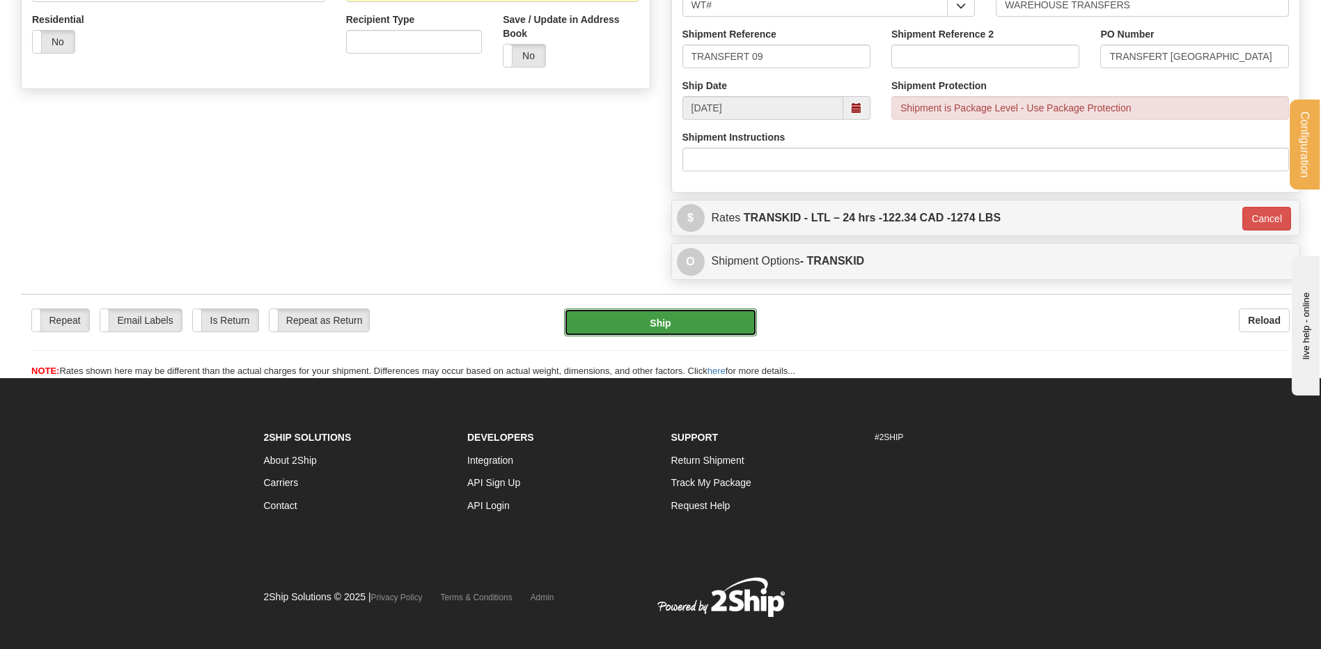
click at [660, 329] on button "Ship" at bounding box center [660, 322] width 192 height 28
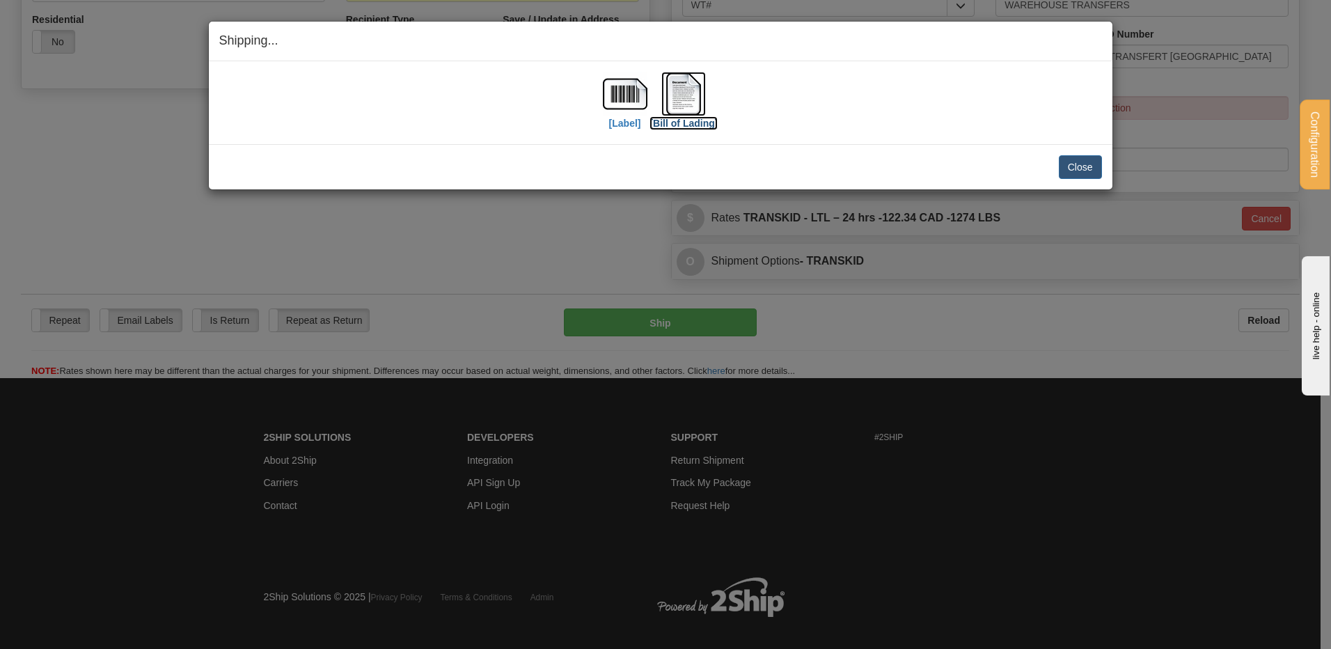
click at [687, 89] on img at bounding box center [683, 94] width 45 height 45
click at [1086, 161] on button "Close" at bounding box center [1080, 167] width 43 height 24
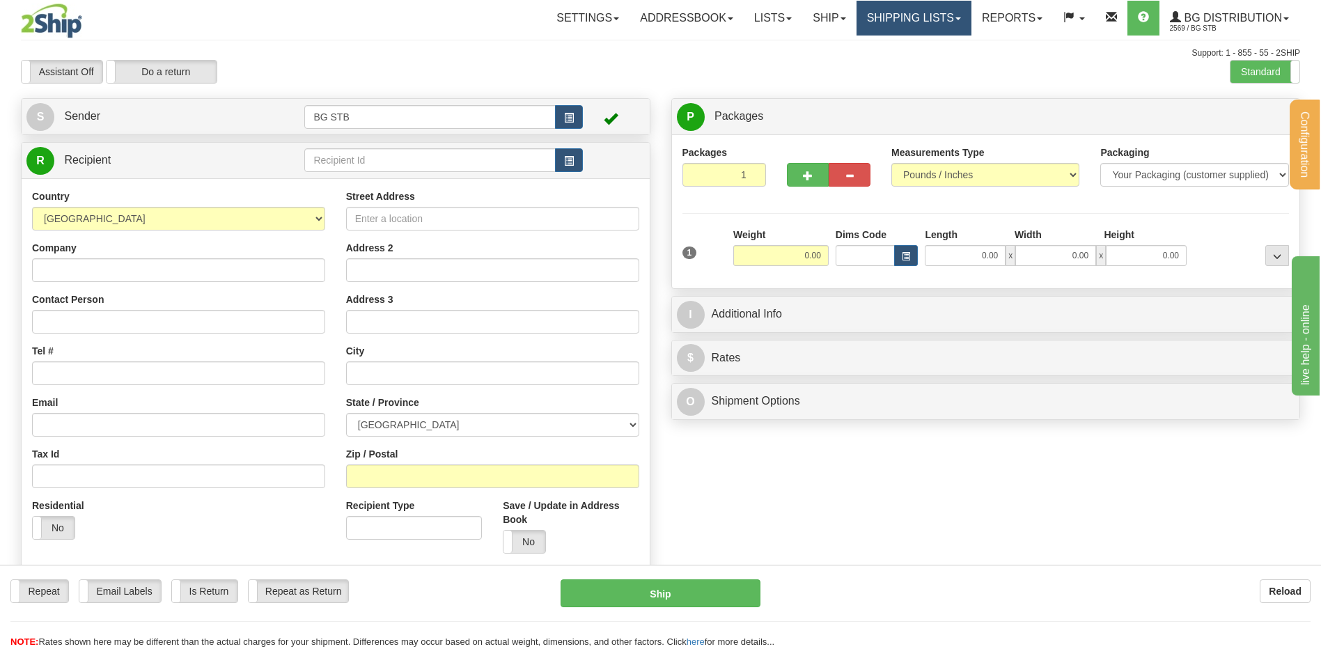
click at [886, 17] on link "Shipping lists" at bounding box center [913, 18] width 115 height 35
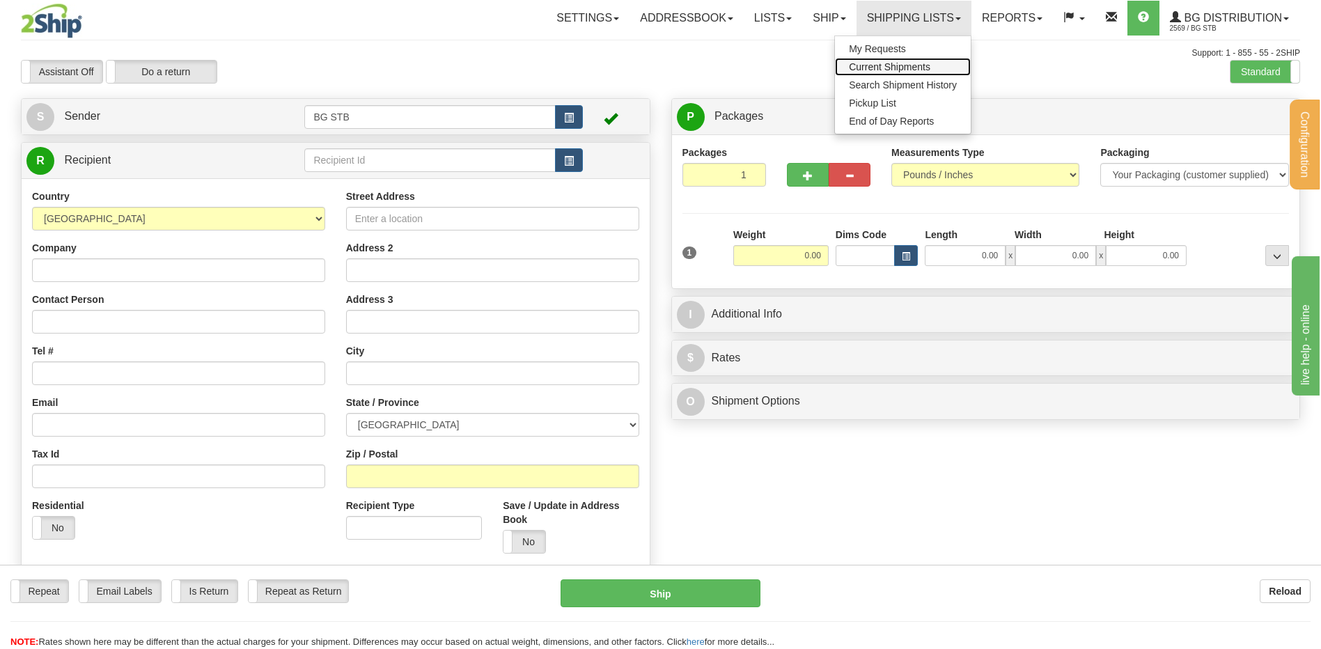
click at [865, 68] on span "Current Shipments" at bounding box center [889, 66] width 81 height 11
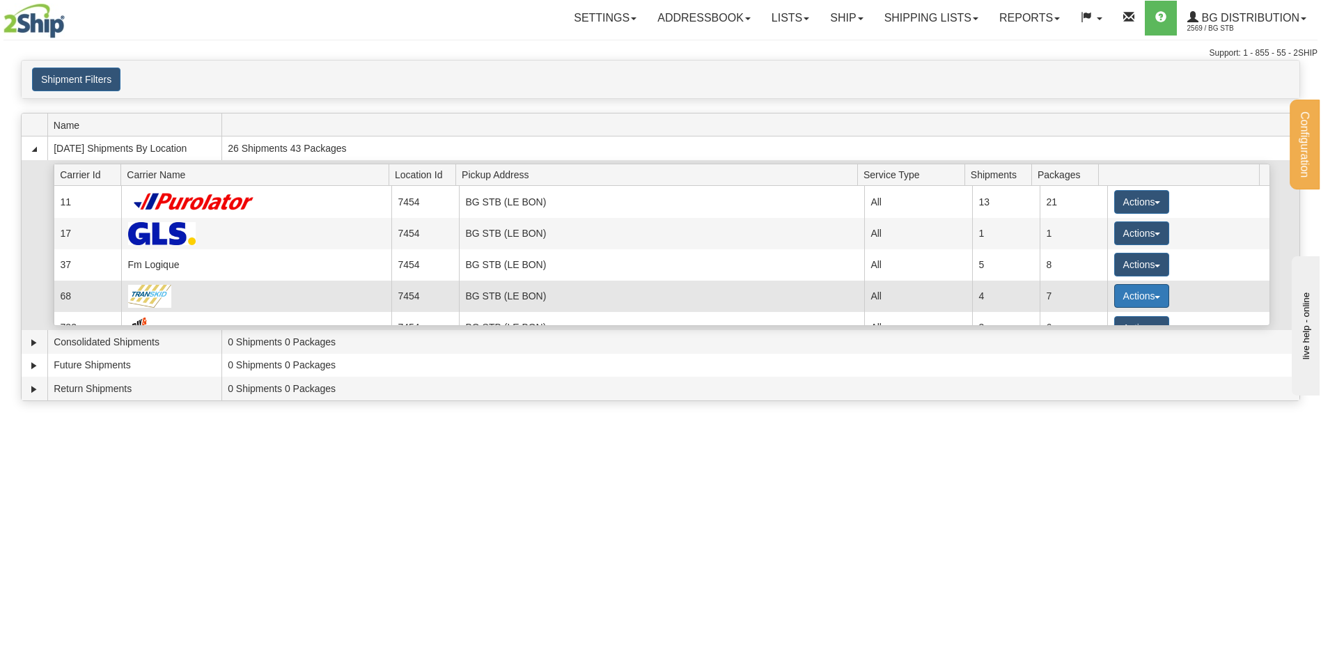
click at [1119, 291] on button "Actions" at bounding box center [1142, 296] width 56 height 24
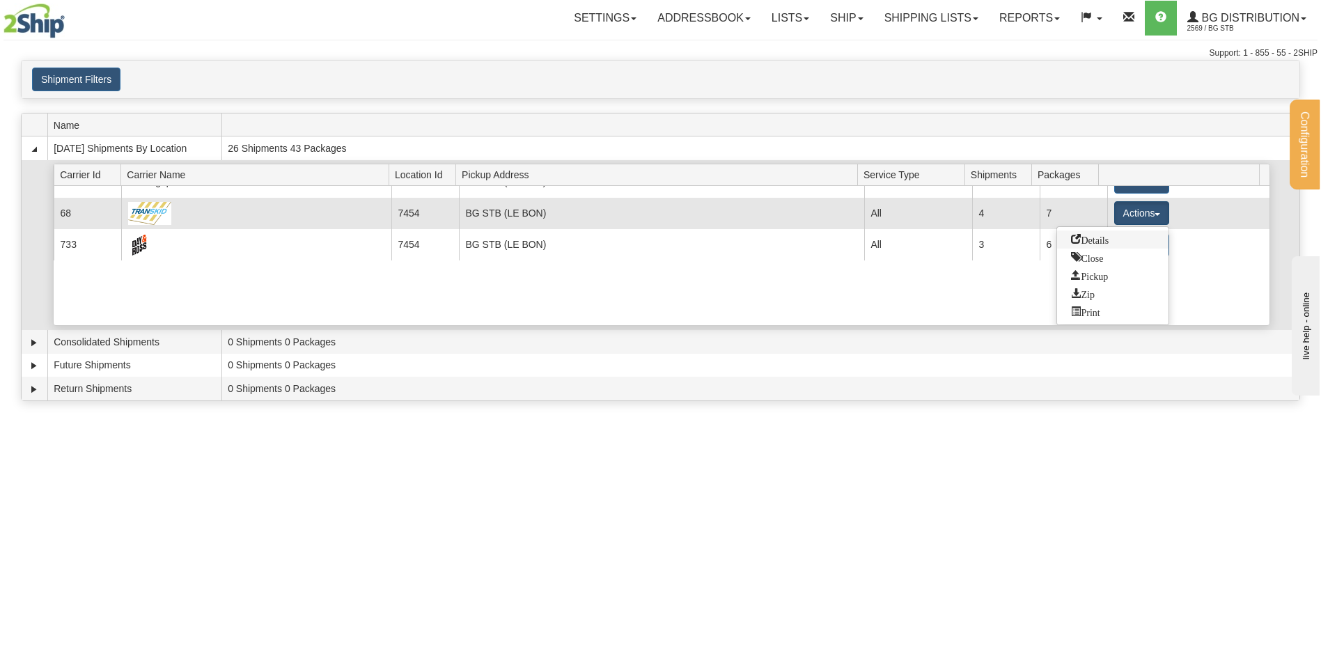
click at [1113, 237] on link "Details" at bounding box center [1112, 239] width 111 height 18
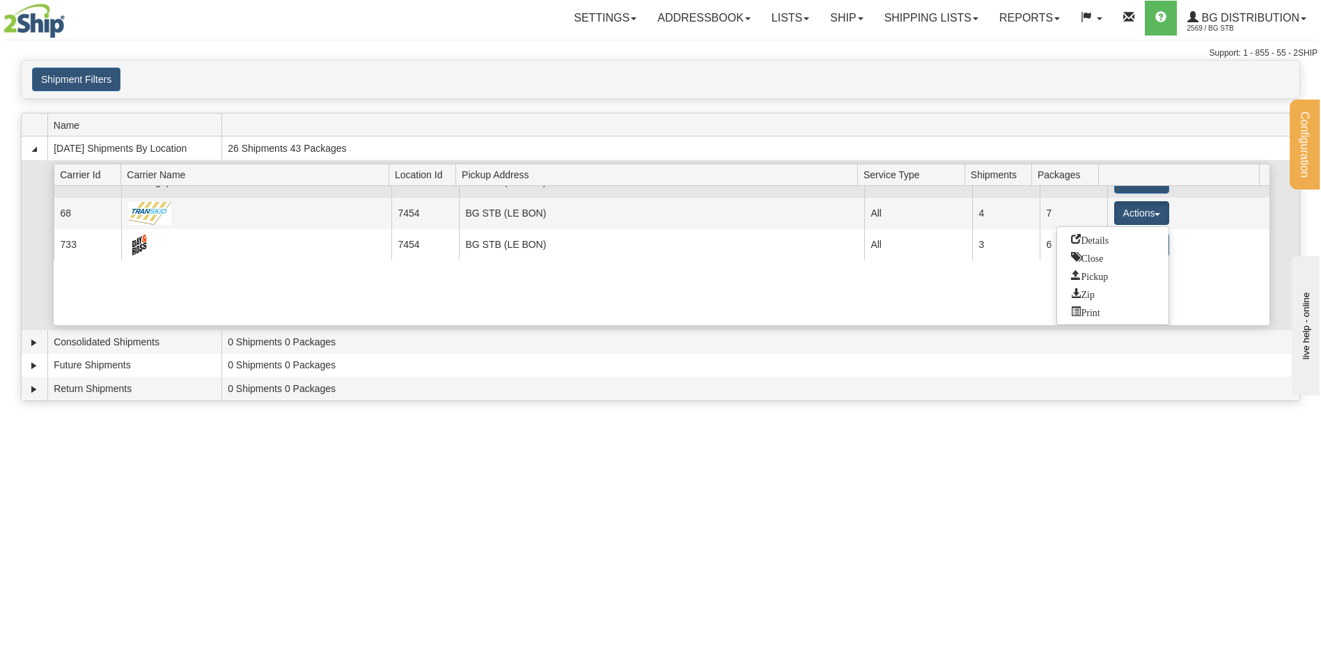
scroll to position [18, 0]
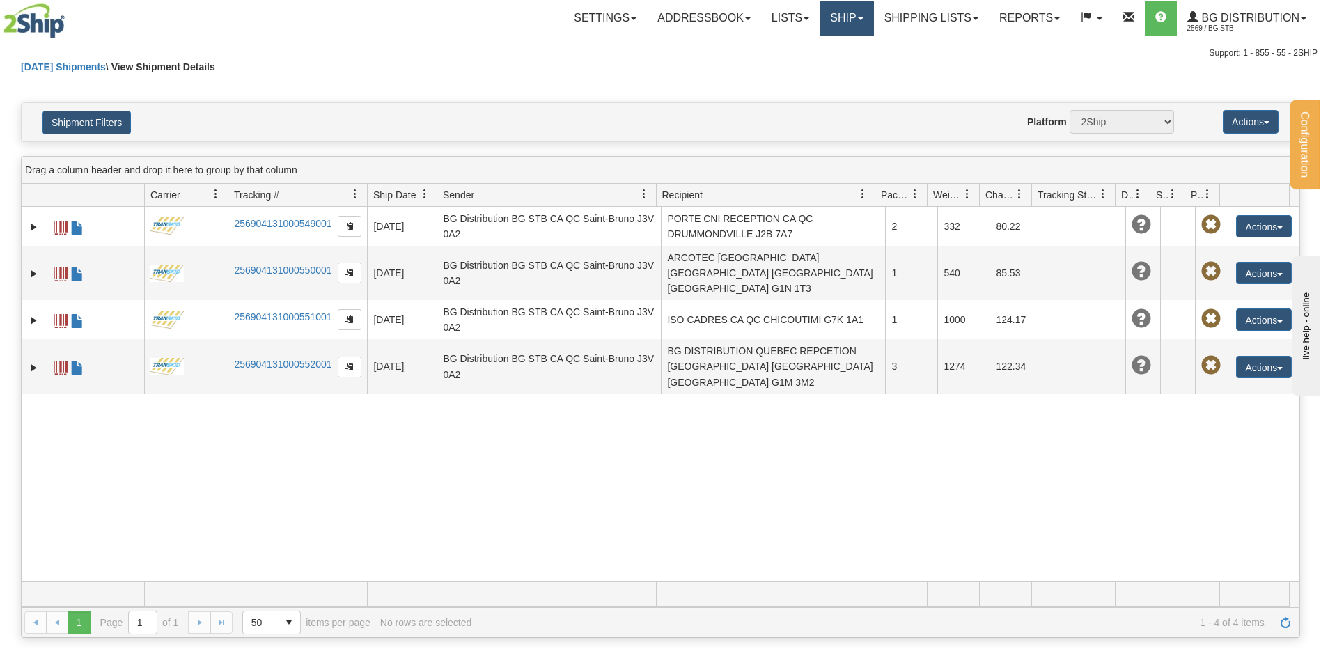
click at [820, 17] on link "Ship" at bounding box center [847, 18] width 54 height 35
click at [815, 46] on span "Ship Screen" at bounding box center [803, 48] width 53 height 11
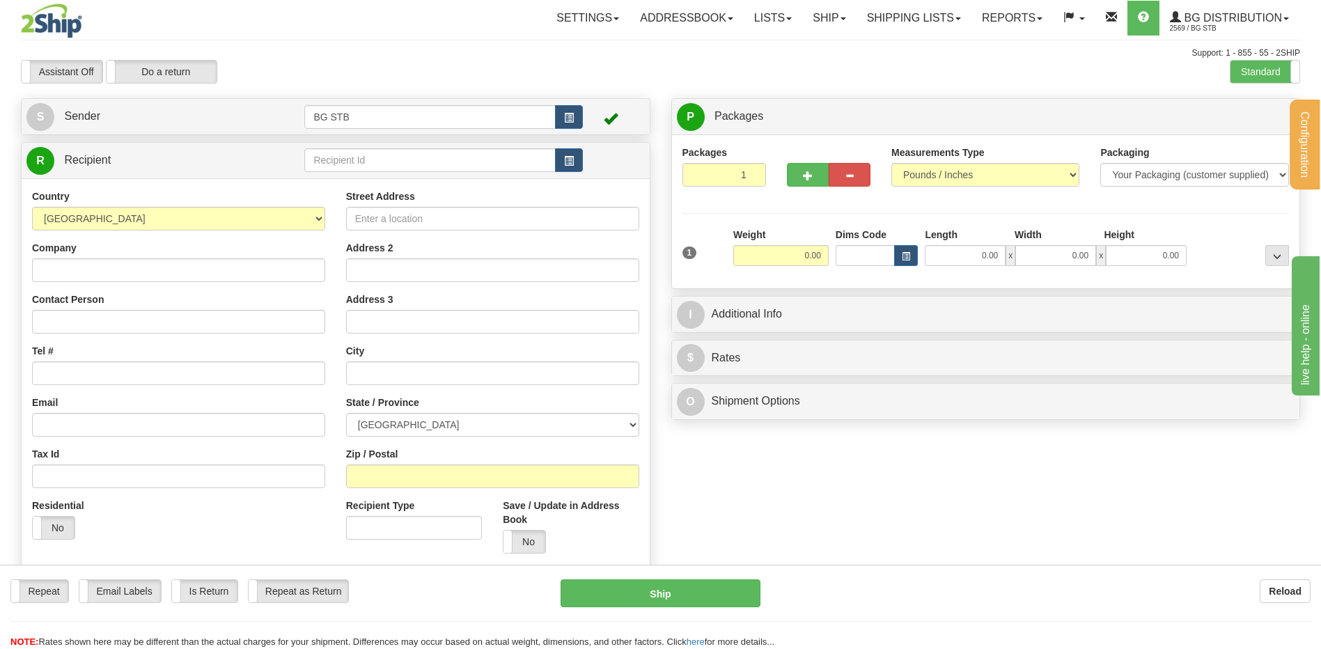
click at [503, 148] on td at bounding box center [443, 160] width 278 height 29
click at [478, 158] on input "text" at bounding box center [429, 160] width 251 height 24
type input "1224"
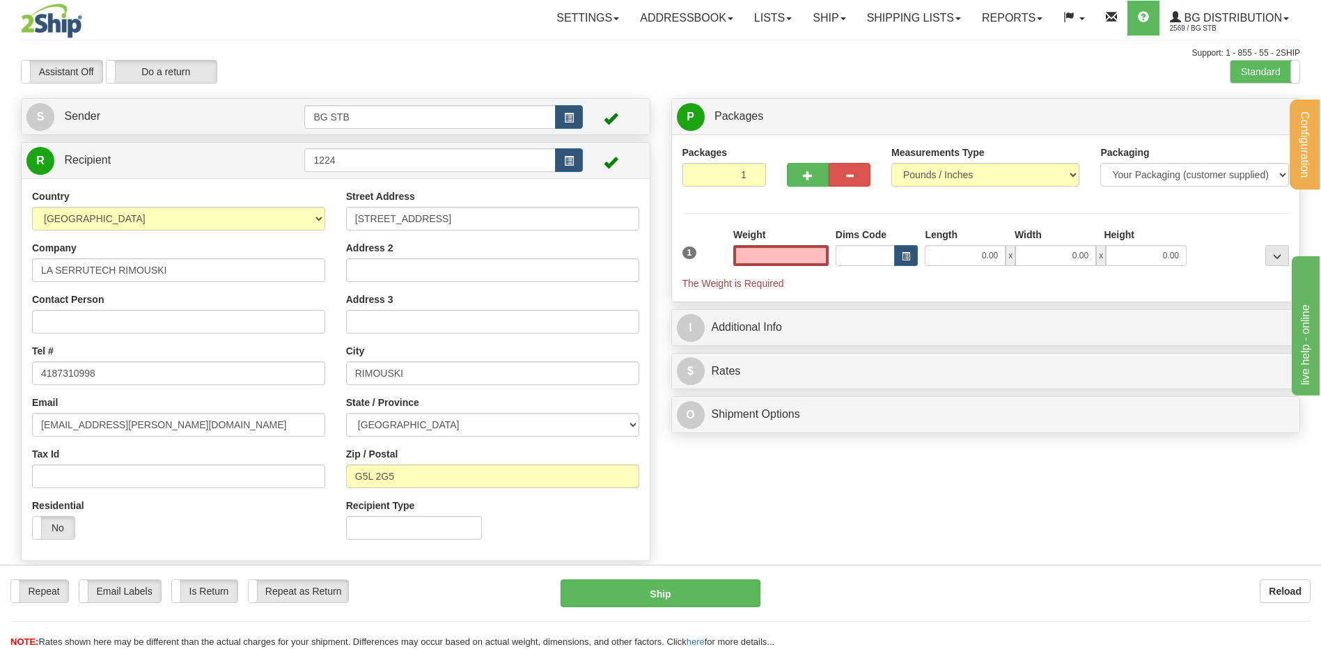
type input "0.00"
click at [761, 244] on div "Weight 0.00" at bounding box center [780, 247] width 95 height 38
drag, startPoint x: 768, startPoint y: 253, endPoint x: 775, endPoint y: 258, distance: 8.5
click at [769, 253] on input "0.00" at bounding box center [780, 255] width 95 height 21
type input "4.00"
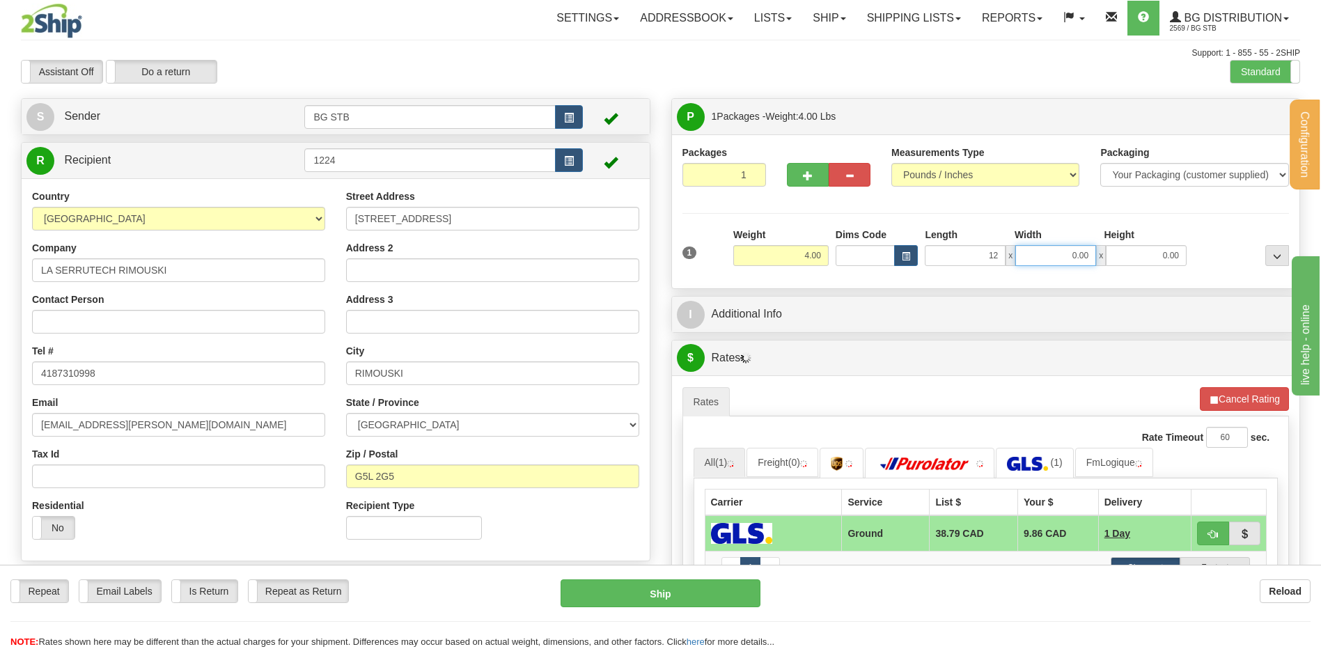
type input "12.00"
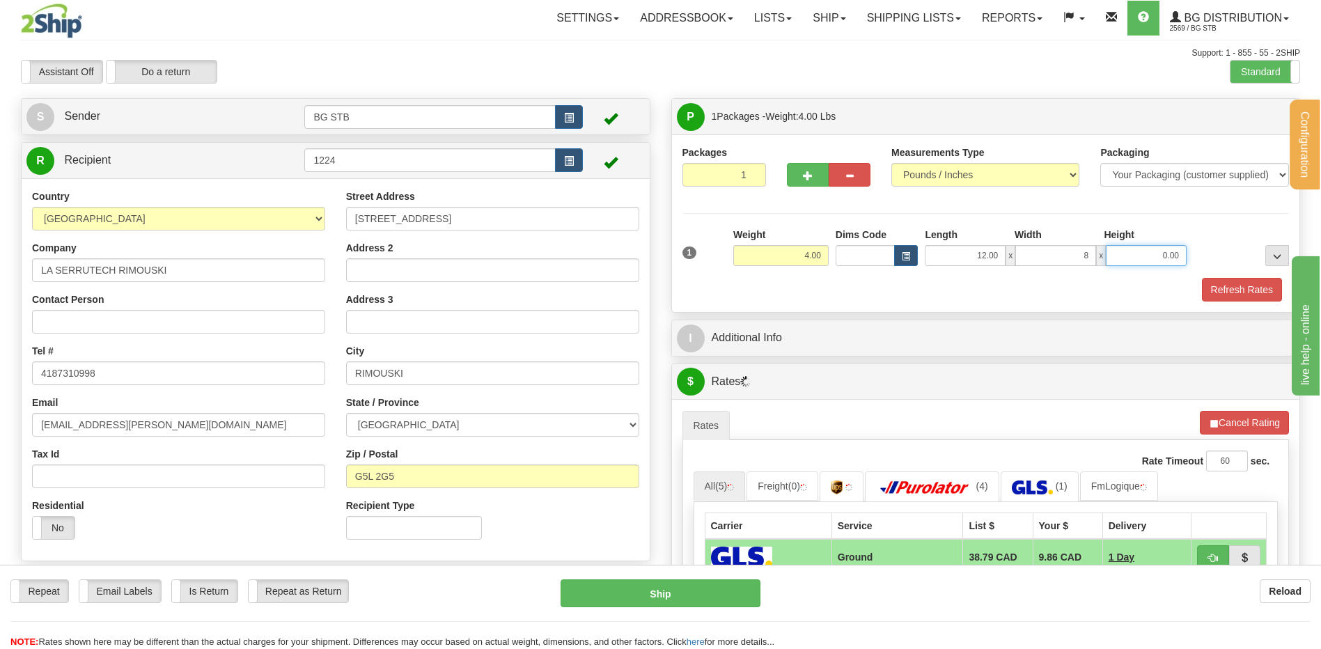
type input "8.00"
type input "6.00"
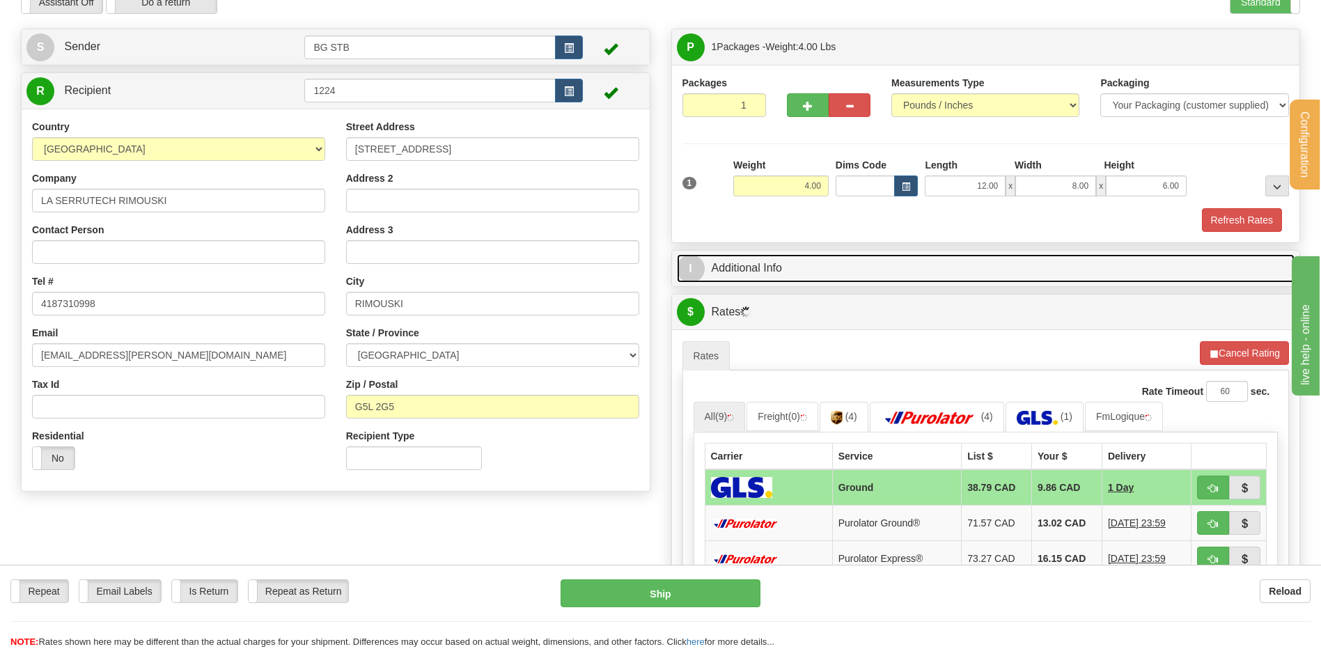
click at [810, 272] on link "I Additional Info" at bounding box center [986, 268] width 618 height 29
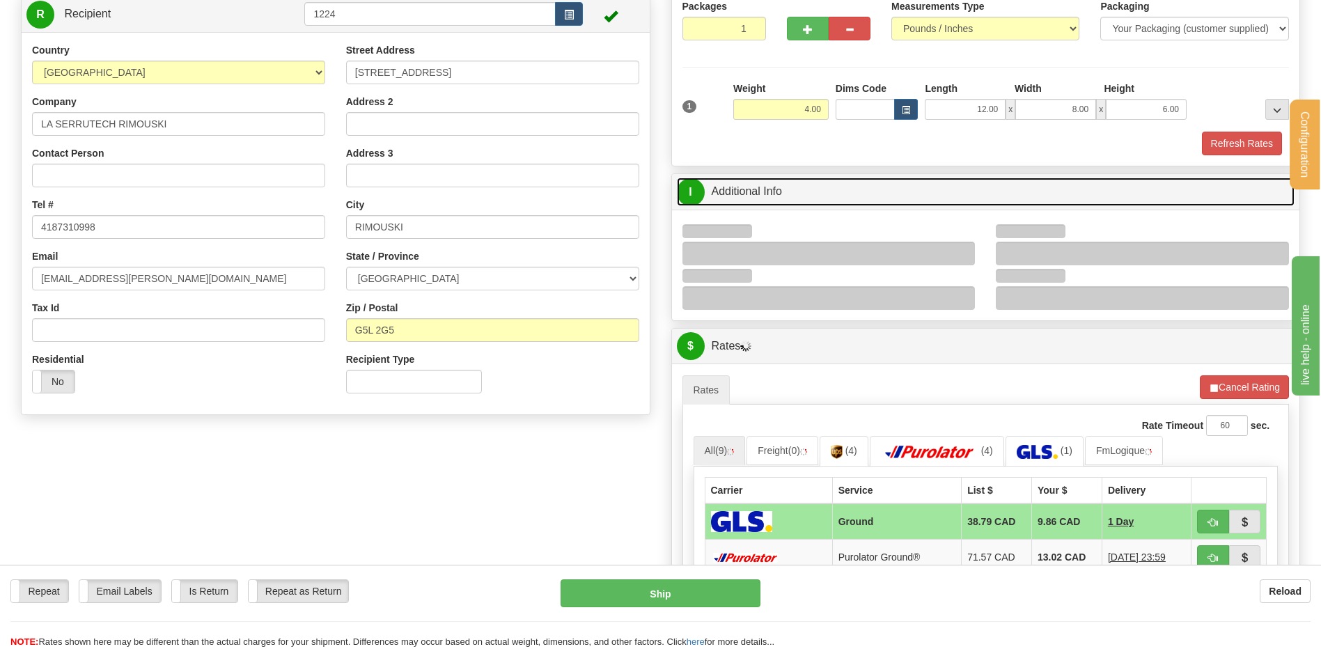
scroll to position [279, 0]
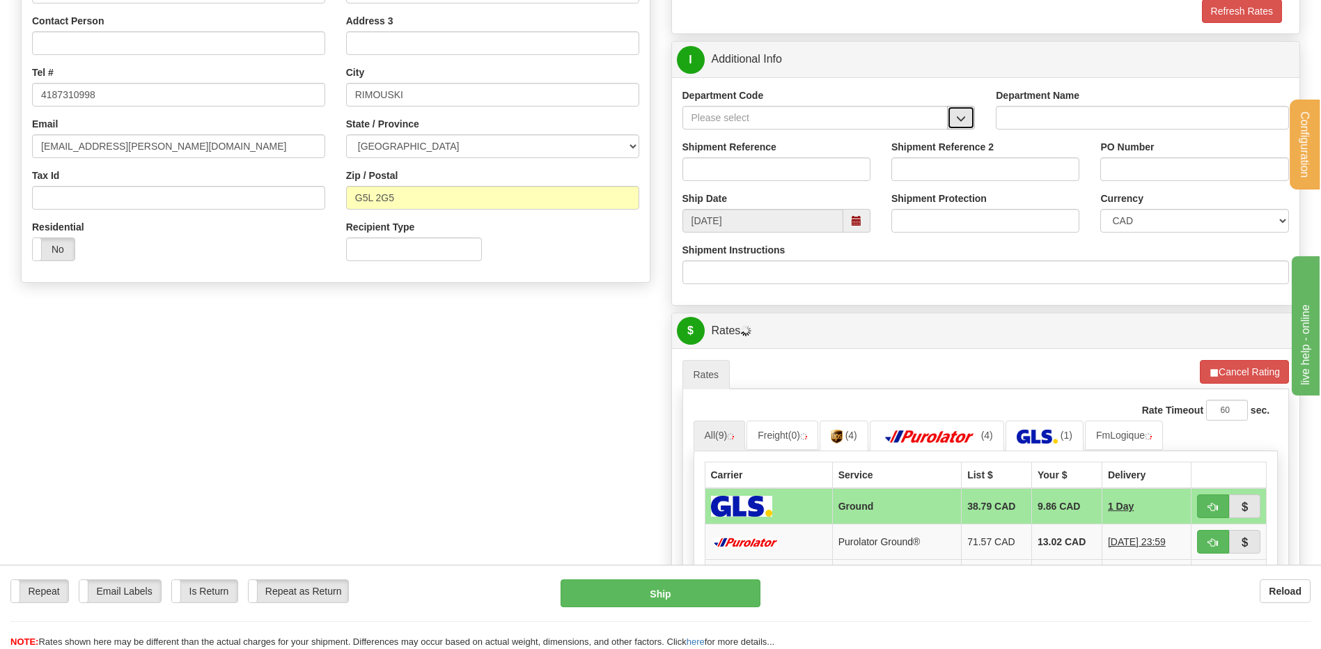
click at [957, 116] on span "button" at bounding box center [961, 118] width 10 height 9
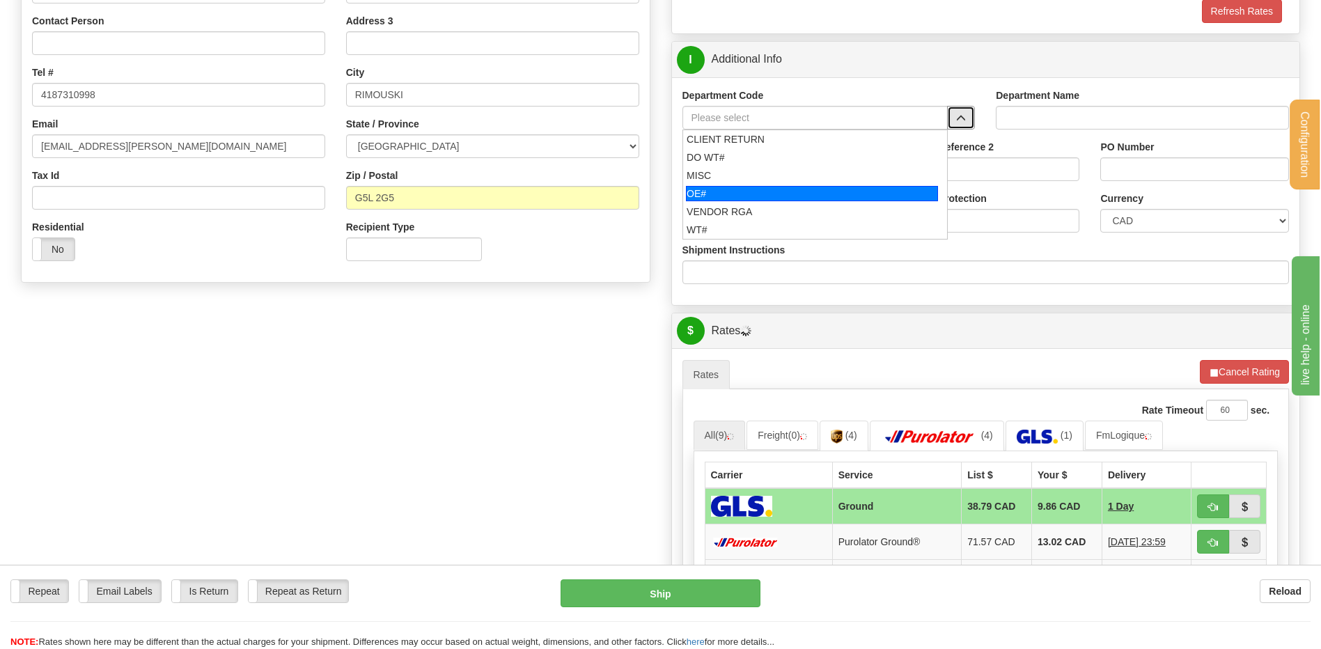
click at [707, 194] on div "OE#" at bounding box center [812, 193] width 252 height 15
type input "OE#"
type input "ORDERS"
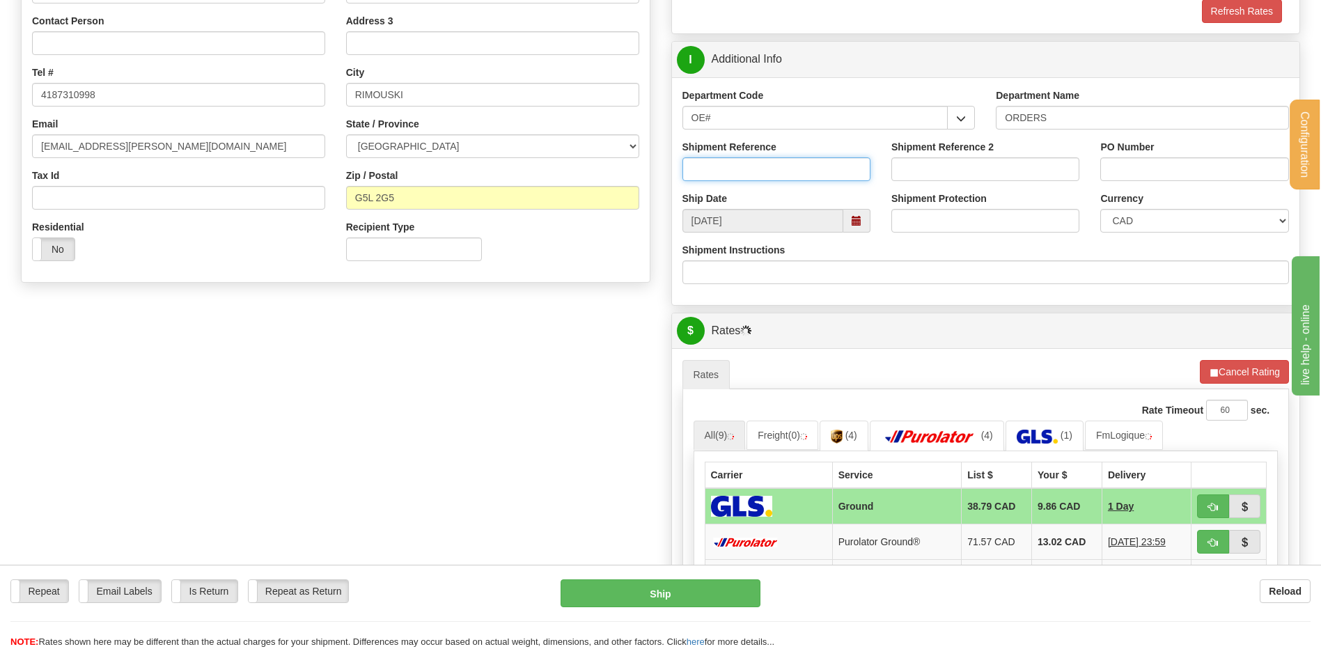
click at [716, 166] on input "Shipment Reference" at bounding box center [776, 169] width 188 height 24
type input "80006072-00"
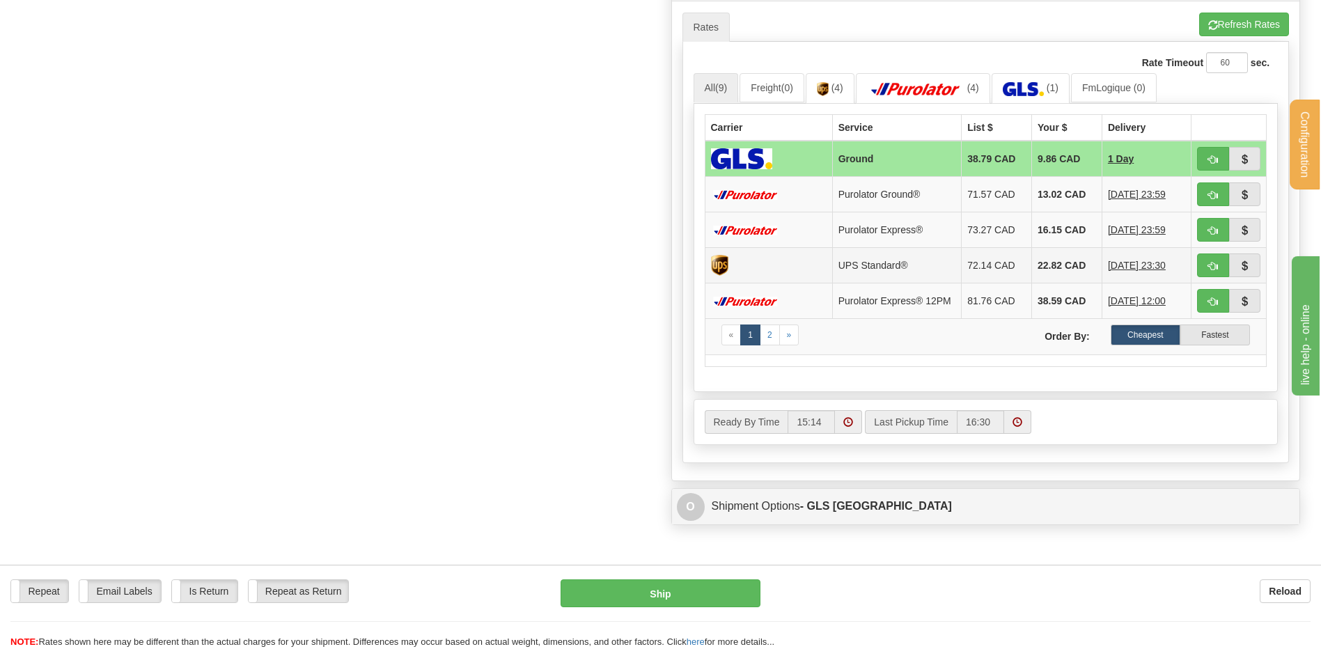
scroll to position [627, 0]
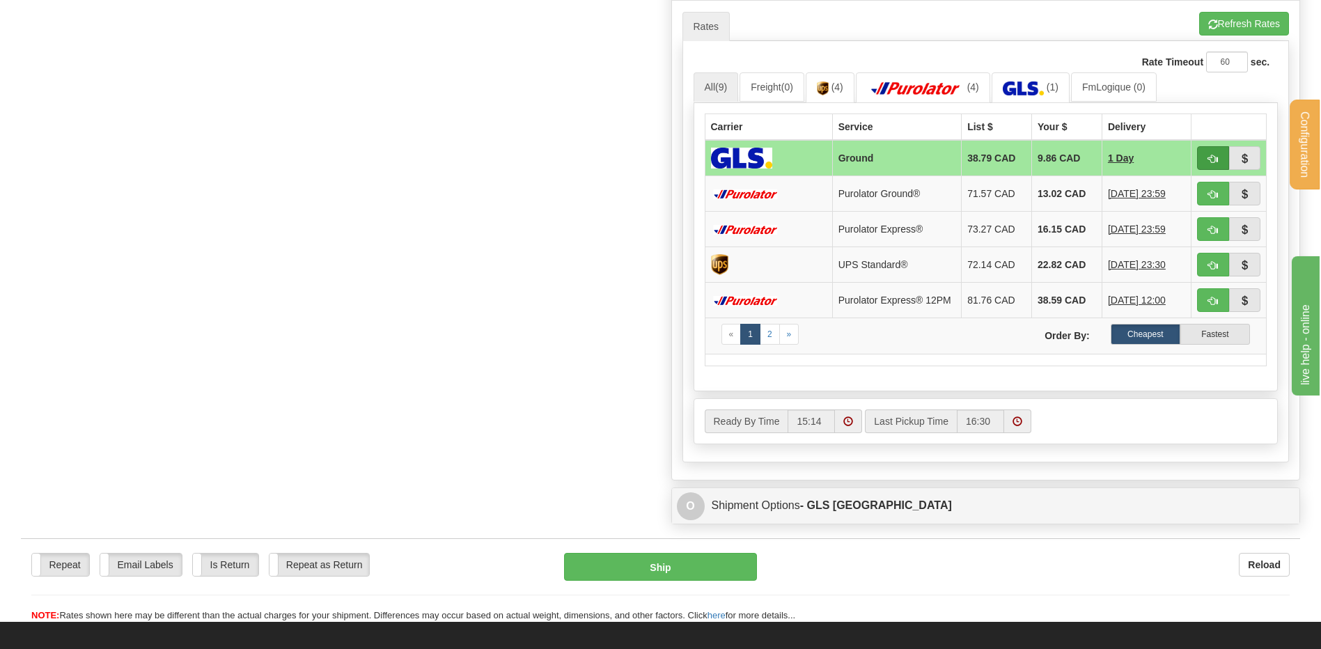
type input "GUY 15/09/25"
drag, startPoint x: 1206, startPoint y: 165, endPoint x: 1136, endPoint y: 175, distance: 70.4
click at [1206, 165] on button "button" at bounding box center [1213, 158] width 32 height 24
type input "1"
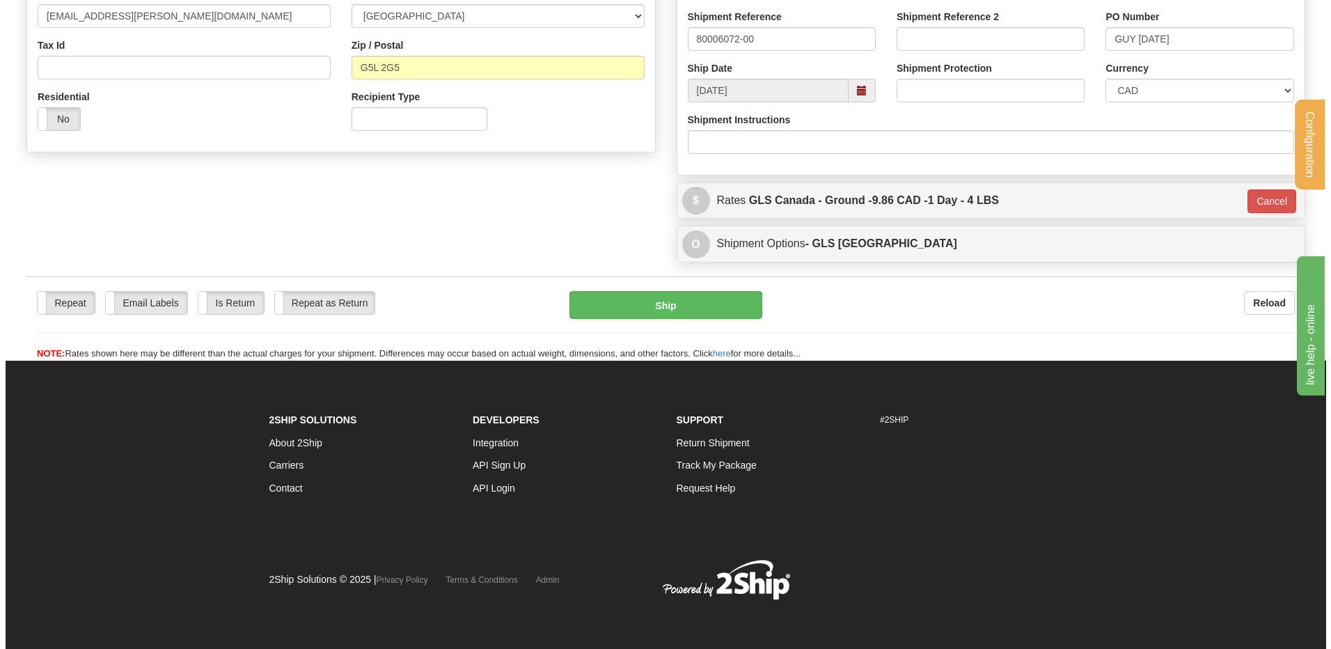
scroll to position [409, 0]
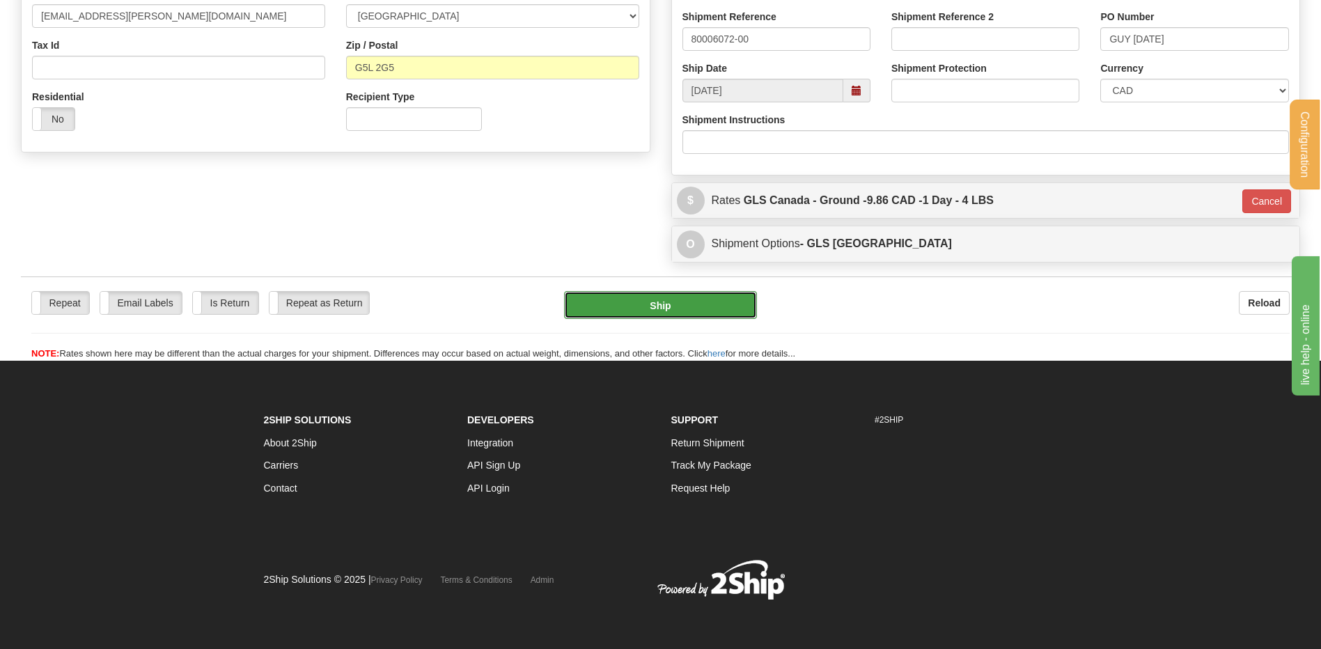
click at [669, 303] on button "Ship" at bounding box center [660, 305] width 192 height 28
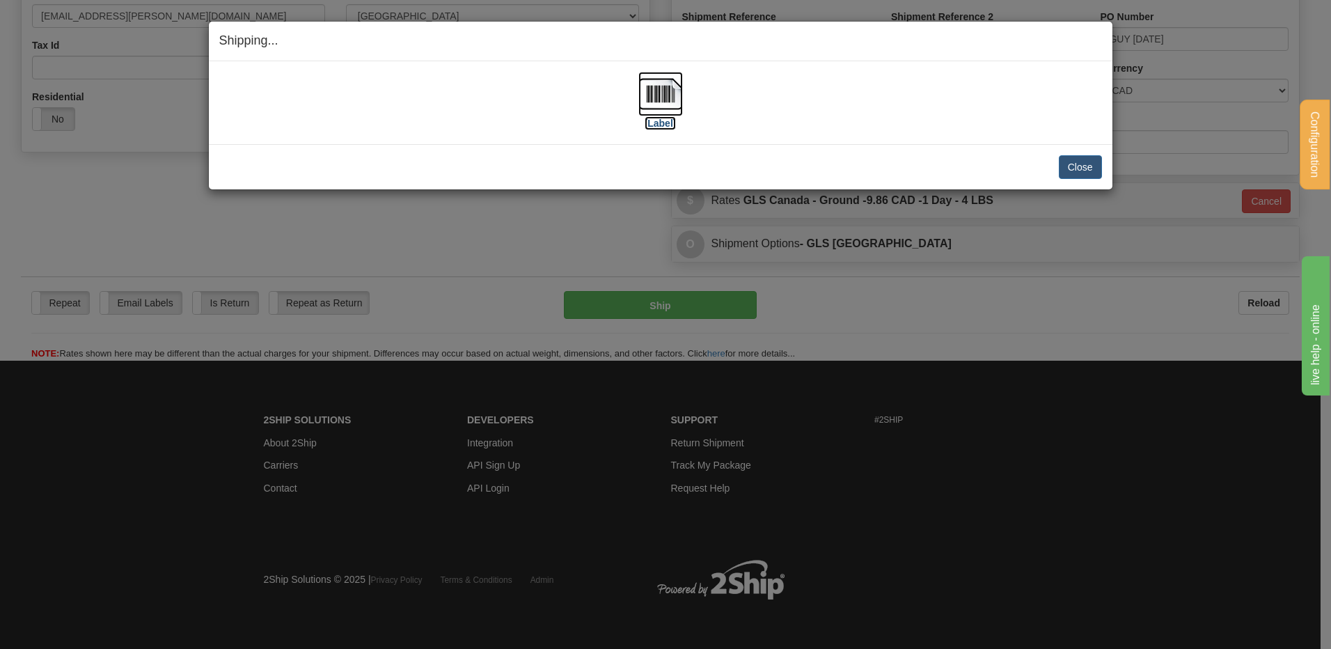
click at [648, 93] on img at bounding box center [660, 94] width 45 height 45
click at [1084, 167] on button "Close" at bounding box center [1080, 167] width 43 height 24
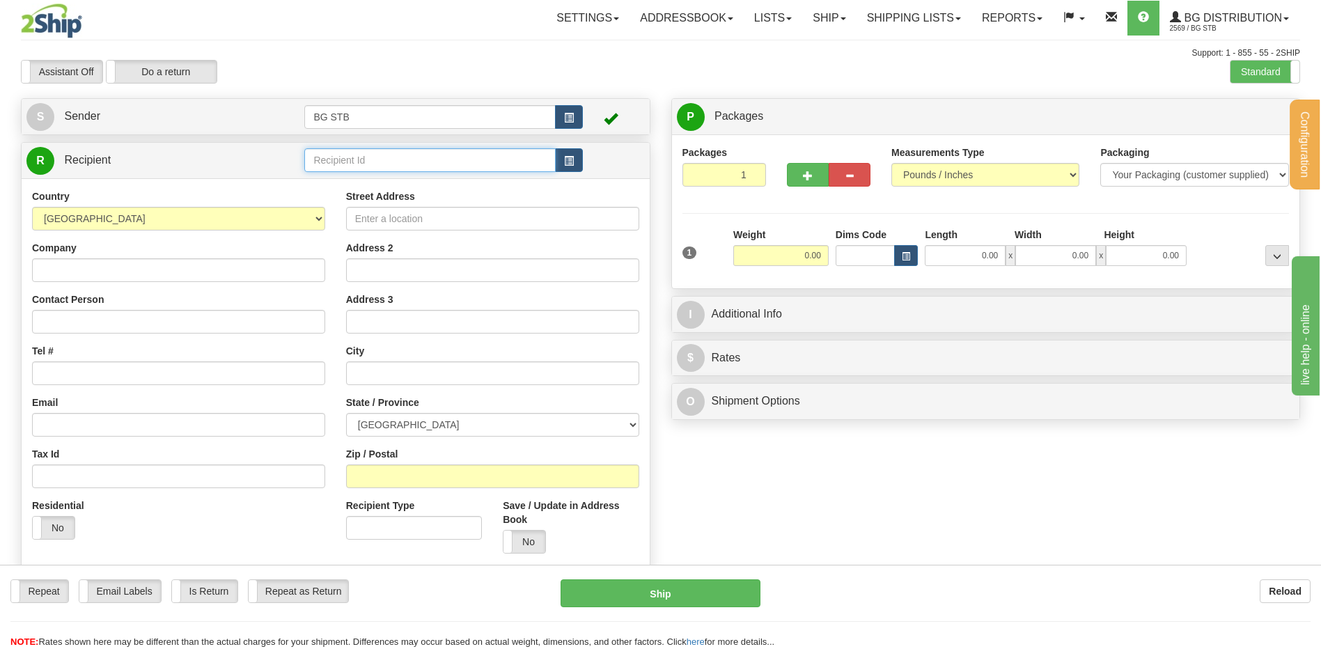
click at [415, 166] on input "text" at bounding box center [429, 160] width 251 height 24
type input "1183"
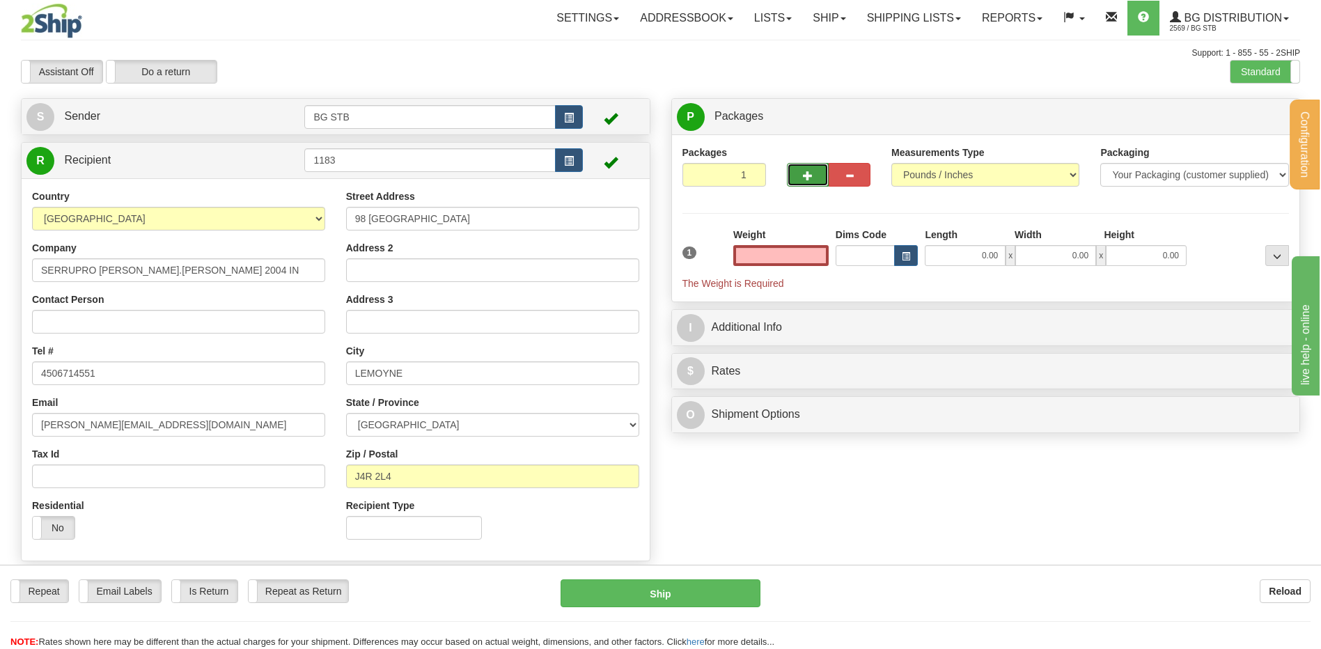
type input "0.00"
click at [815, 171] on button "button" at bounding box center [808, 175] width 42 height 24
type input "2"
drag, startPoint x: 1244, startPoint y: 116, endPoint x: 1081, endPoint y: 171, distance: 172.0
click at [1243, 116] on span "Package Level" at bounding box center [1259, 117] width 55 height 10
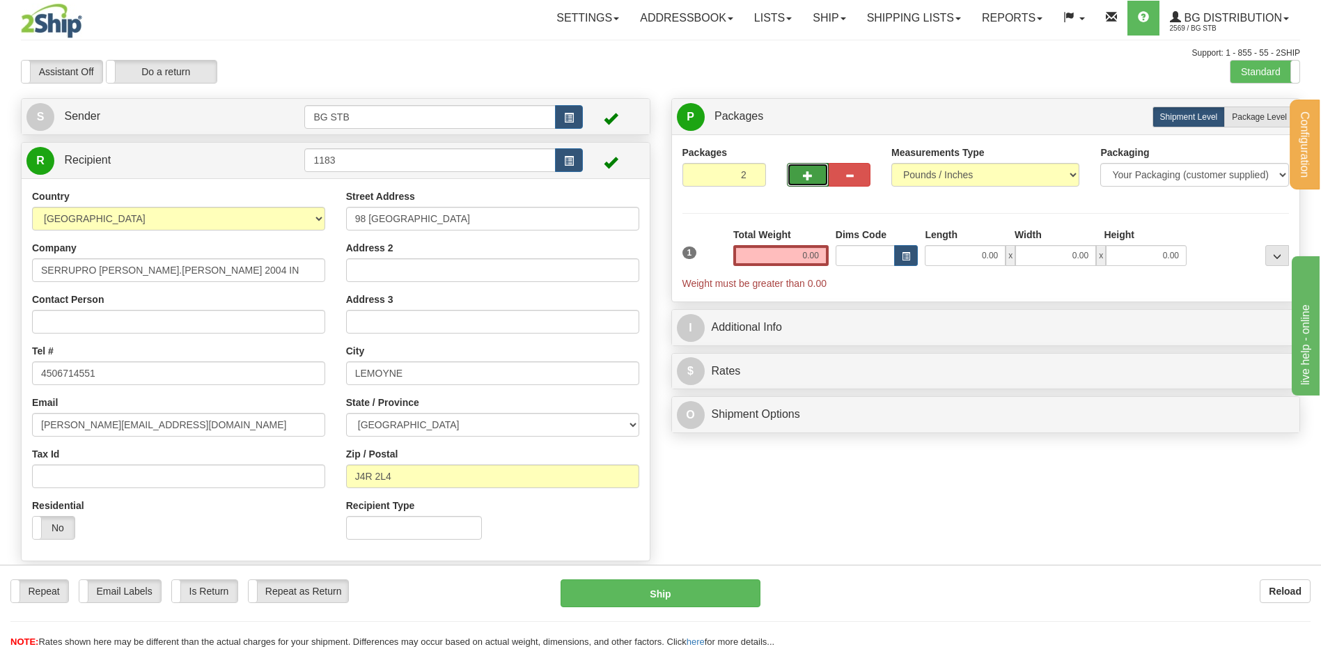
radio input "true"
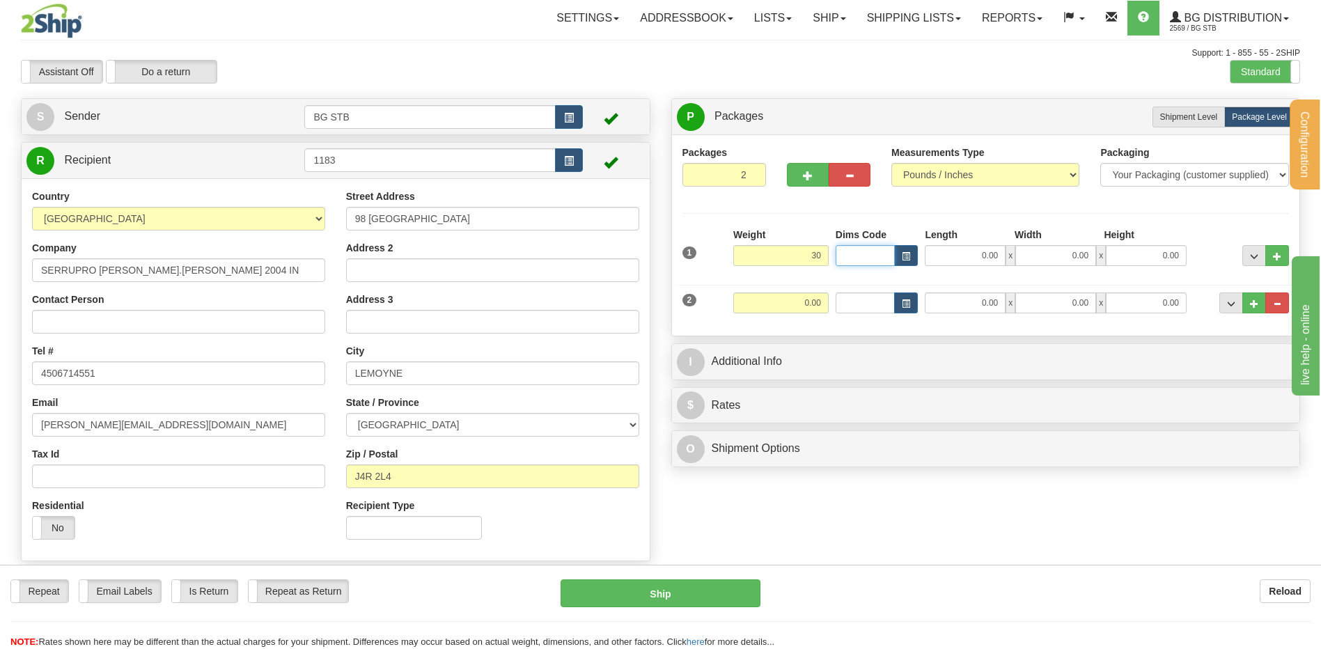
type input "30.00"
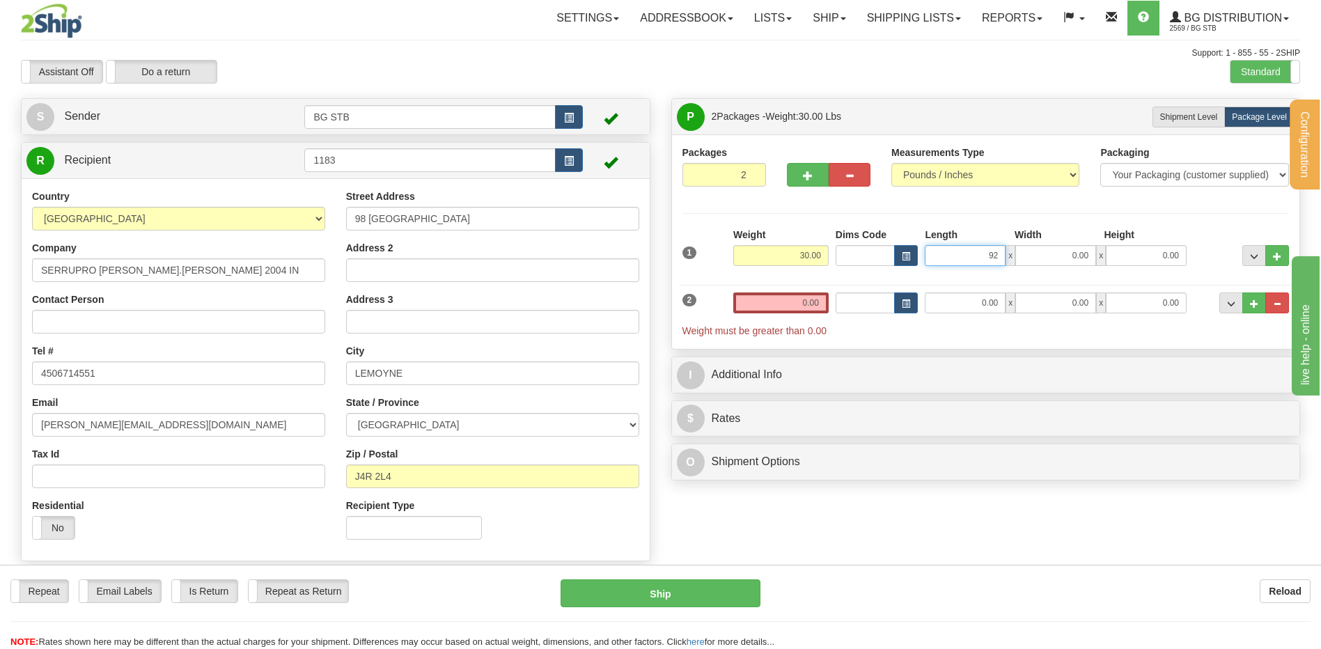
type input "92.00"
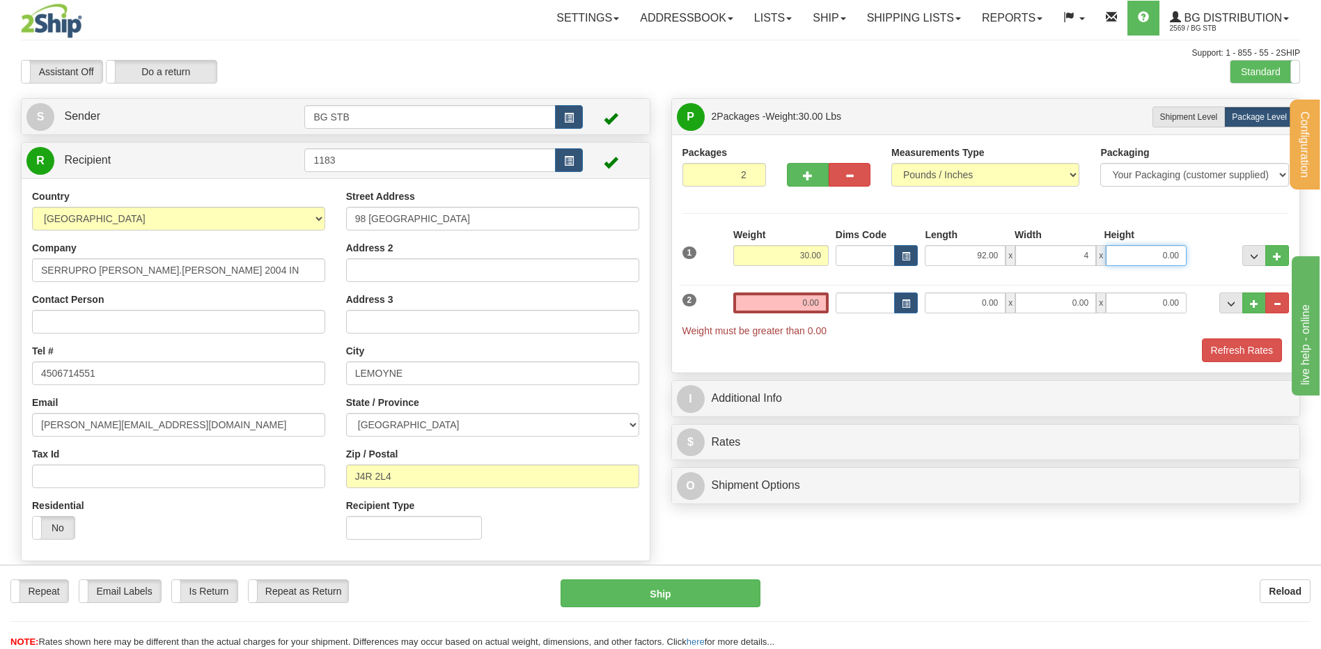
type input "4.00"
type input "2.00"
click at [758, 307] on input "0.00" at bounding box center [780, 302] width 95 height 21
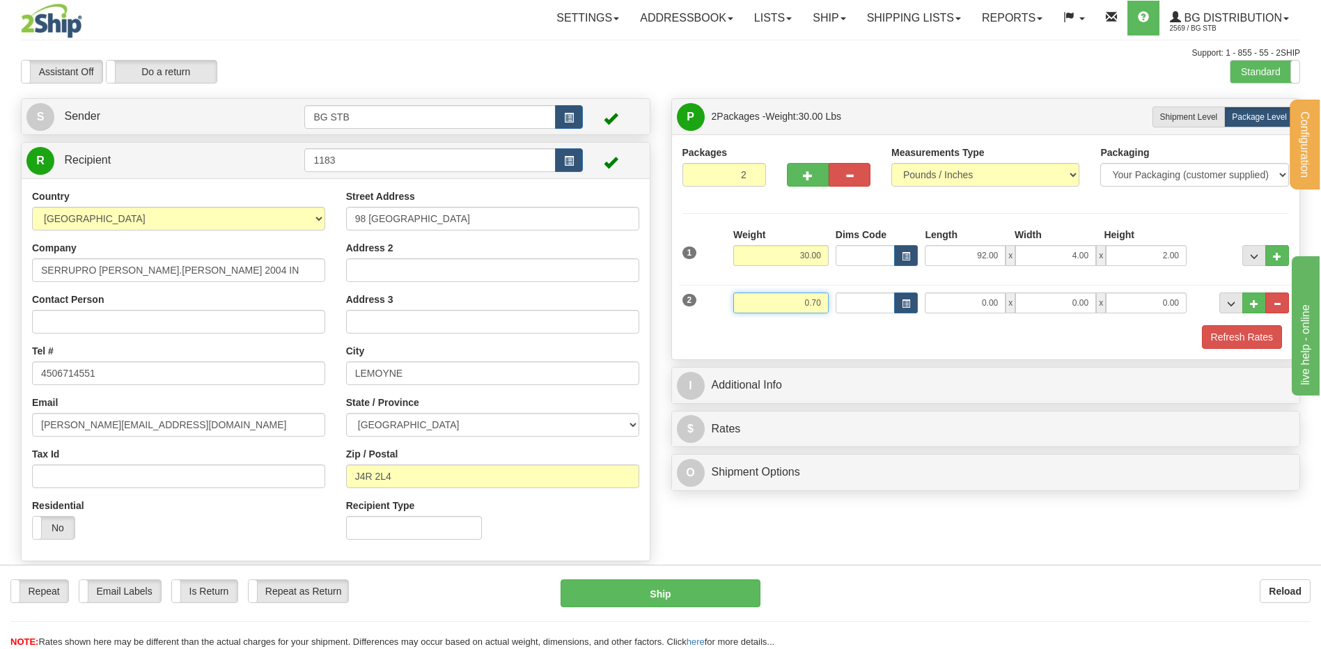
type input "0.70"
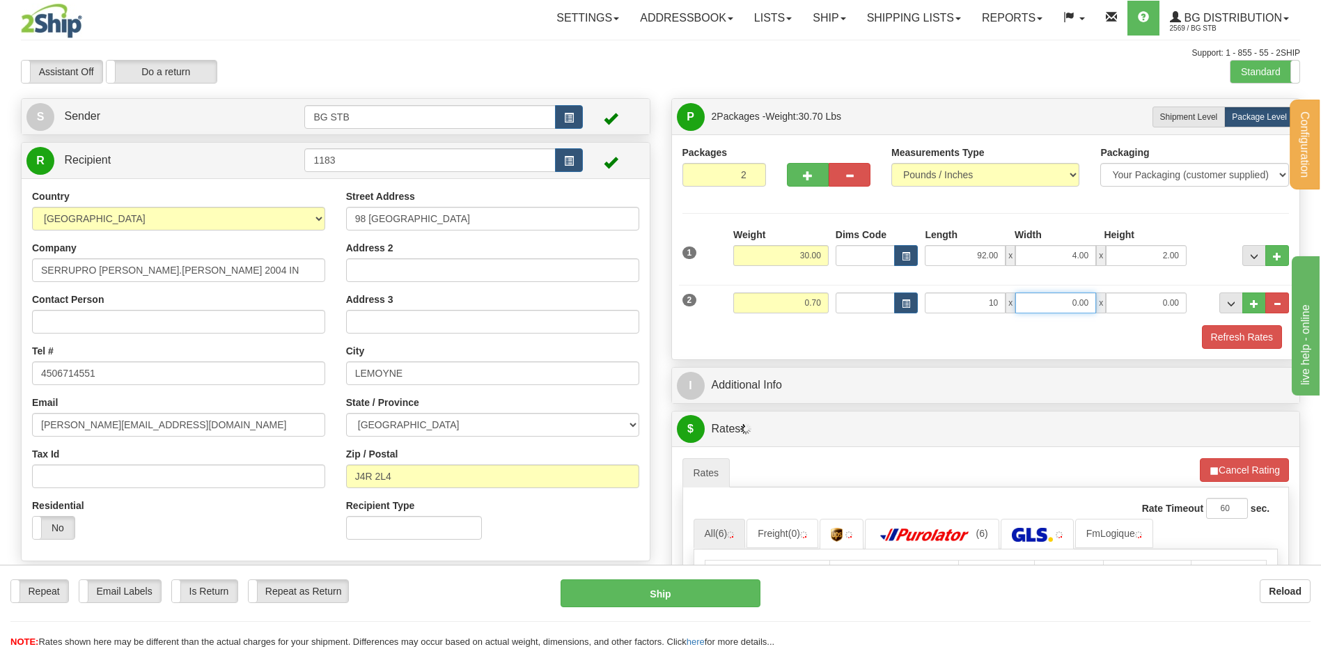
type input "10.00"
type input "8.00"
type input "2.00"
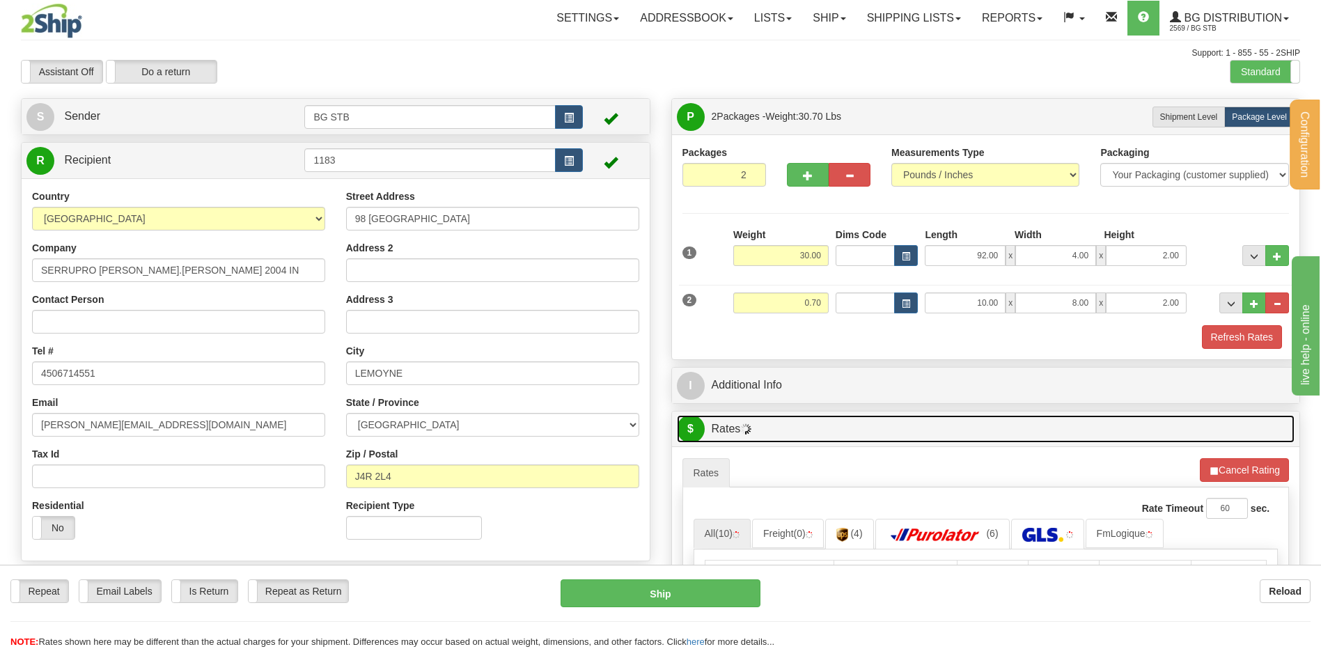
click at [728, 428] on link "$ Rates" at bounding box center [986, 429] width 618 height 29
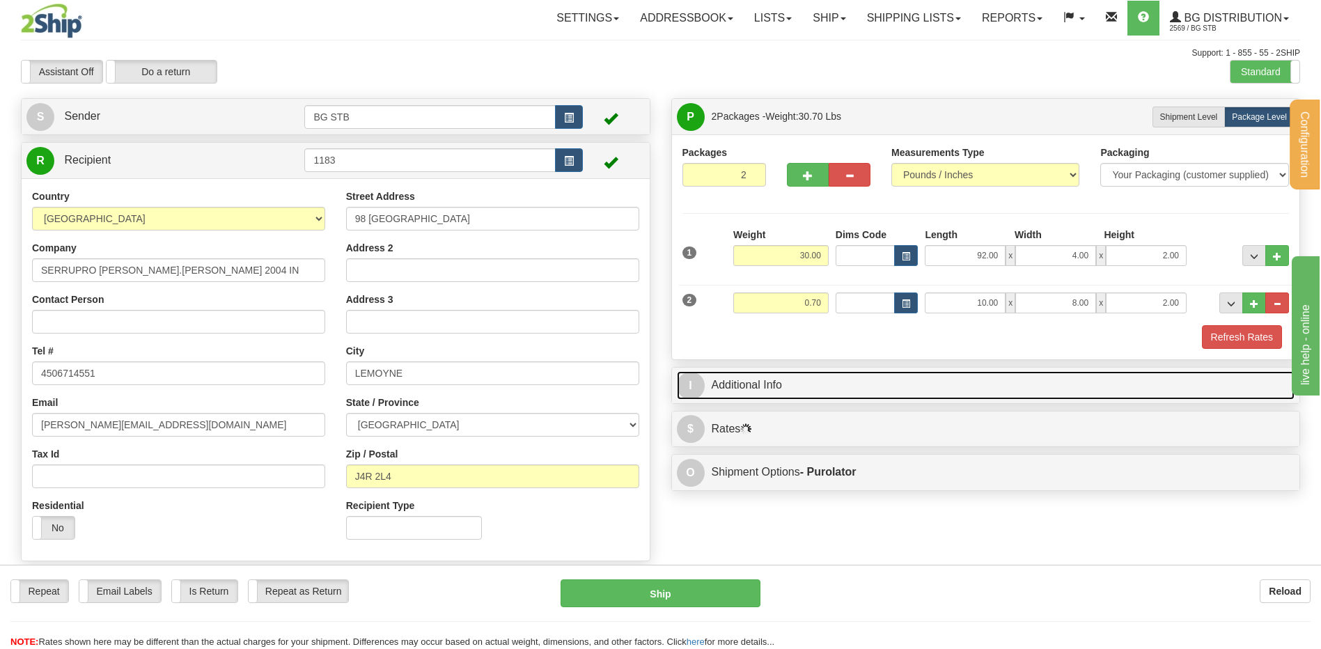
click at [759, 393] on link "I Additional Info" at bounding box center [986, 385] width 618 height 29
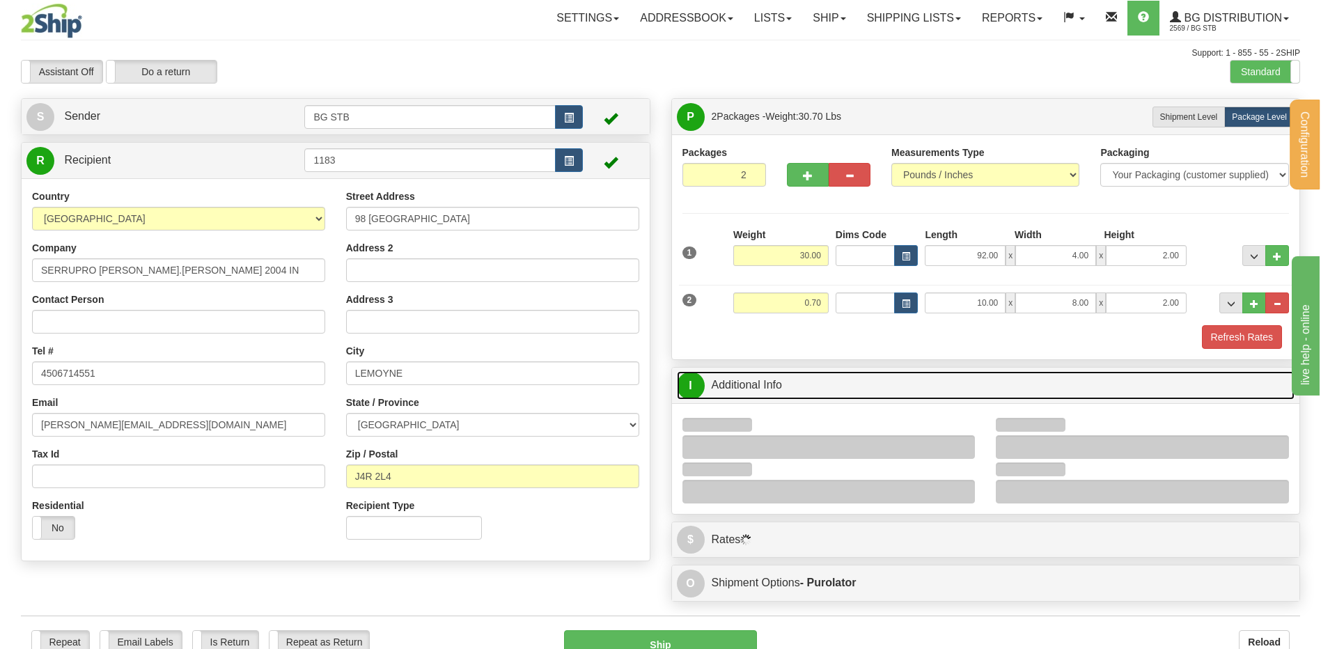
scroll to position [209, 0]
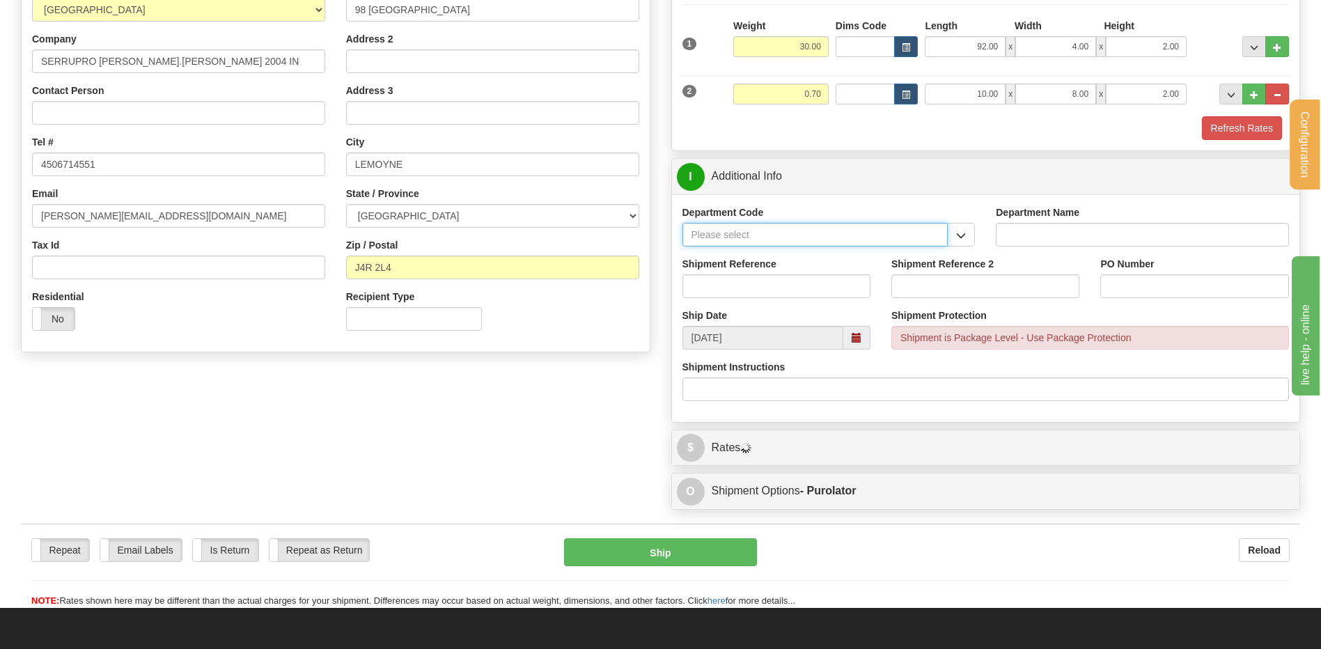
drag, startPoint x: 942, startPoint y: 229, endPoint x: 949, endPoint y: 237, distance: 10.9
click at [943, 231] on input "Department Code" at bounding box center [815, 235] width 266 height 24
click at [950, 238] on button "button" at bounding box center [961, 235] width 28 height 24
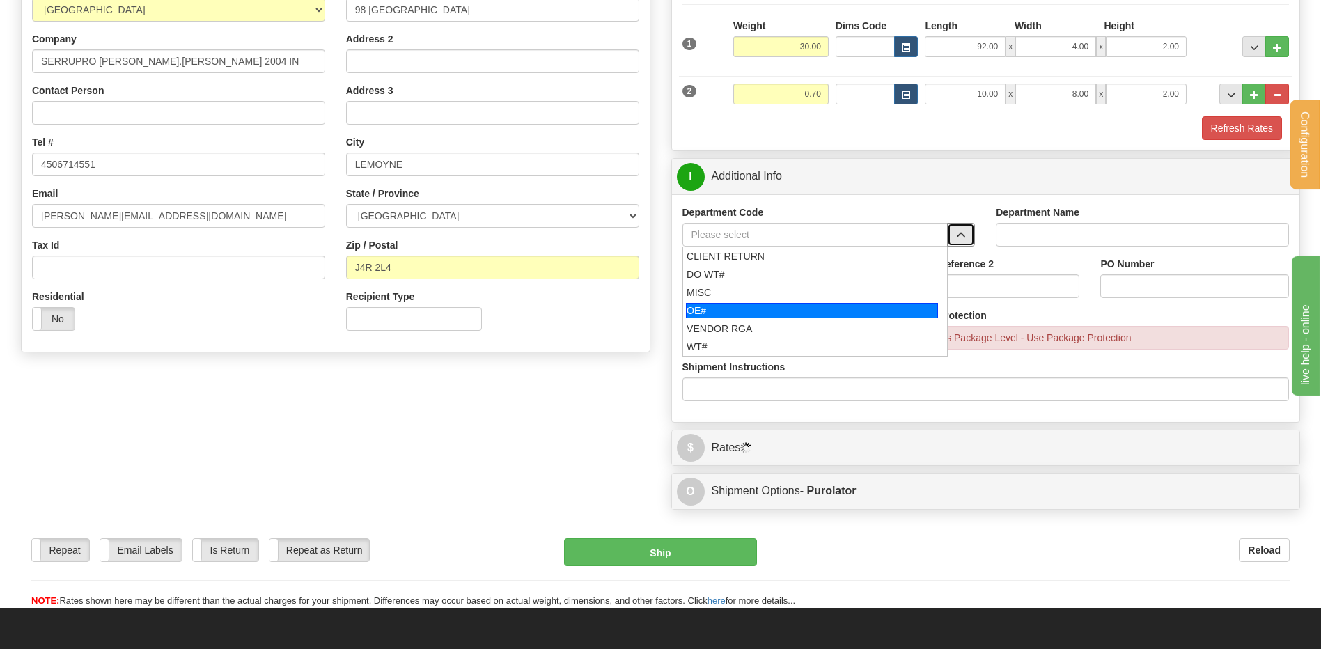
click at [749, 308] on div "OE#" at bounding box center [812, 310] width 252 height 15
type input "OE#"
type input "ORDERS"
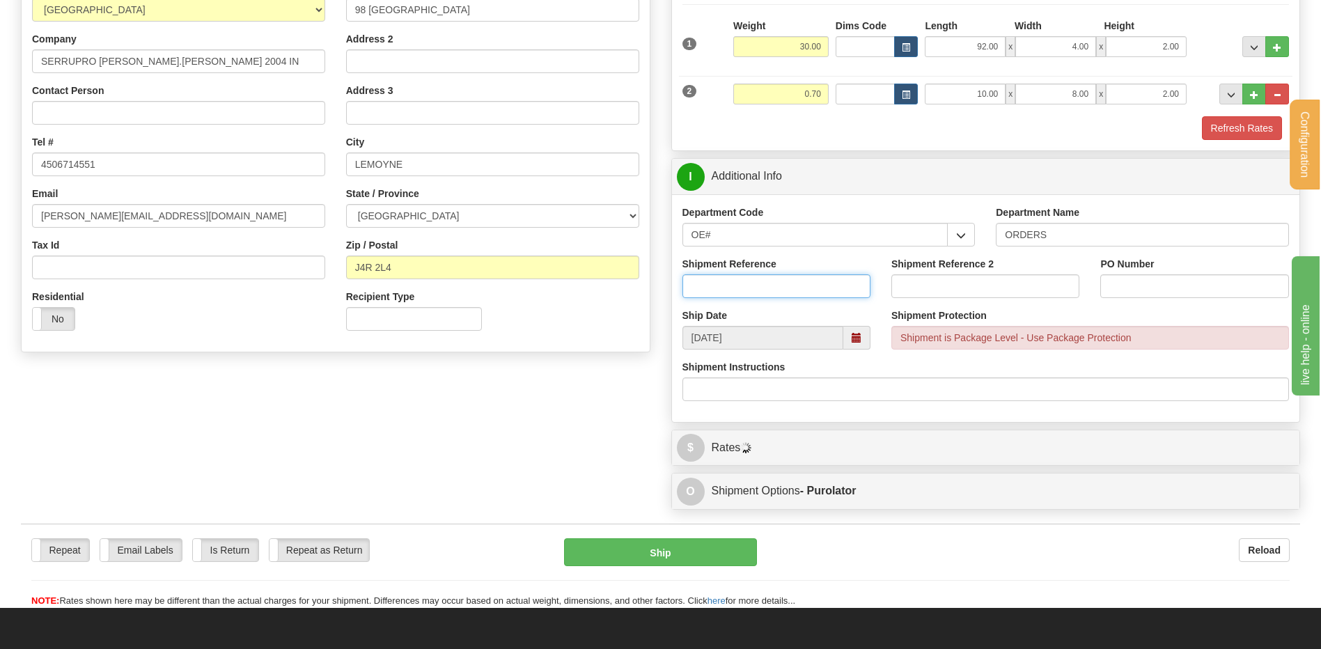
click at [748, 288] on input "Shipment Reference" at bounding box center [776, 286] width 188 height 24
click at [805, 287] on input "80005081-00" at bounding box center [776, 286] width 188 height 24
type input "80005081-00 // 80006117-00"
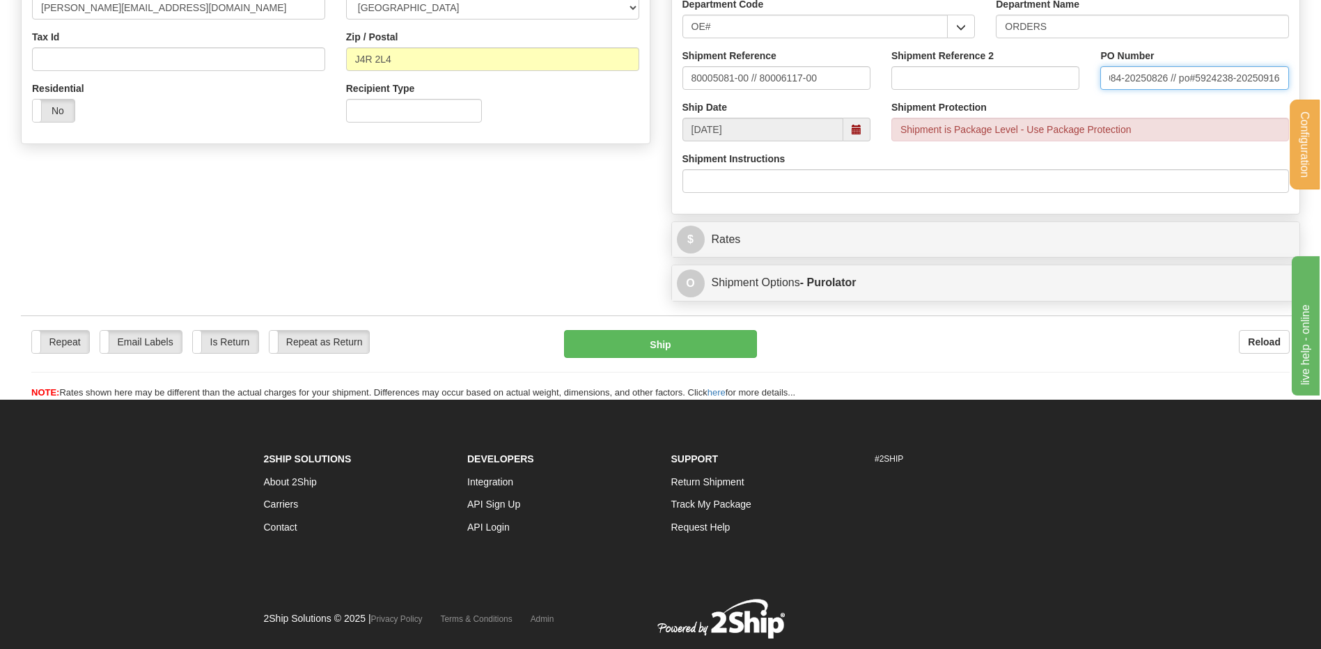
scroll to position [418, 0]
type input "po#5235984-20250826 // po#5924238-20250916"
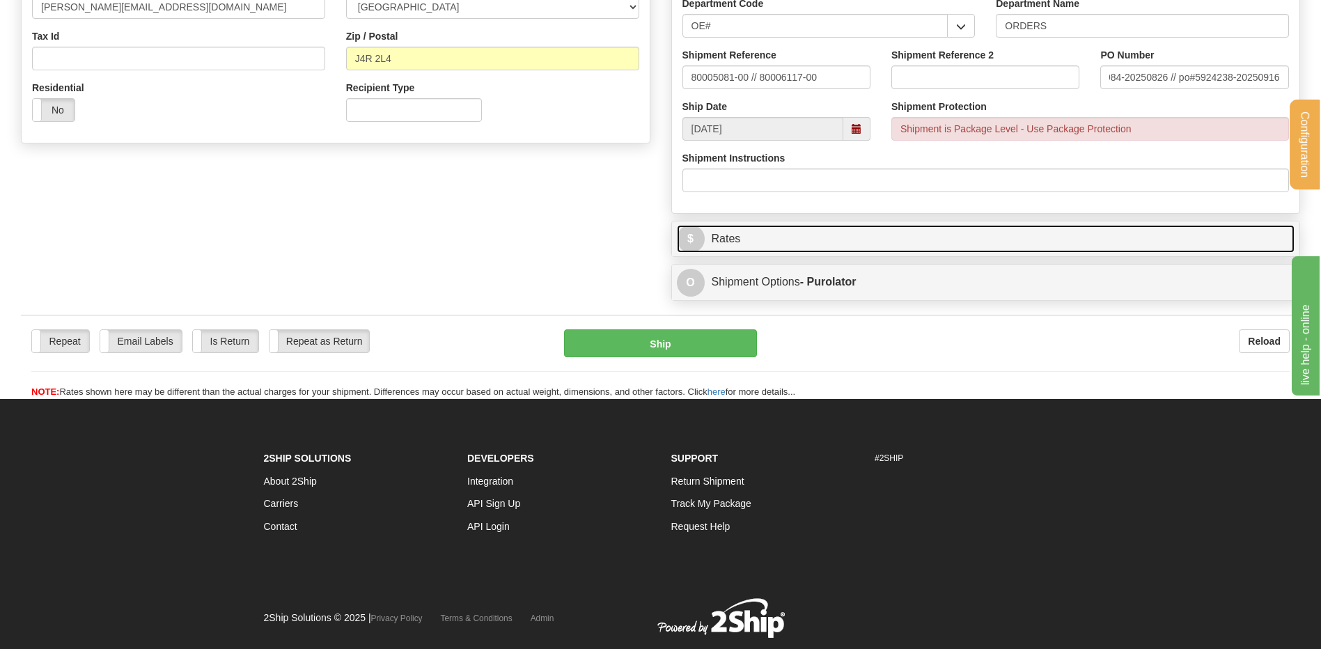
click at [811, 229] on link "$ Rates" at bounding box center [986, 239] width 618 height 29
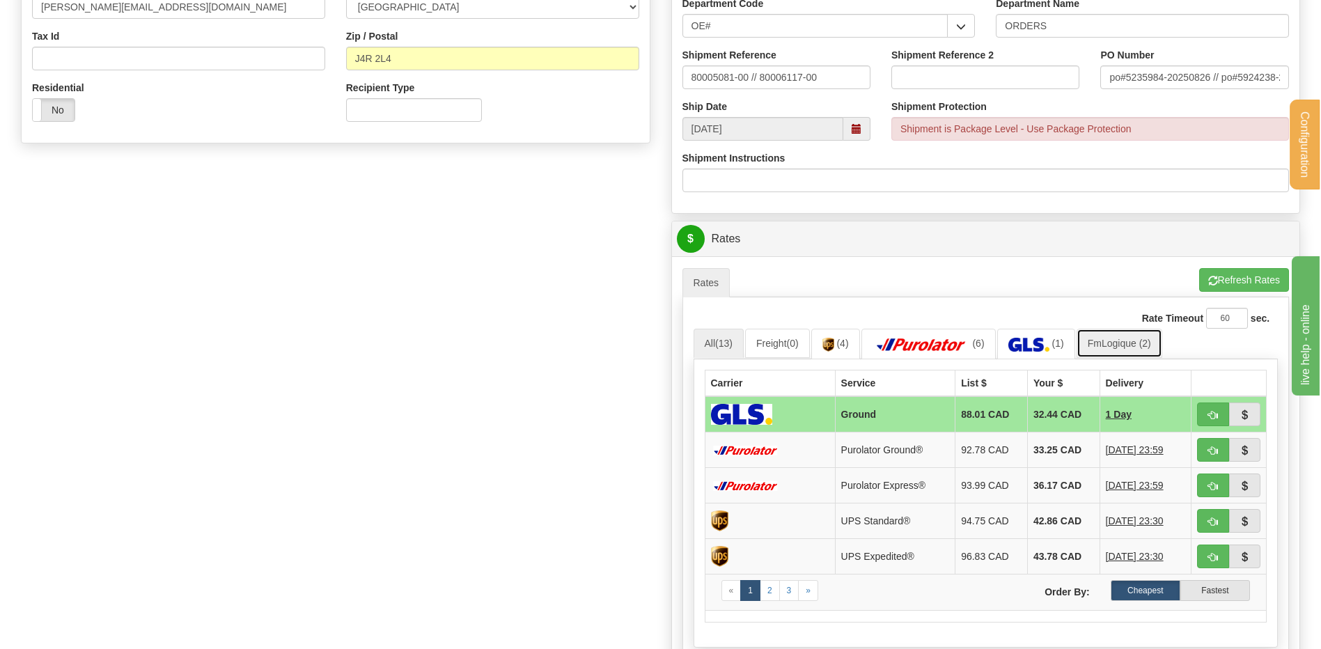
click at [1131, 340] on link "FmLogique (2)" at bounding box center [1119, 343] width 86 height 29
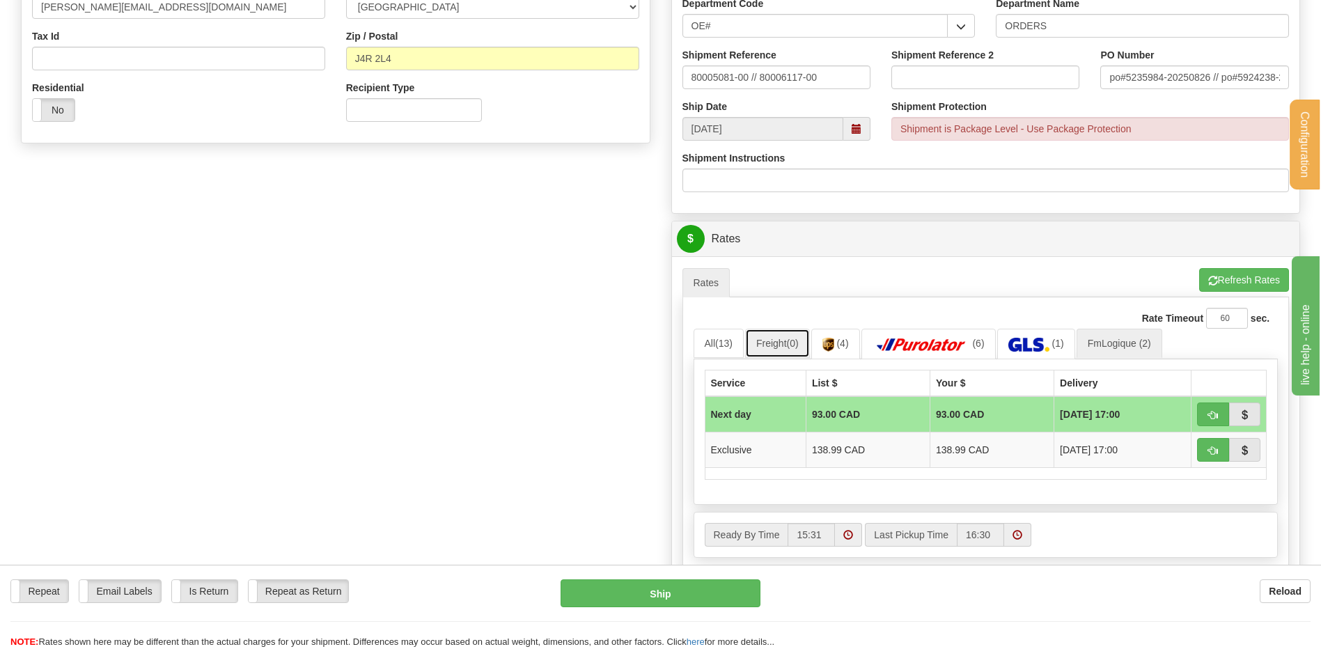
click at [747, 343] on link "Freight (0)" at bounding box center [777, 343] width 65 height 29
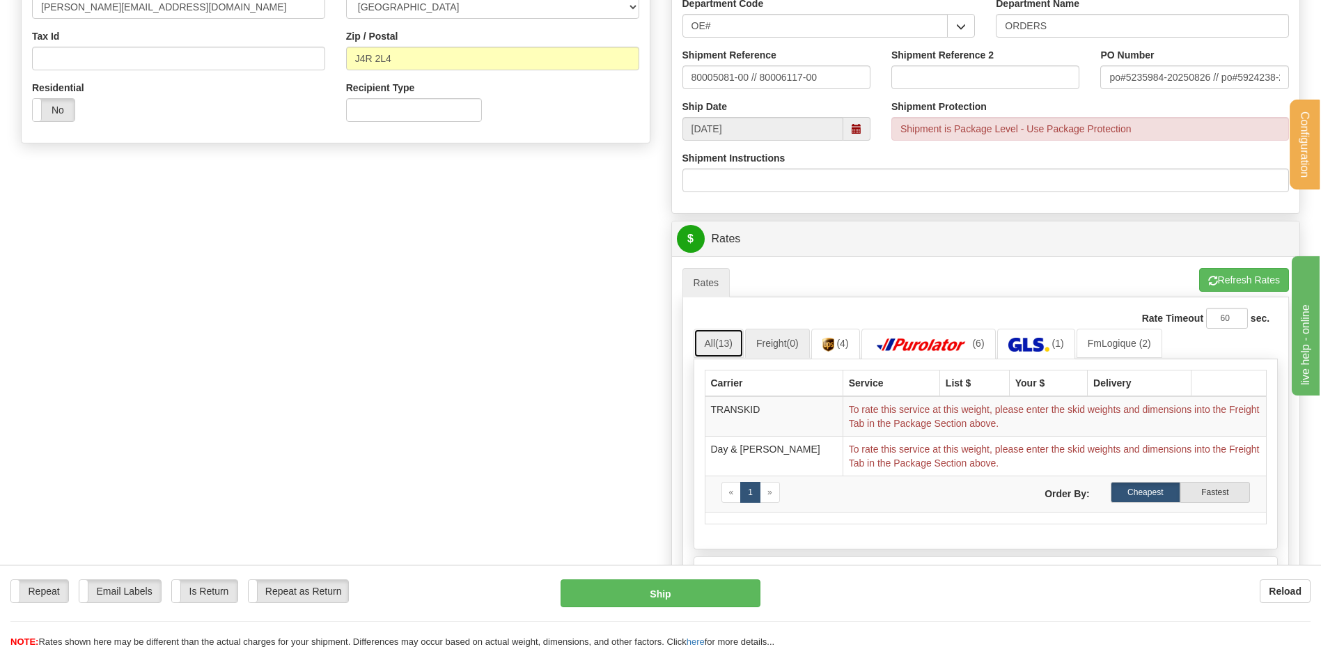
click at [714, 343] on link "All (13)" at bounding box center [718, 343] width 50 height 29
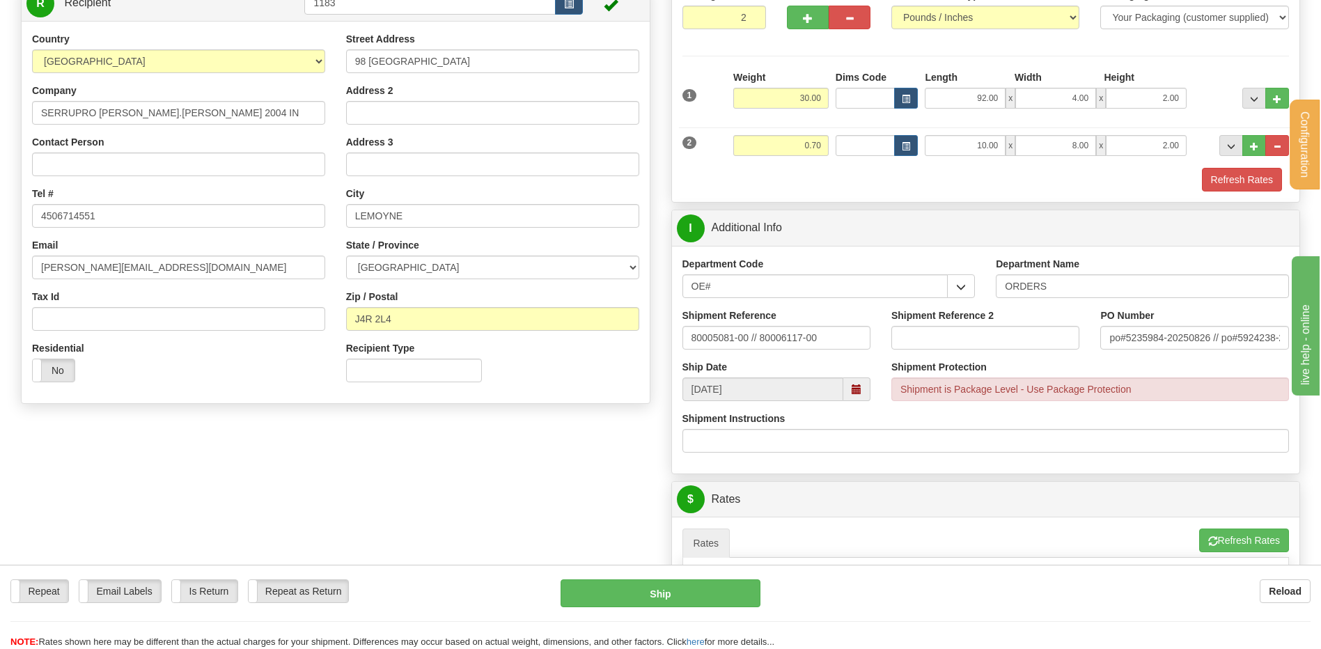
scroll to position [70, 0]
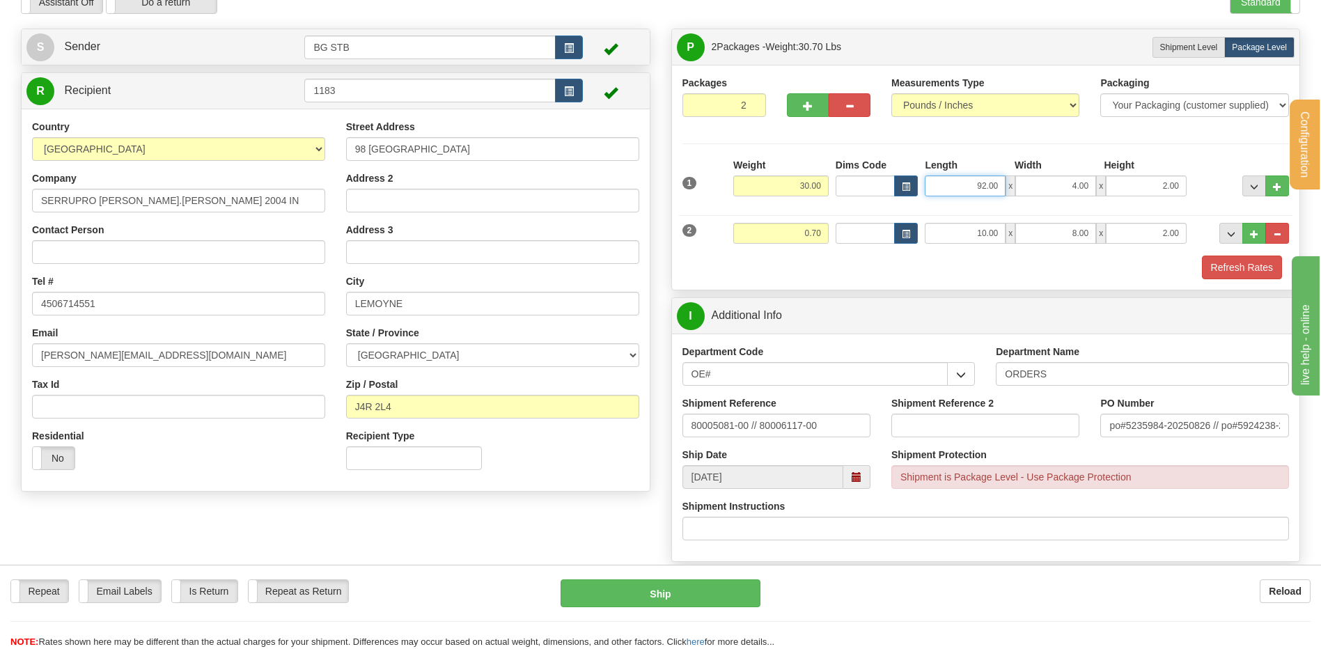
drag, startPoint x: 959, startPoint y: 186, endPoint x: 1025, endPoint y: 177, distance: 66.8
click at [1021, 175] on div "92.00 x 4.00 x 2.00" at bounding box center [1056, 185] width 262 height 21
type input "89.00"
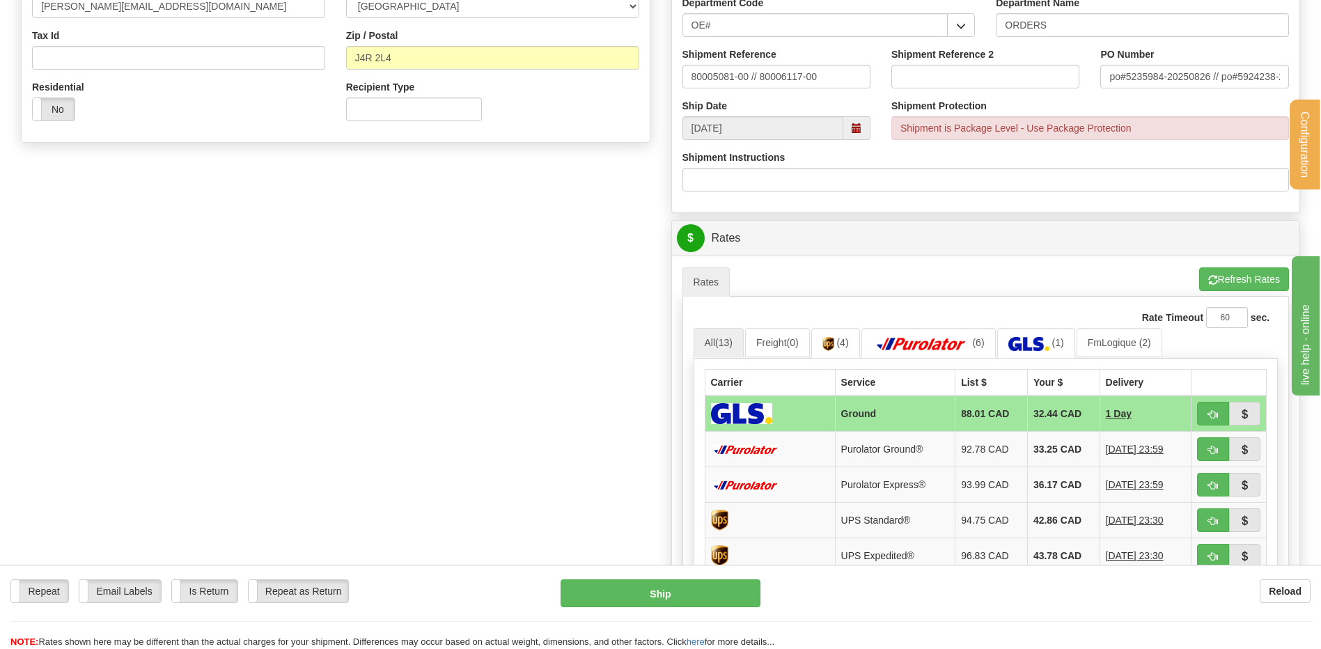
scroll to position [557, 0]
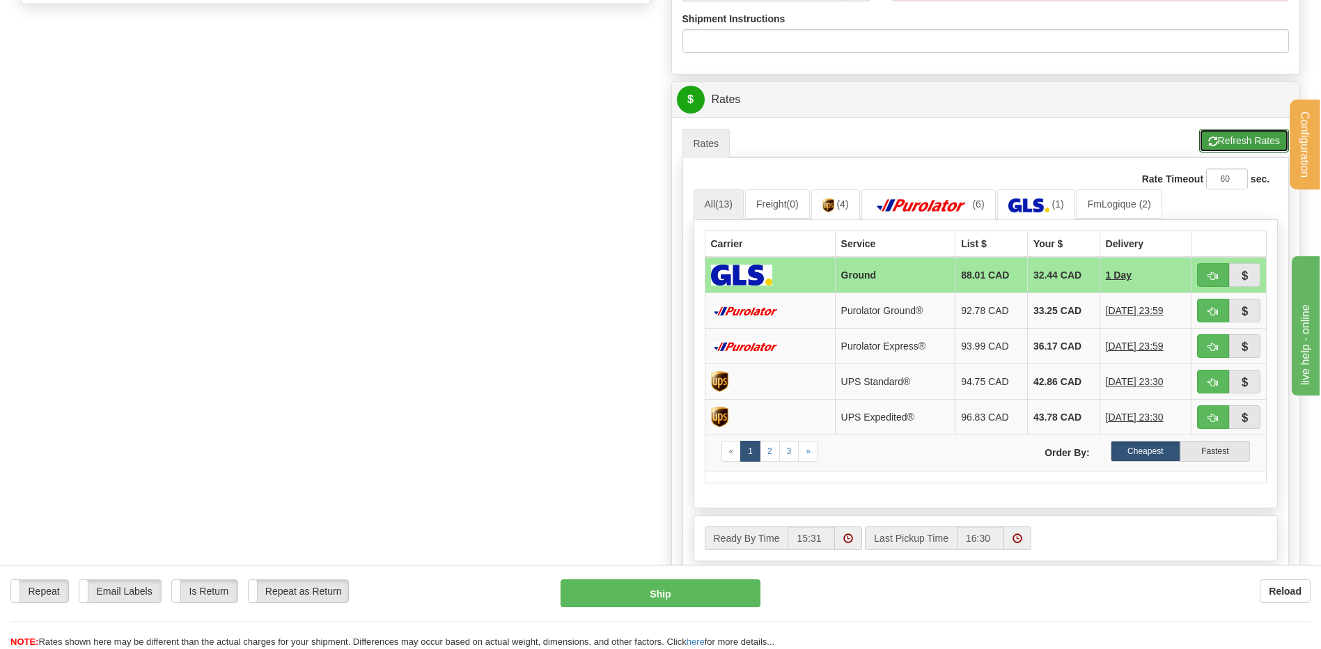
click at [1233, 145] on button "Refresh Rates" at bounding box center [1244, 141] width 90 height 24
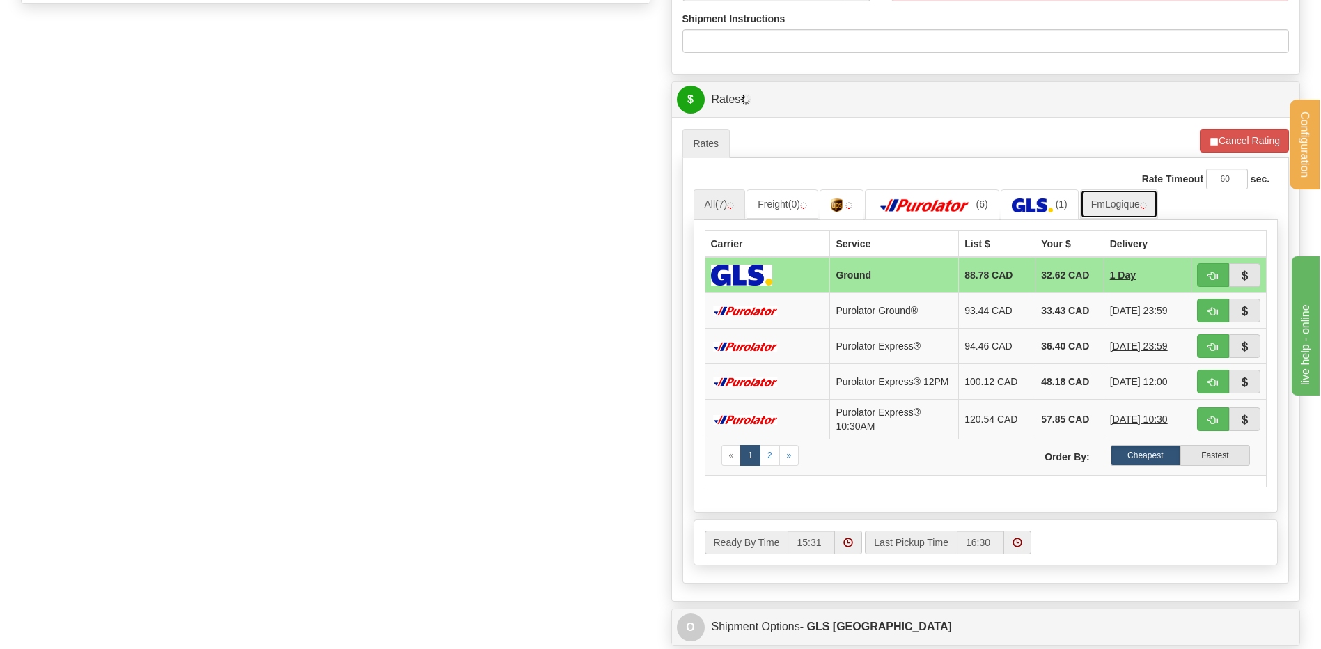
click at [1106, 203] on link "FmLogique" at bounding box center [1119, 203] width 78 height 29
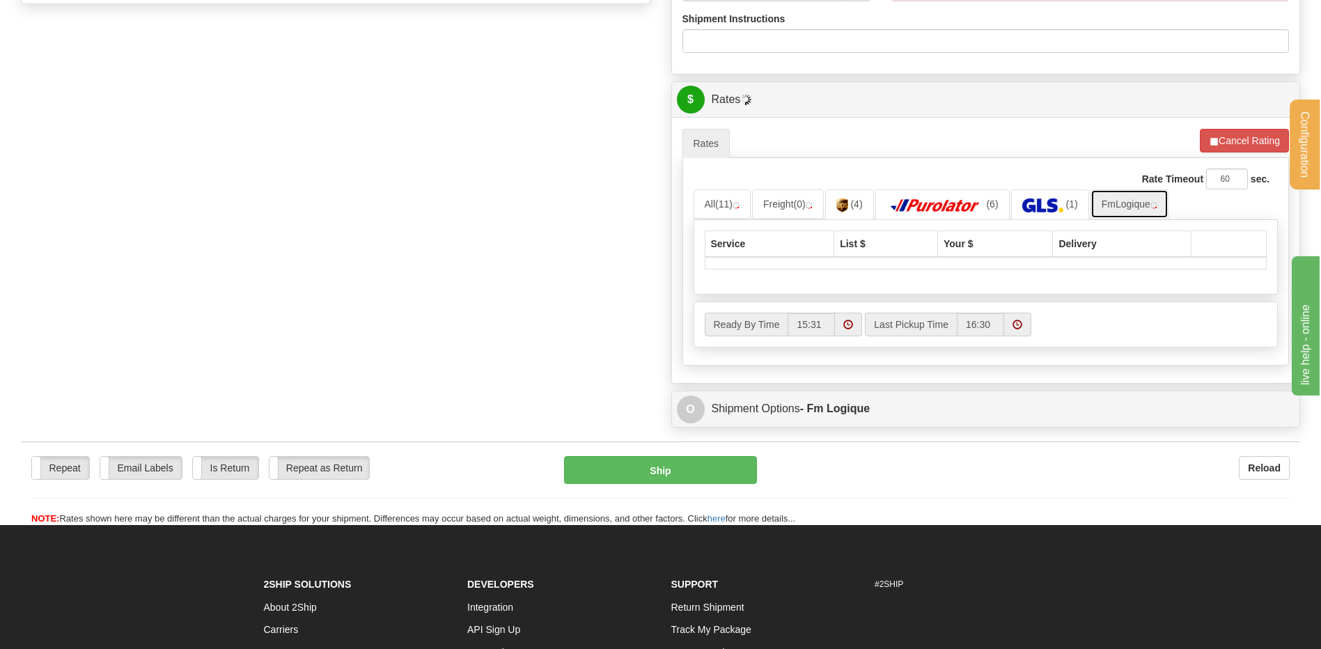
click at [1145, 205] on link "FmLogique" at bounding box center [1129, 203] width 78 height 29
click at [737, 207] on img at bounding box center [735, 205] width 7 height 7
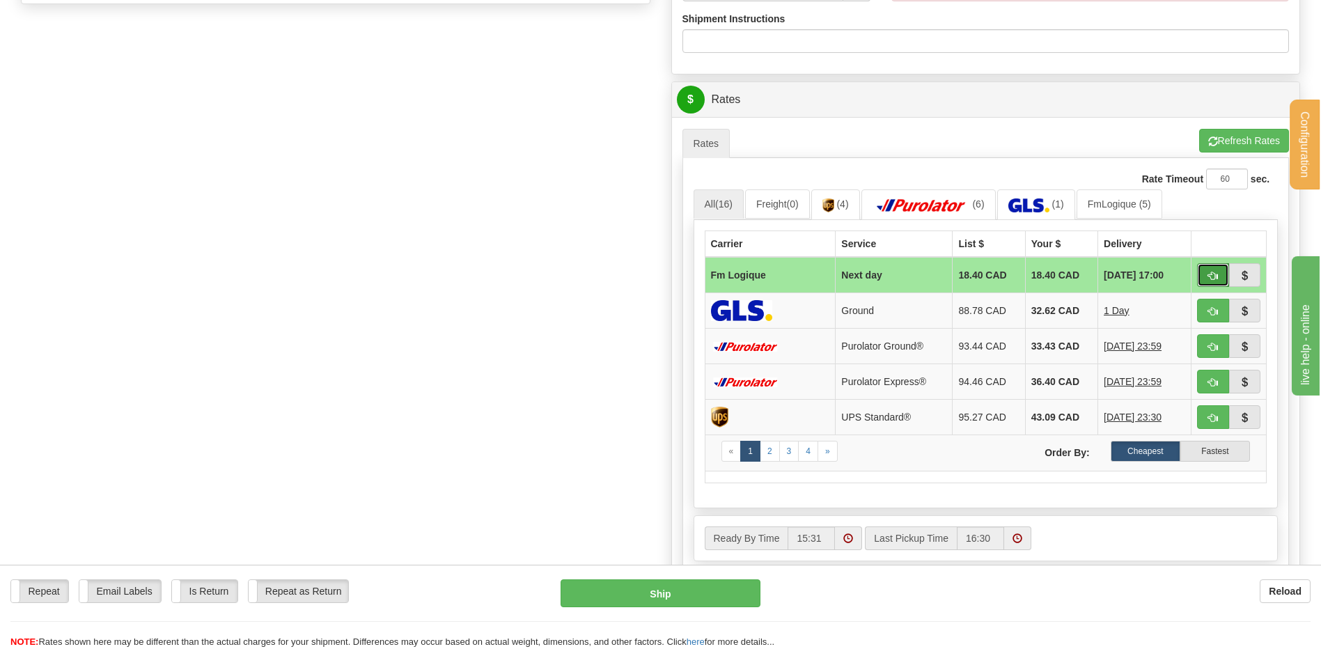
click at [1210, 276] on span "button" at bounding box center [1213, 276] width 10 height 9
type input "jour"
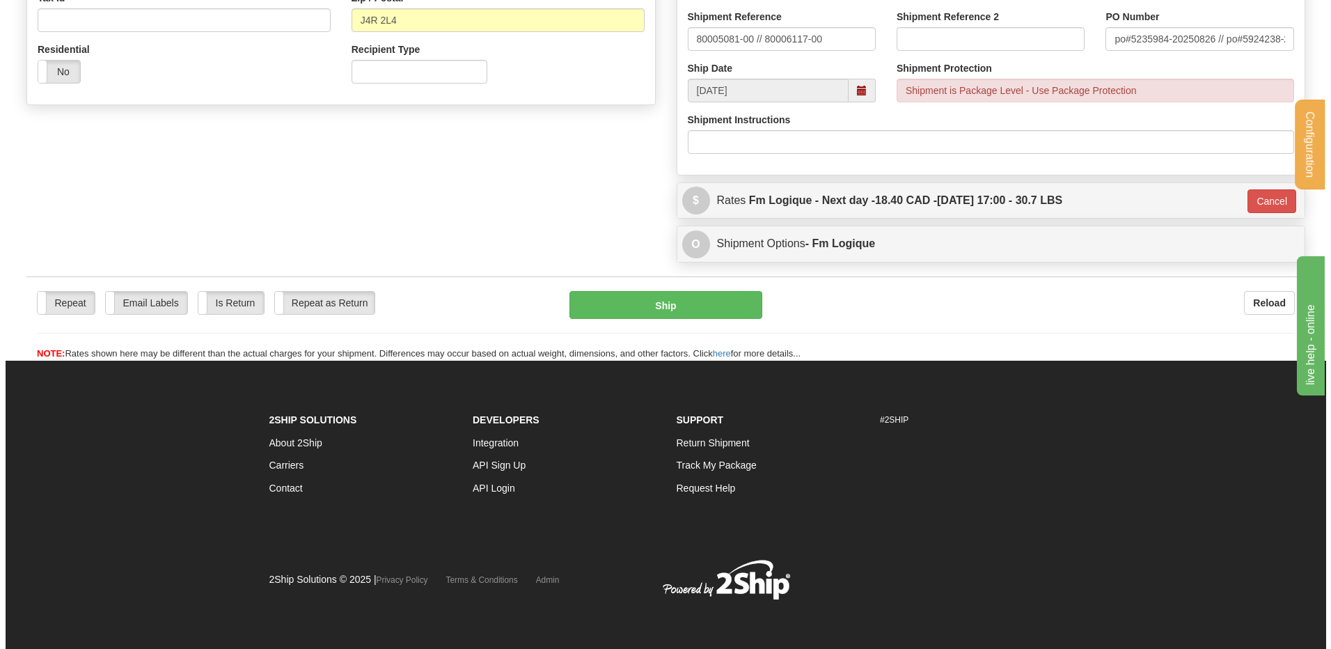
scroll to position [200, 0]
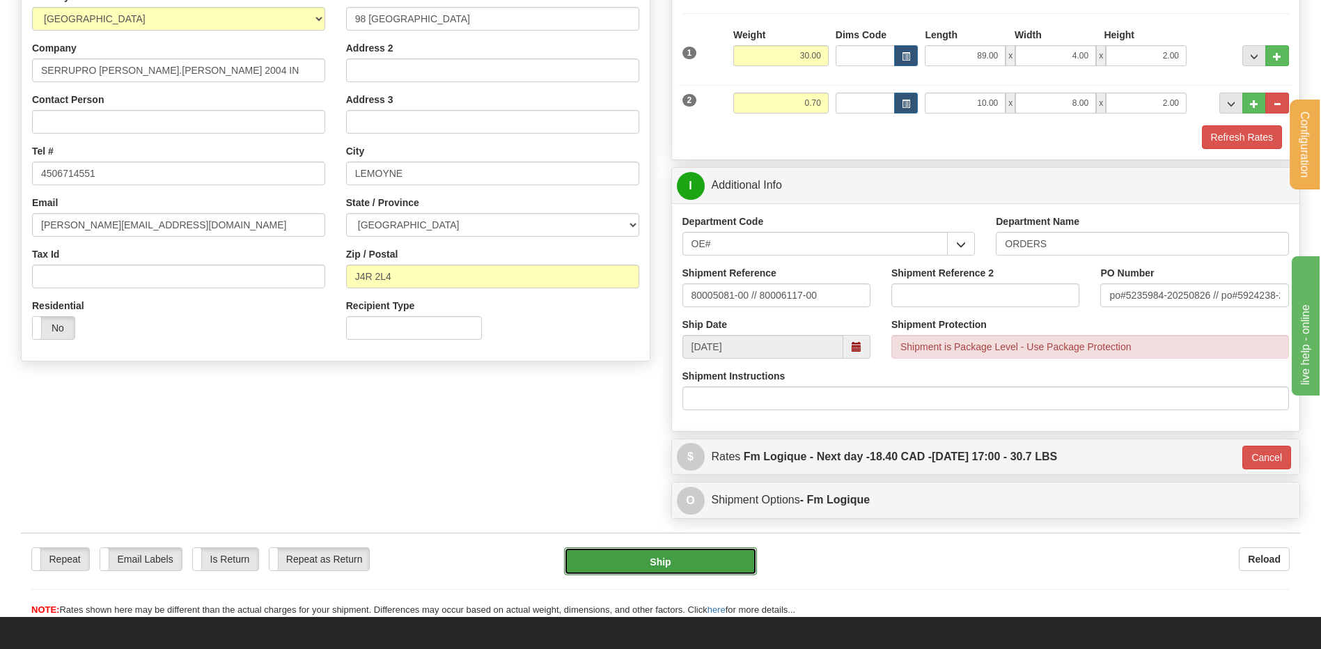
click at [653, 560] on button "Ship" at bounding box center [660, 561] width 192 height 28
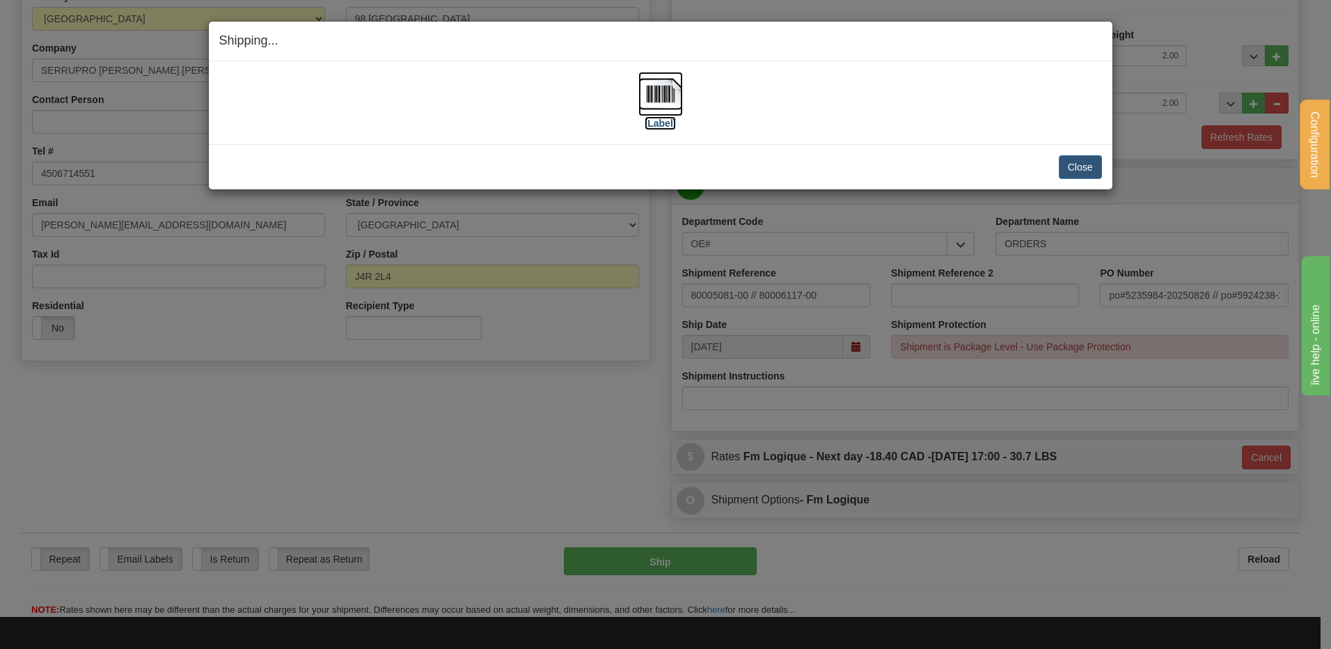
click at [652, 97] on img at bounding box center [660, 94] width 45 height 45
